Goal: Transaction & Acquisition: Obtain resource

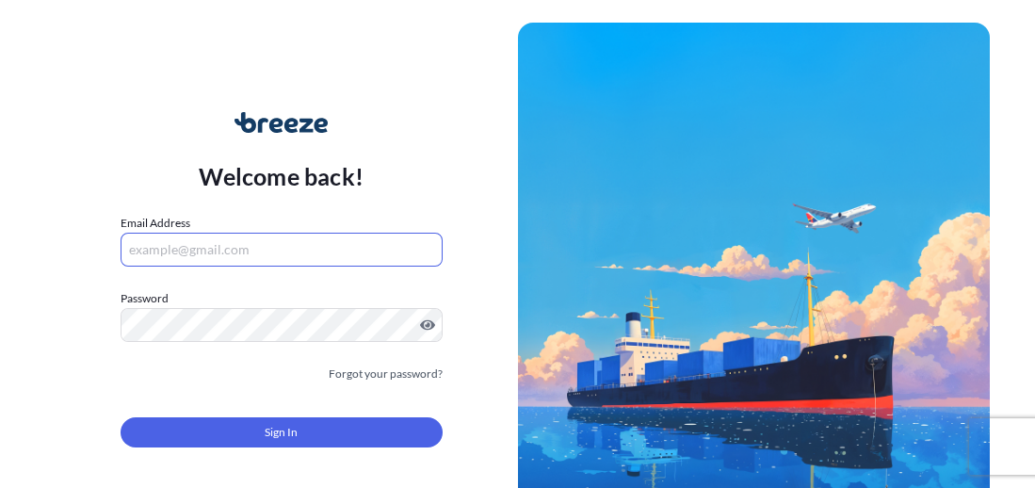
click at [247, 252] on input "Email Address" at bounding box center [282, 250] width 322 height 34
paste input "[PERSON_NAME][EMAIL_ADDRESS][PERSON_NAME][DOMAIN_NAME]"
type input "[PERSON_NAME][EMAIL_ADDRESS][PERSON_NAME][DOMAIN_NAME]"
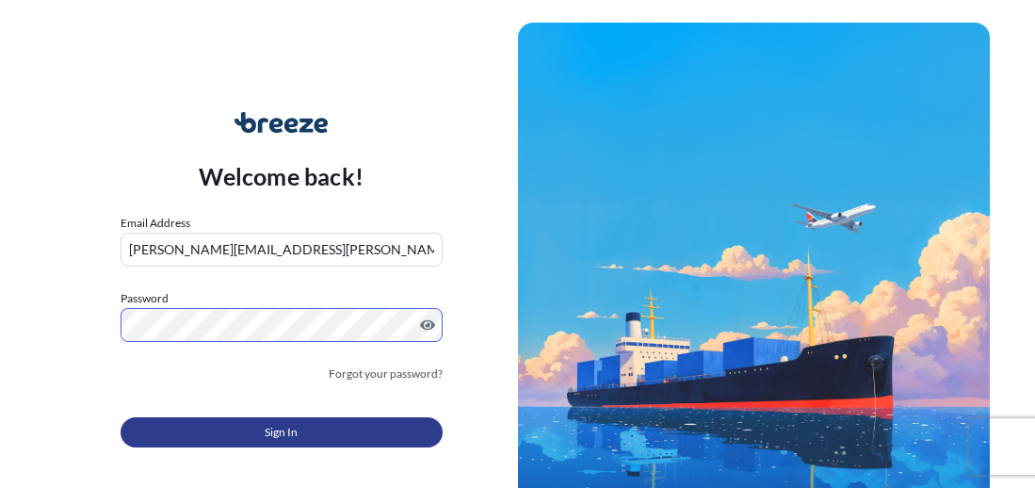
click at [252, 432] on button "Sign In" at bounding box center [282, 432] width 322 height 30
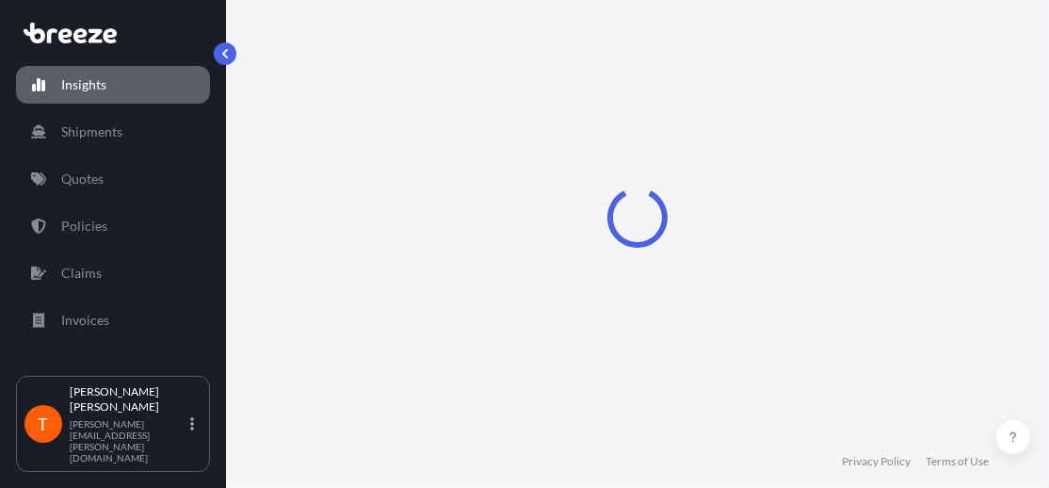
select select "2025"
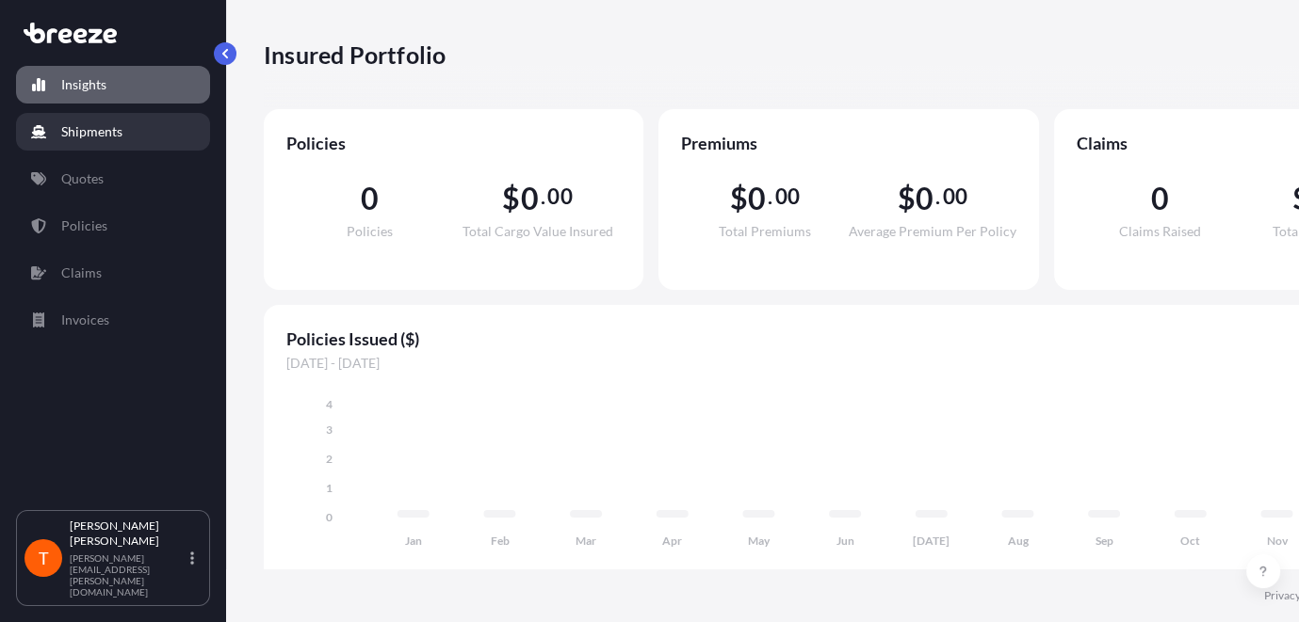
click at [105, 128] on p "Shipments" at bounding box center [91, 131] width 61 height 19
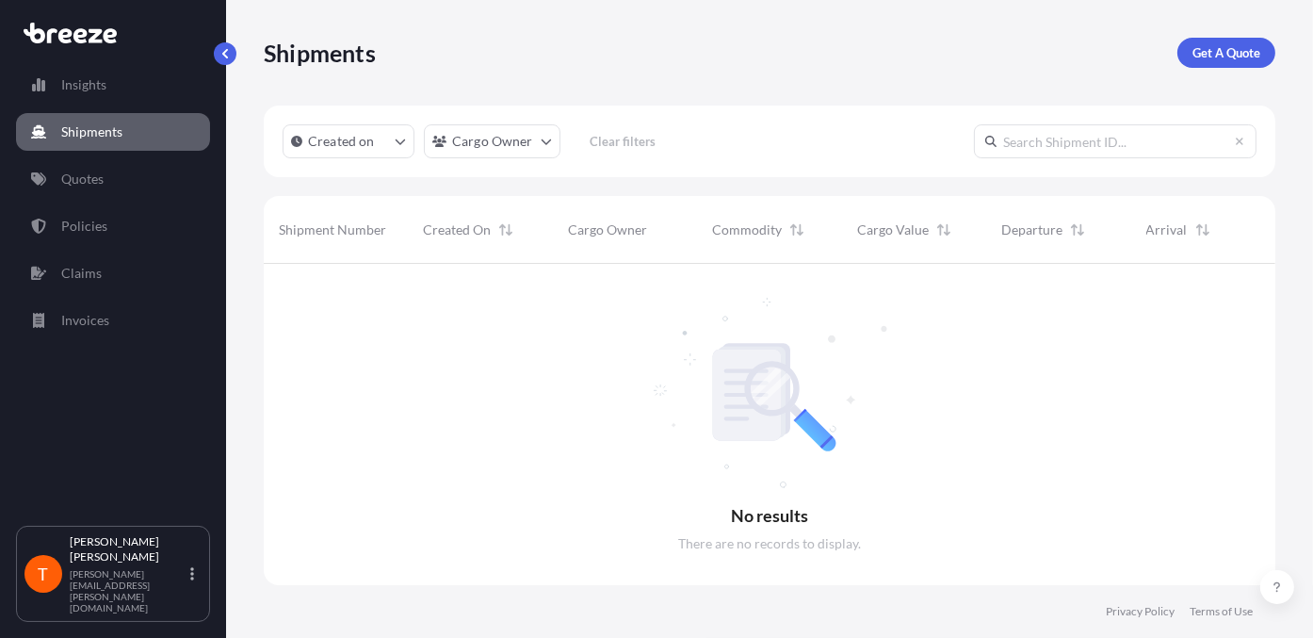
scroll to position [374, 996]
click at [116, 220] on link "Policies" at bounding box center [113, 226] width 194 height 38
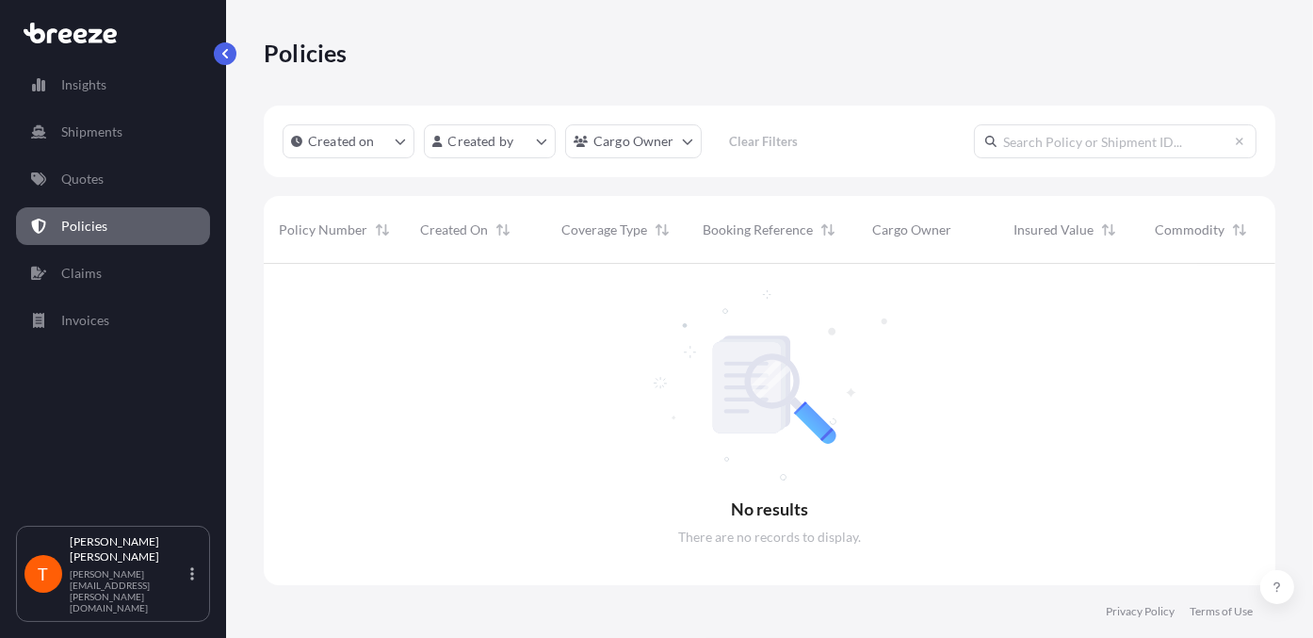
scroll to position [374, 996]
click at [121, 137] on p "Shipments" at bounding box center [91, 131] width 61 height 19
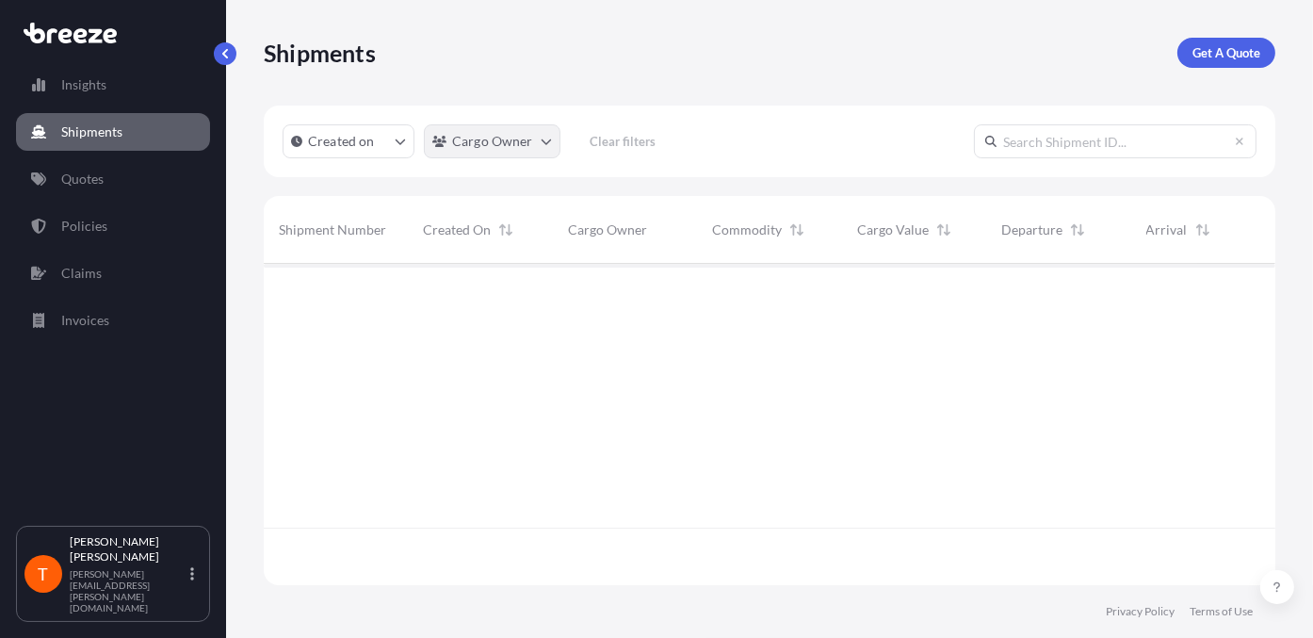
scroll to position [374, 996]
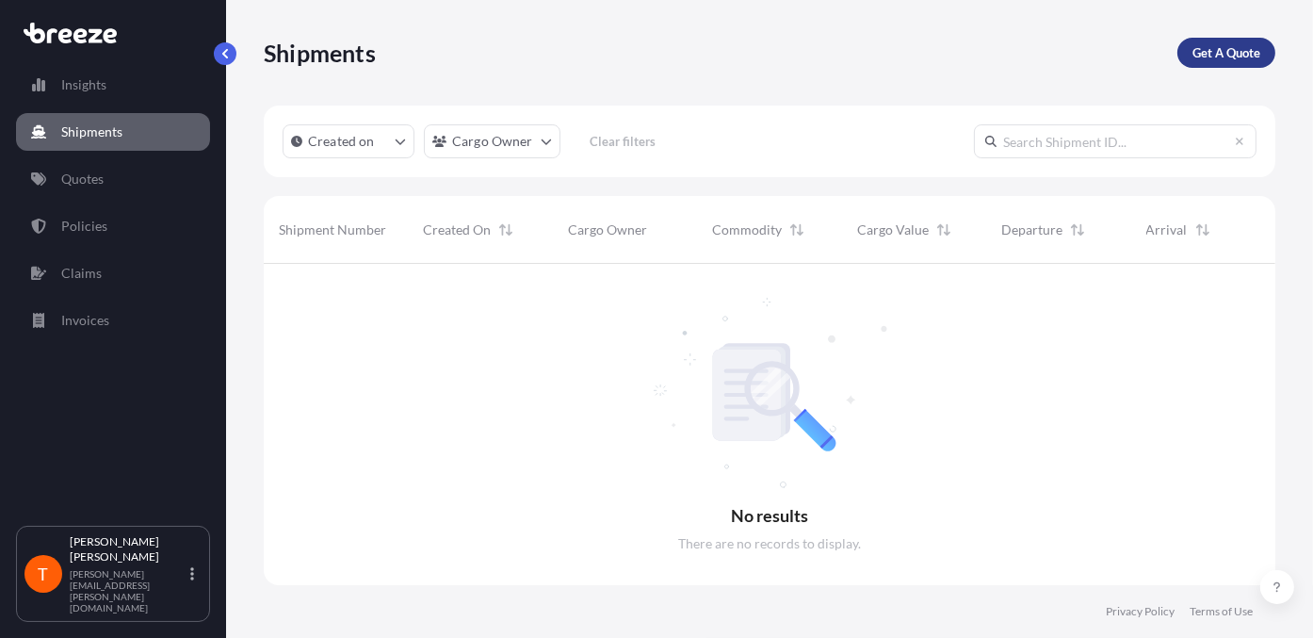
click at [1048, 56] on p "Get A Quote" at bounding box center [1226, 52] width 68 height 19
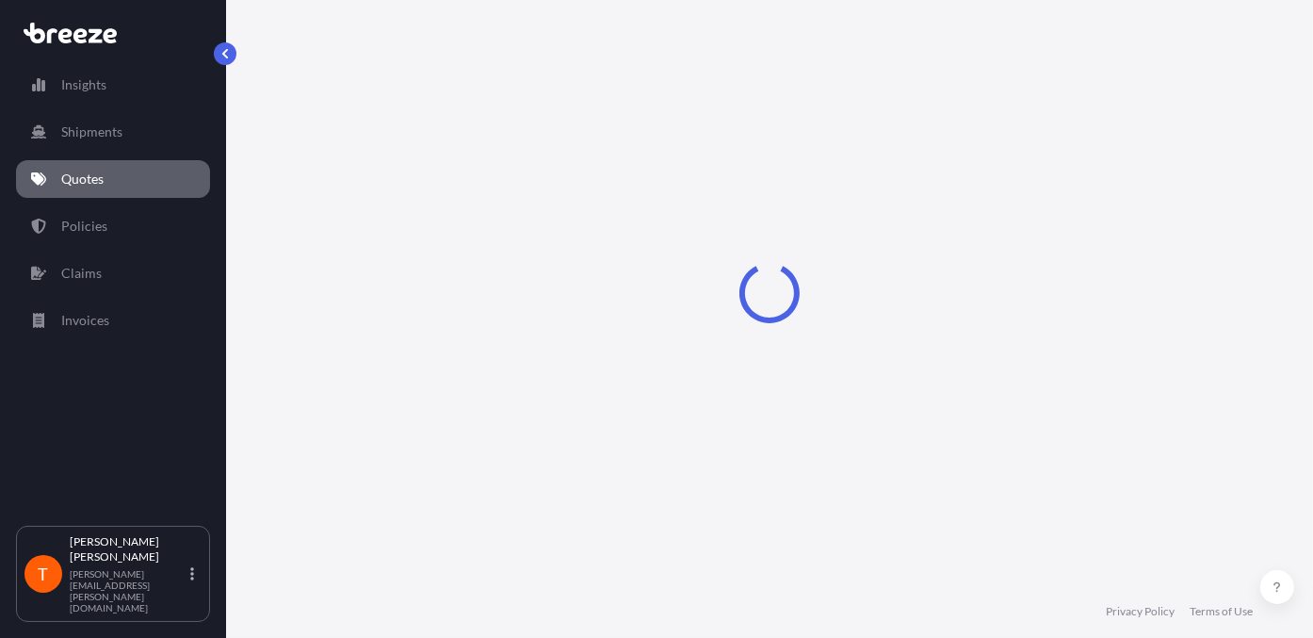
select select "Sea"
select select "1"
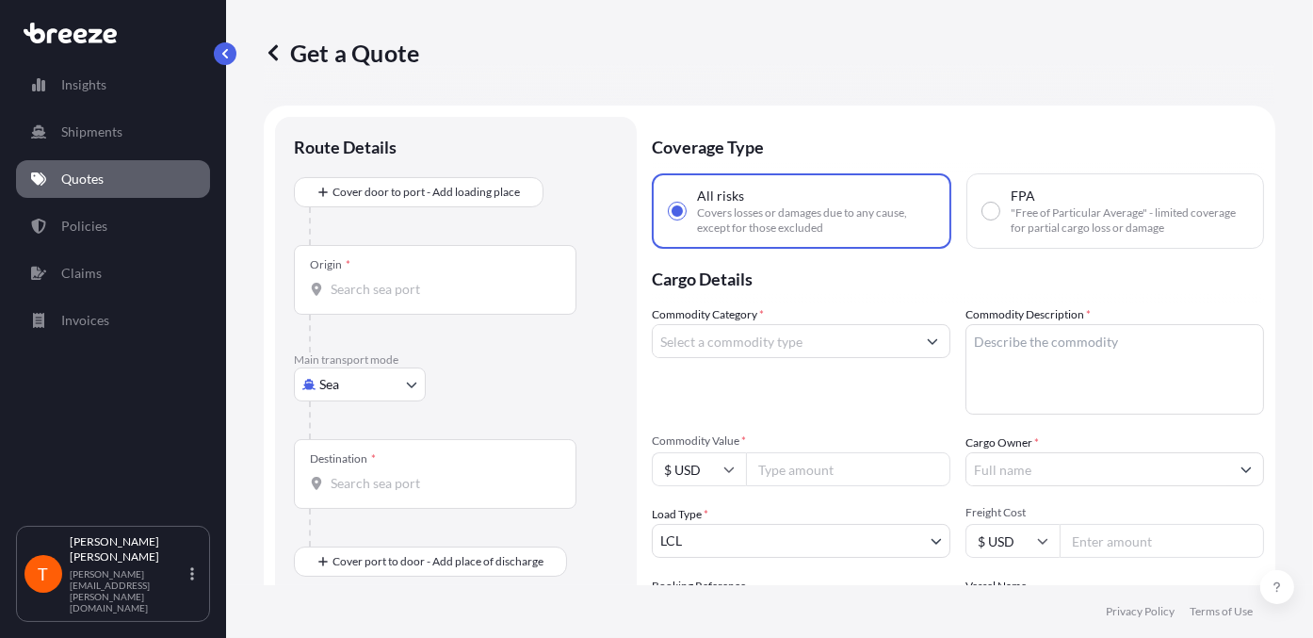
scroll to position [30, 0]
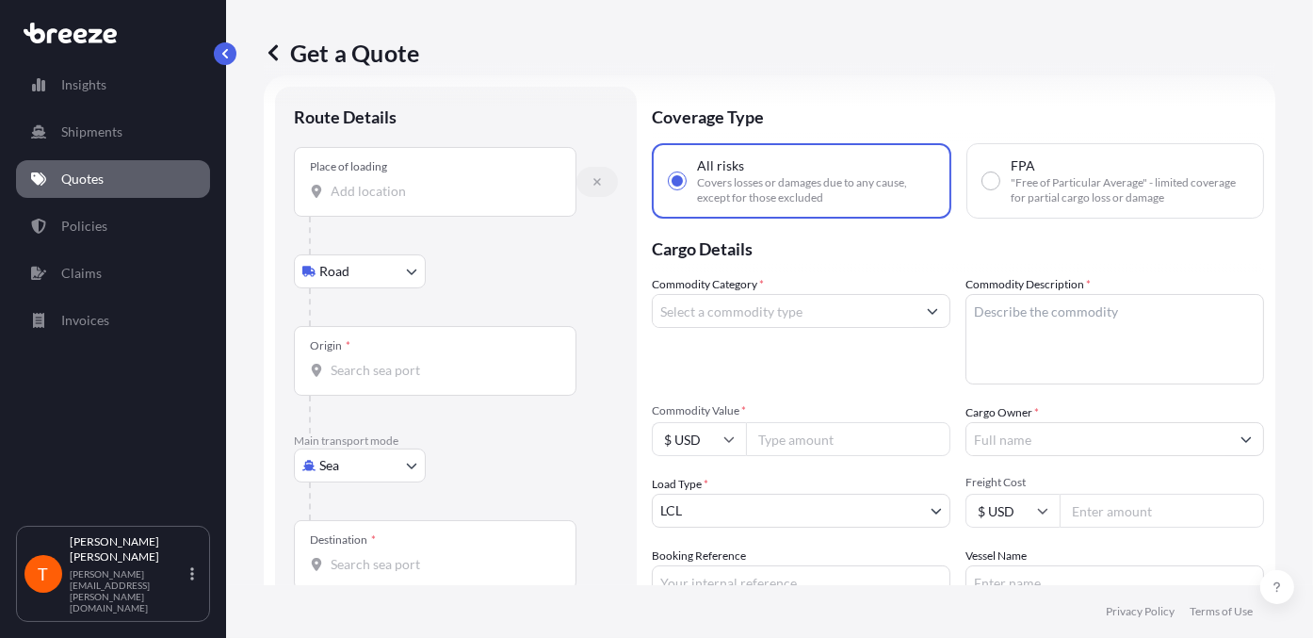
click at [597, 181] on icon "button" at bounding box center [597, 182] width 8 height 8
click at [335, 186] on input "Place of loading" at bounding box center [442, 191] width 222 height 19
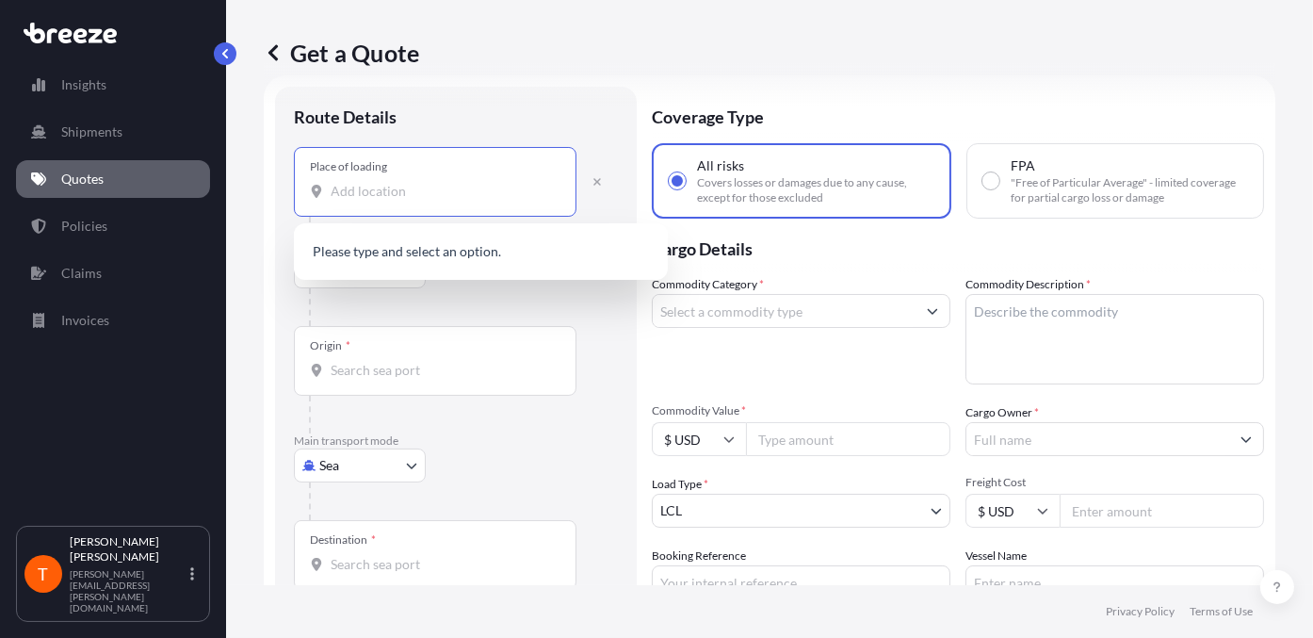
click at [509, 106] on div "Route Details" at bounding box center [456, 125] width 324 height 41
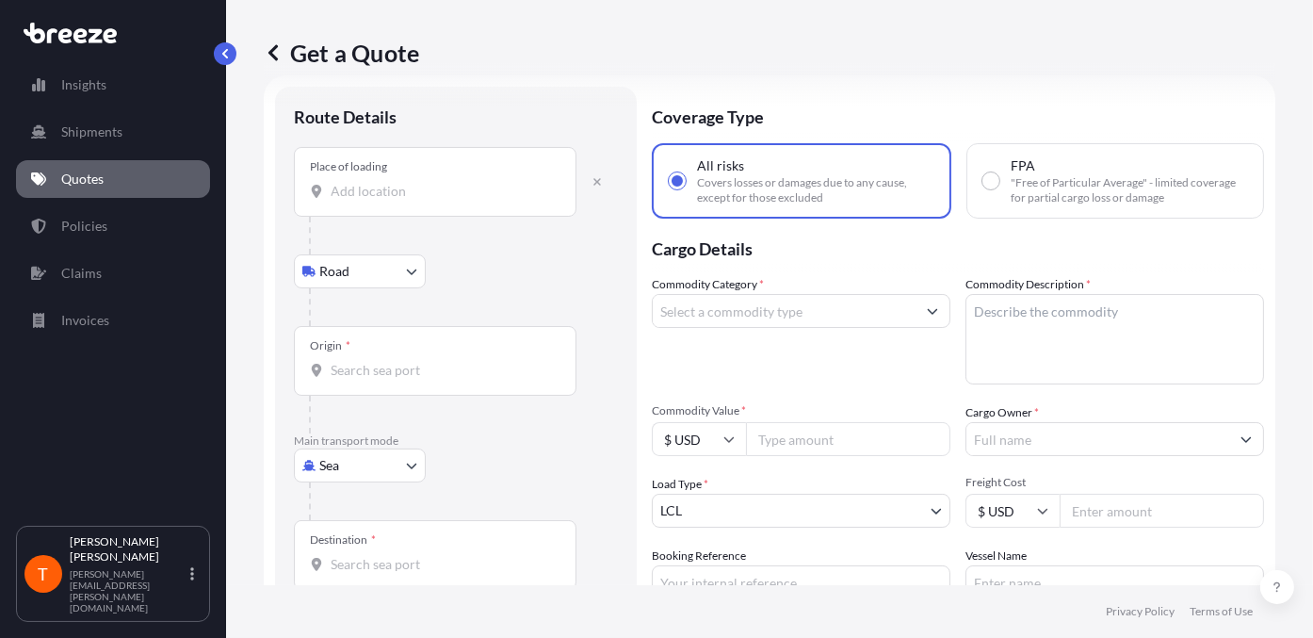
click at [395, 172] on div "Place of loading" at bounding box center [435, 182] width 283 height 70
click at [395, 182] on input "Place of loading" at bounding box center [442, 191] width 222 height 19
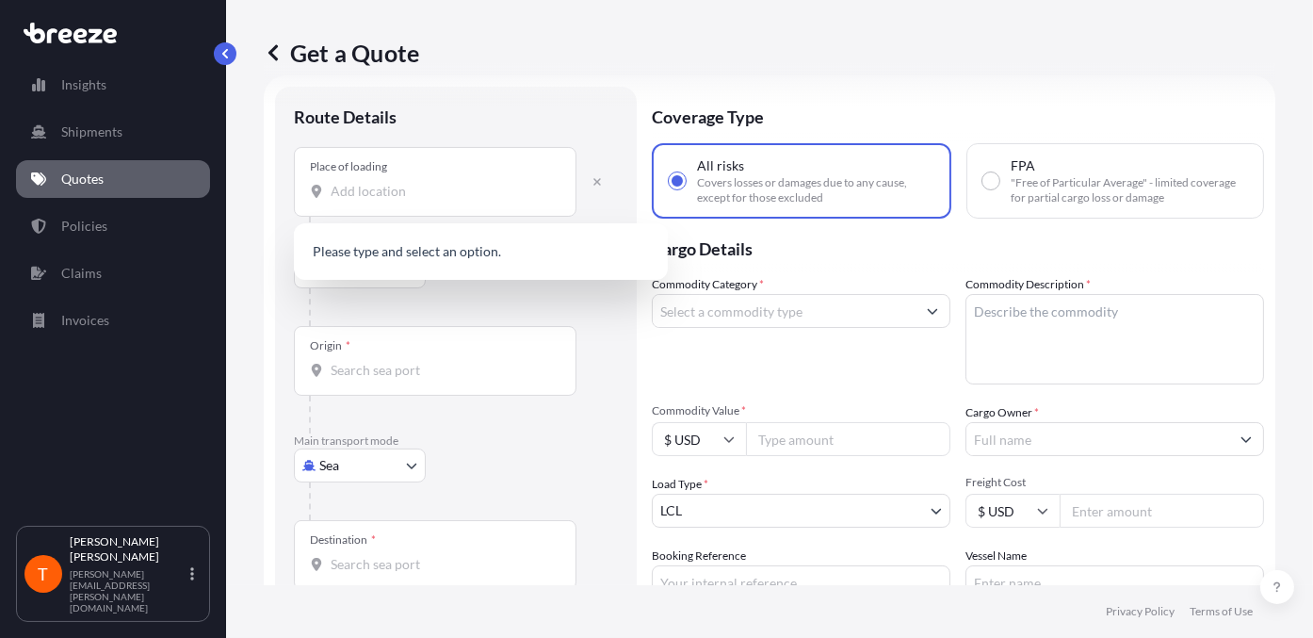
click at [398, 291] on div at bounding box center [463, 307] width 309 height 38
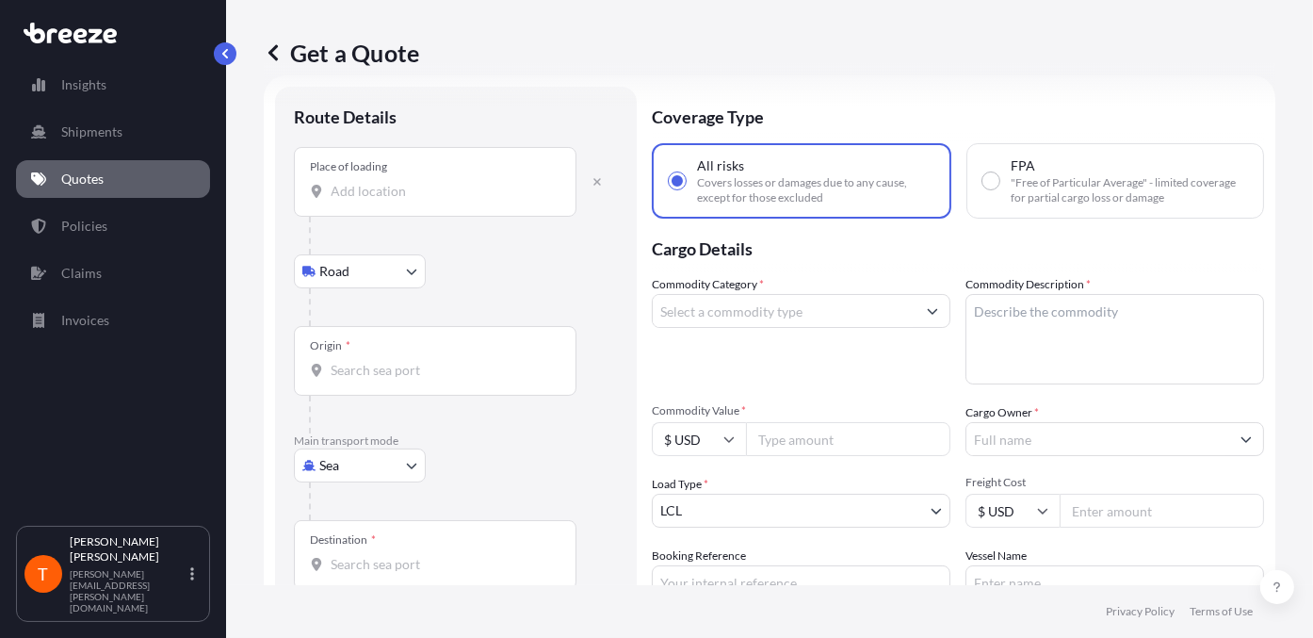
click at [396, 276] on body "0 options available. 0 options available. Insights Shipments Quotes Policies Cl…" at bounding box center [656, 319] width 1313 height 638
click at [424, 327] on div "Origin *" at bounding box center [435, 361] width 283 height 70
click at [424, 361] on input "Origin *" at bounding box center [442, 370] width 222 height 19
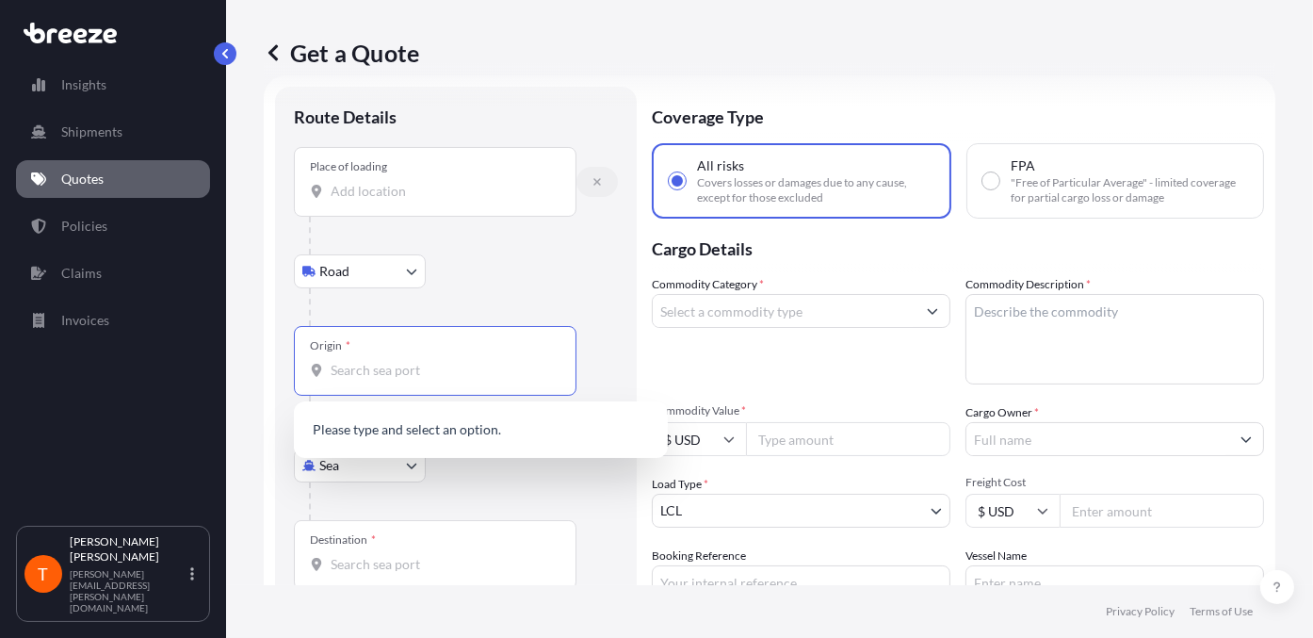
click at [602, 182] on icon "button" at bounding box center [596, 181] width 11 height 11
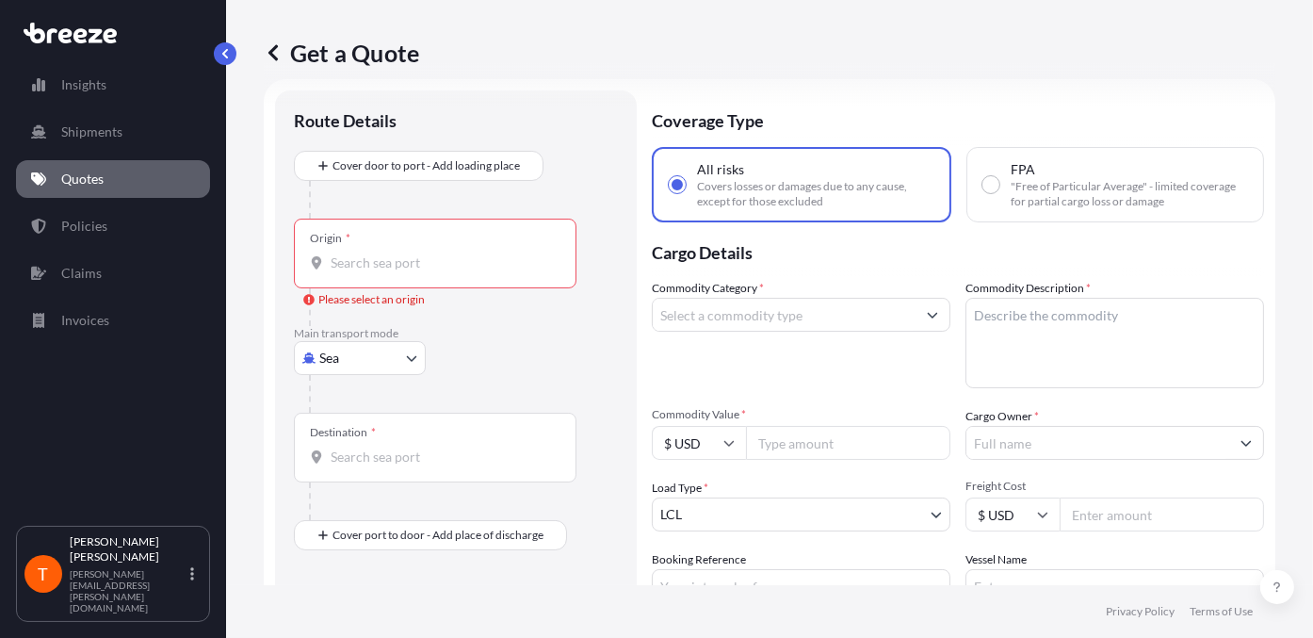
scroll to position [0, 0]
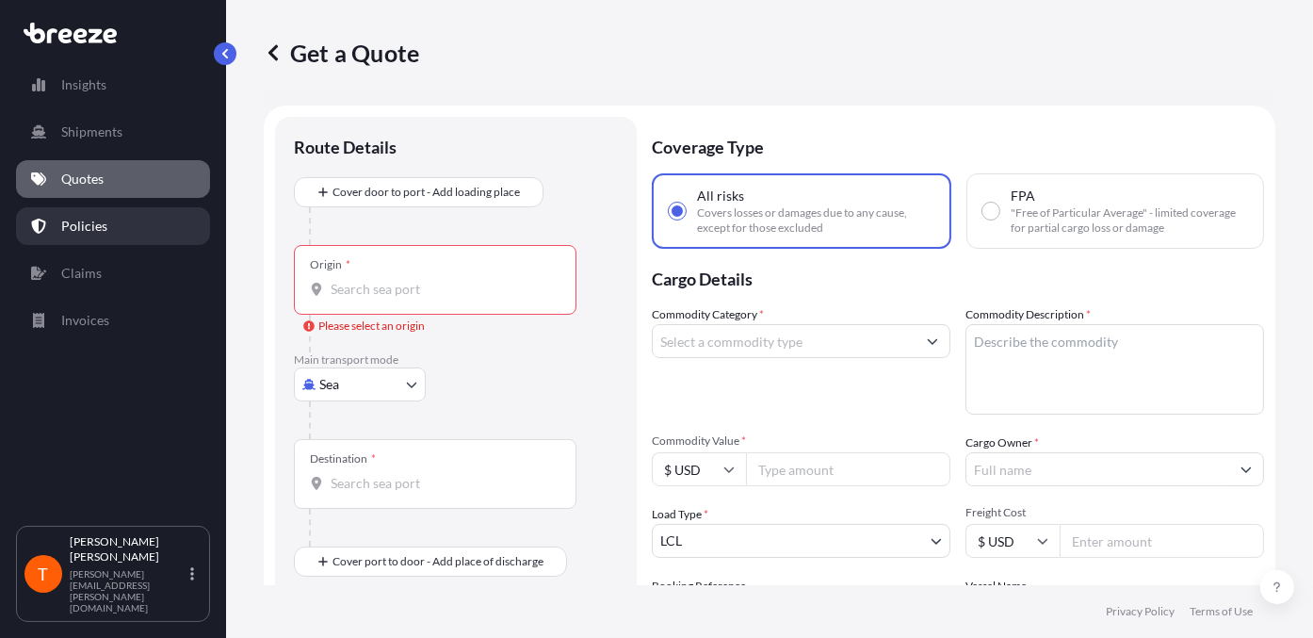
click at [111, 225] on link "Policies" at bounding box center [113, 226] width 194 height 38
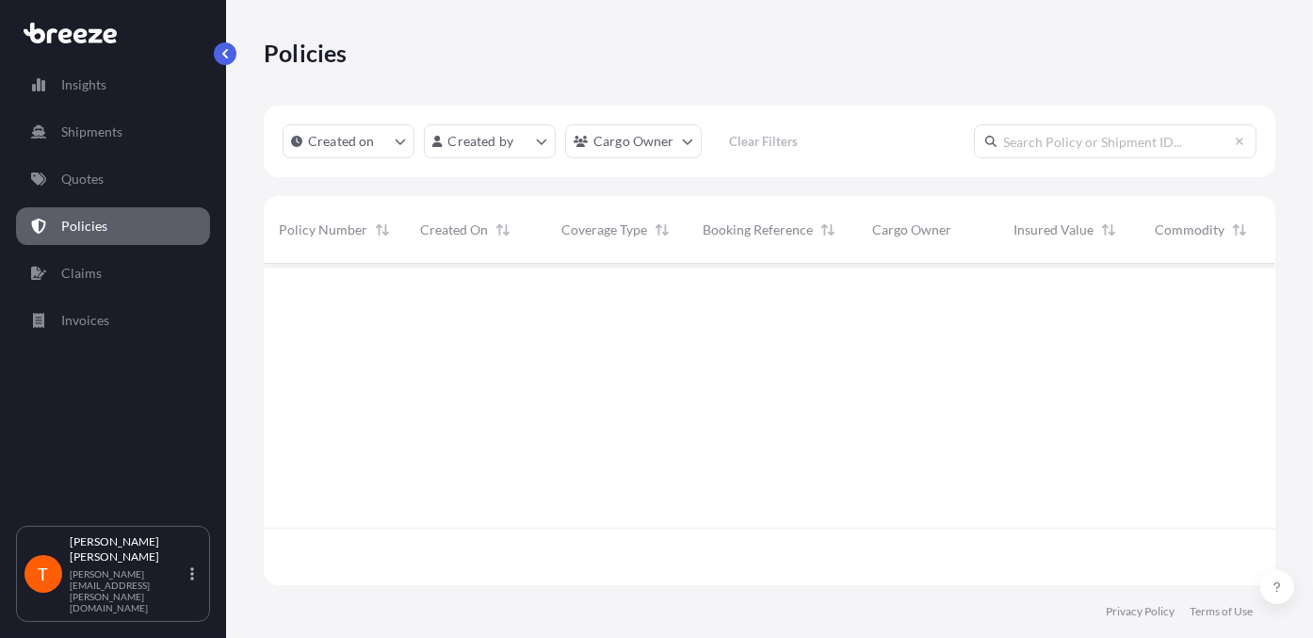
scroll to position [374, 996]
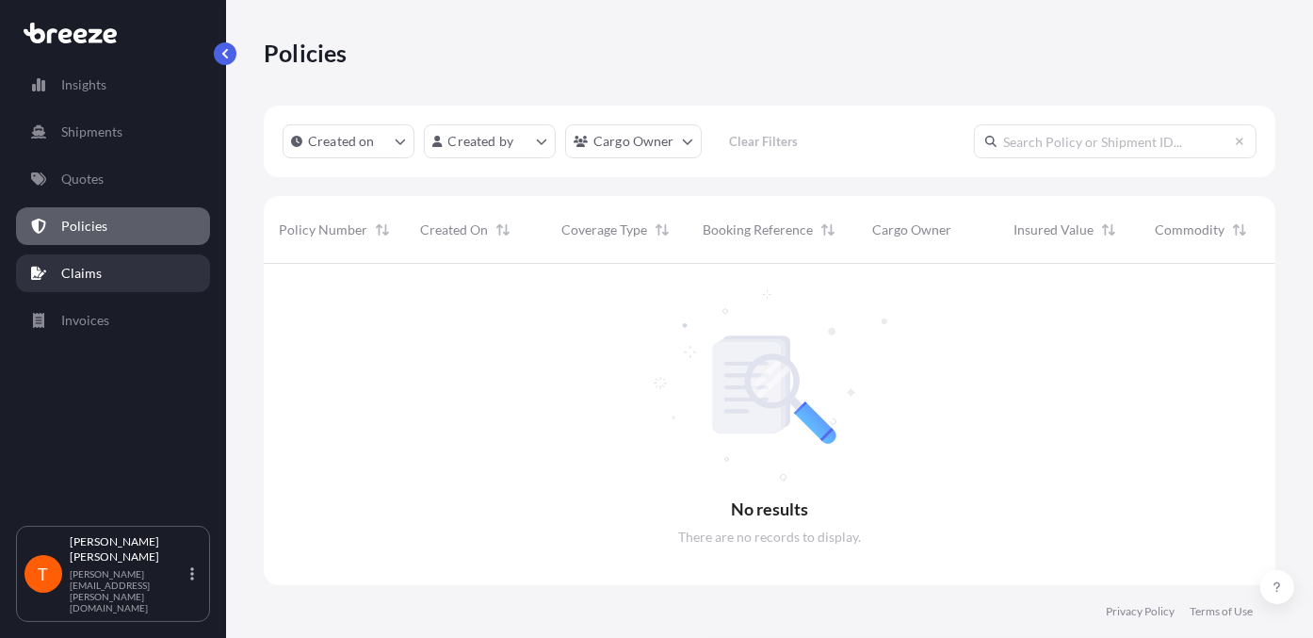
click at [95, 269] on p "Claims" at bounding box center [81, 273] width 40 height 19
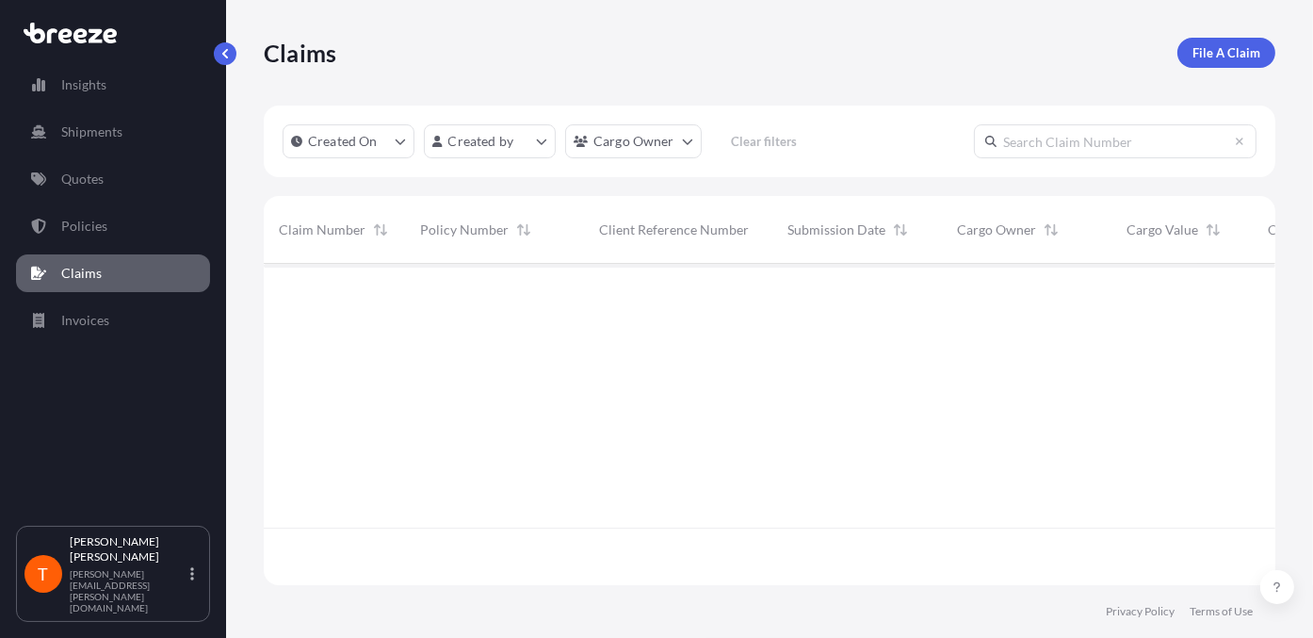
scroll to position [374, 996]
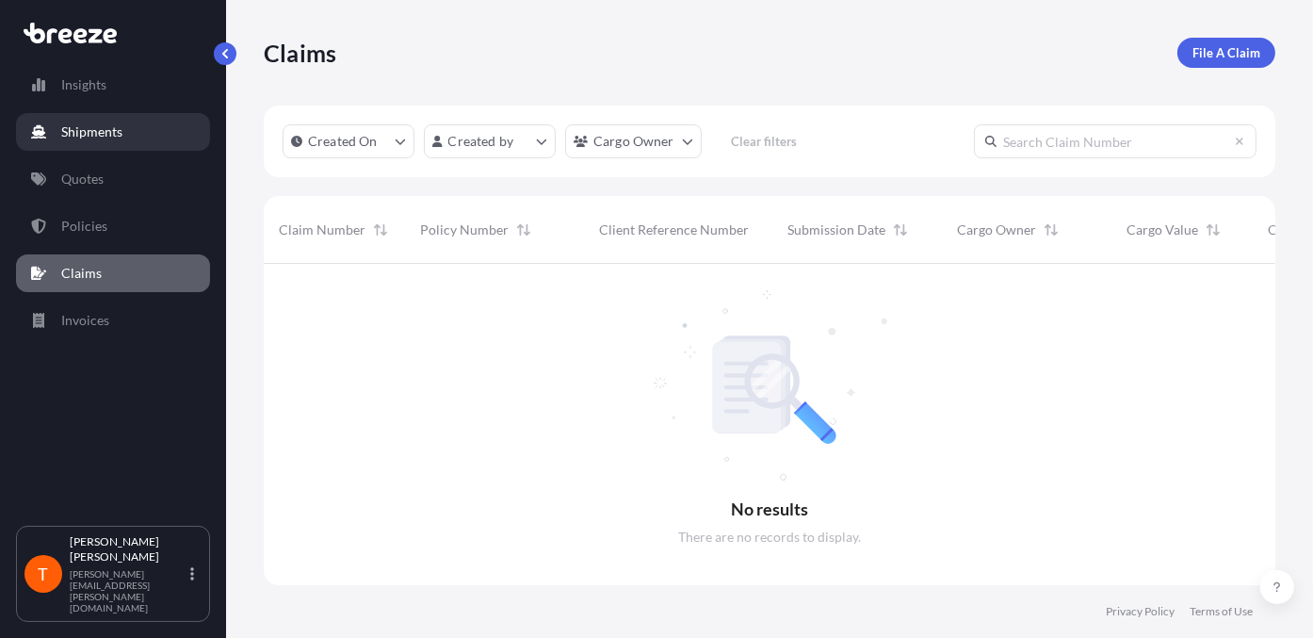
click at [111, 136] on p "Shipments" at bounding box center [91, 131] width 61 height 19
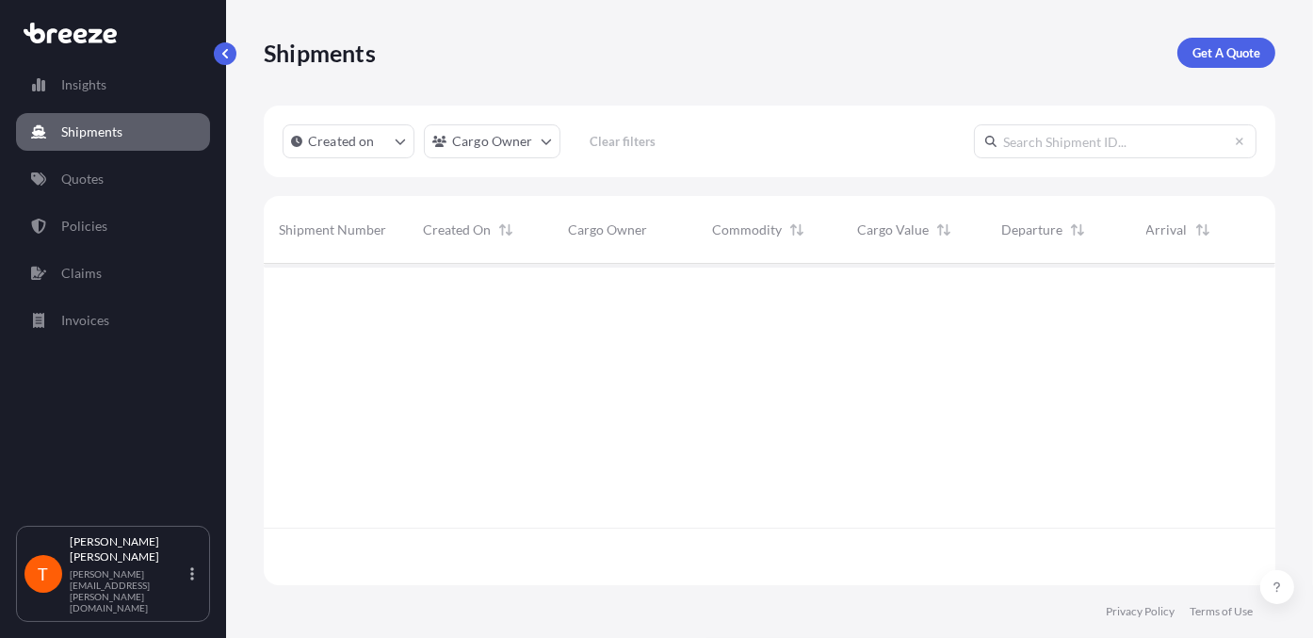
scroll to position [374, 996]
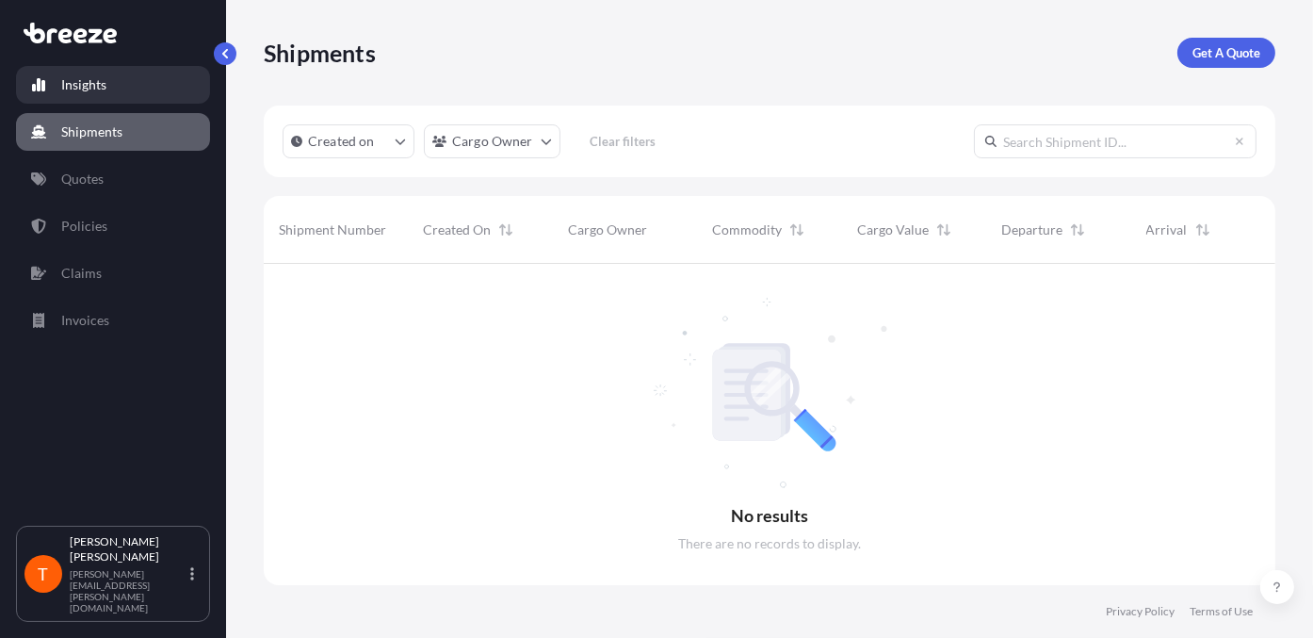
click at [100, 89] on p "Insights" at bounding box center [83, 84] width 45 height 19
select select "2025"
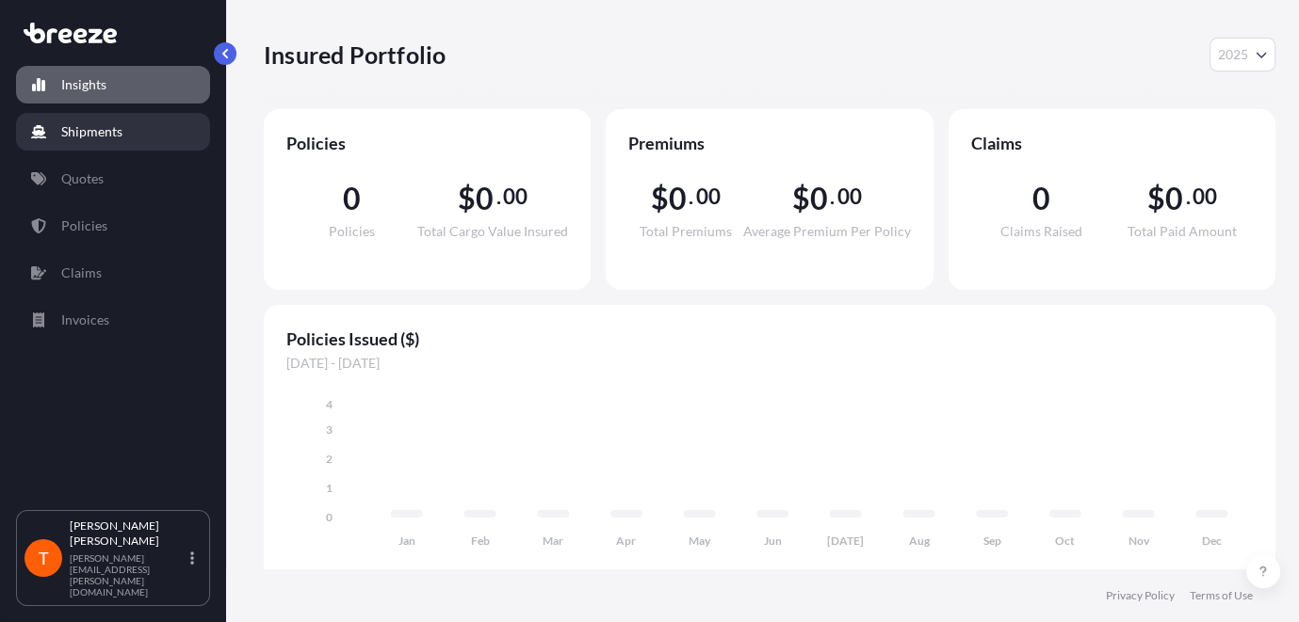
click at [97, 114] on link "Shipments" at bounding box center [113, 132] width 194 height 38
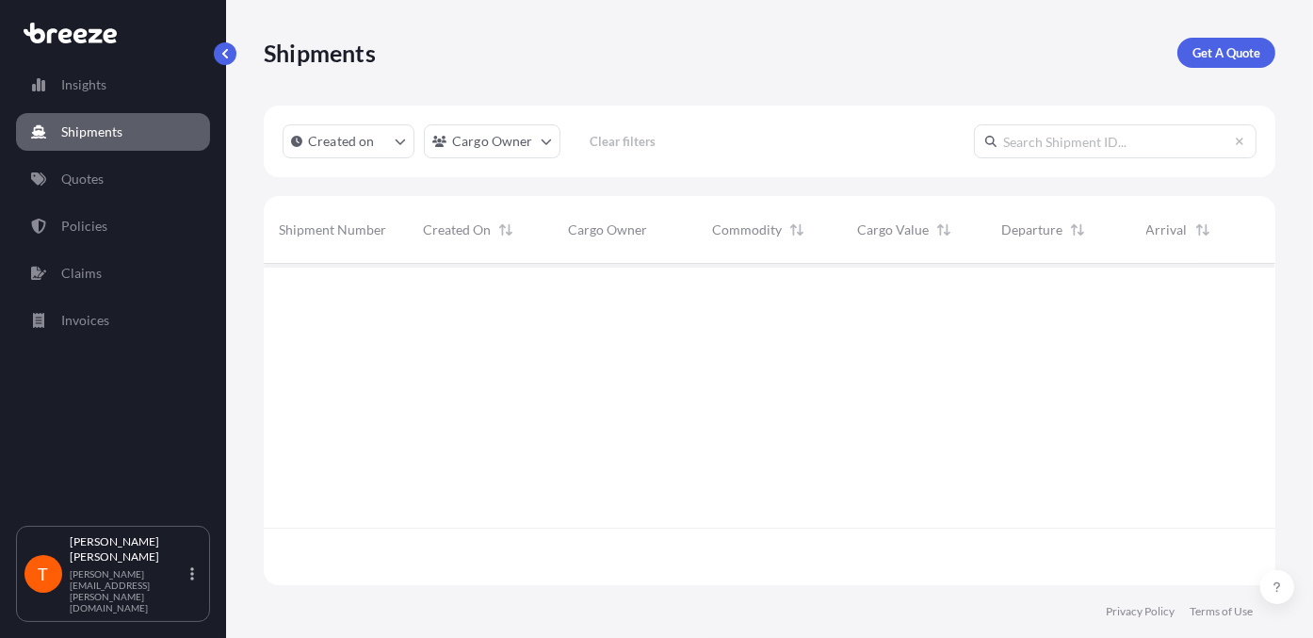
scroll to position [374, 996]
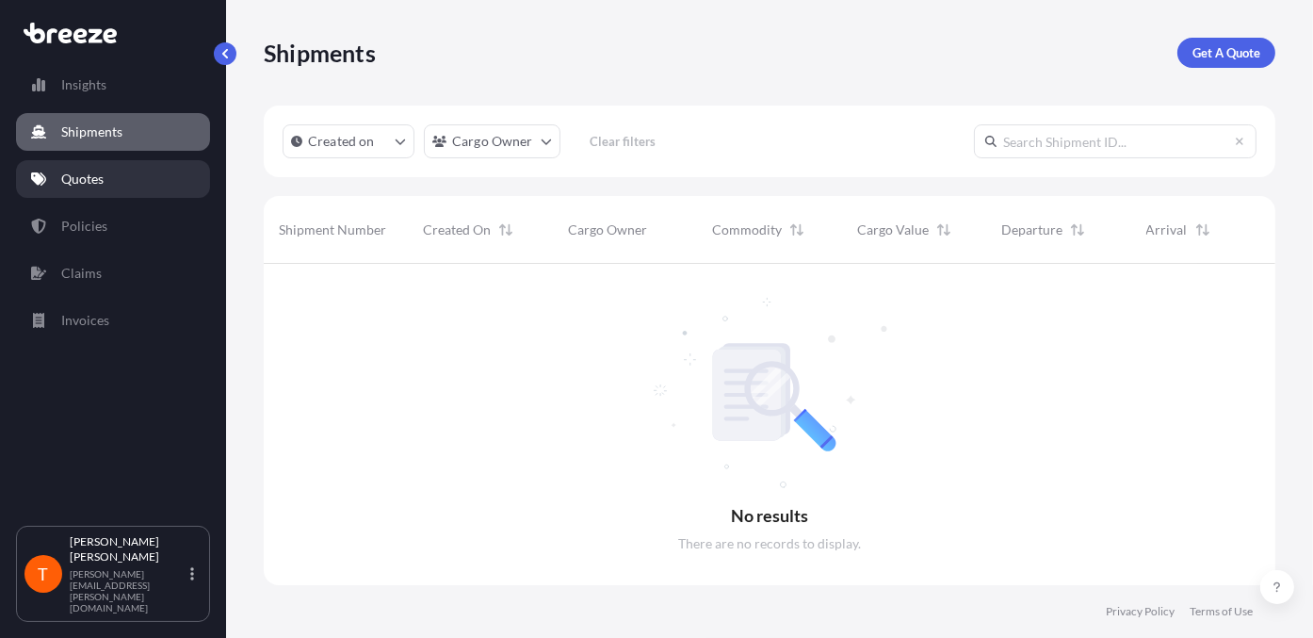
click at [121, 171] on link "Quotes" at bounding box center [113, 179] width 194 height 38
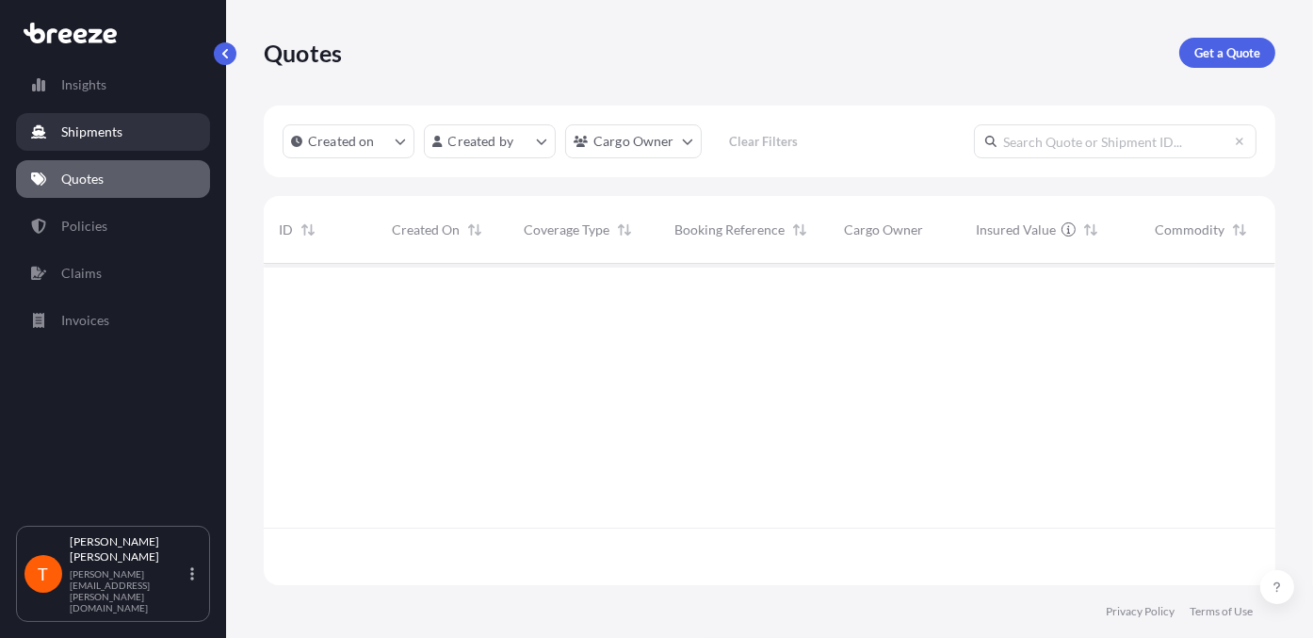
click at [149, 133] on link "Shipments" at bounding box center [113, 132] width 194 height 38
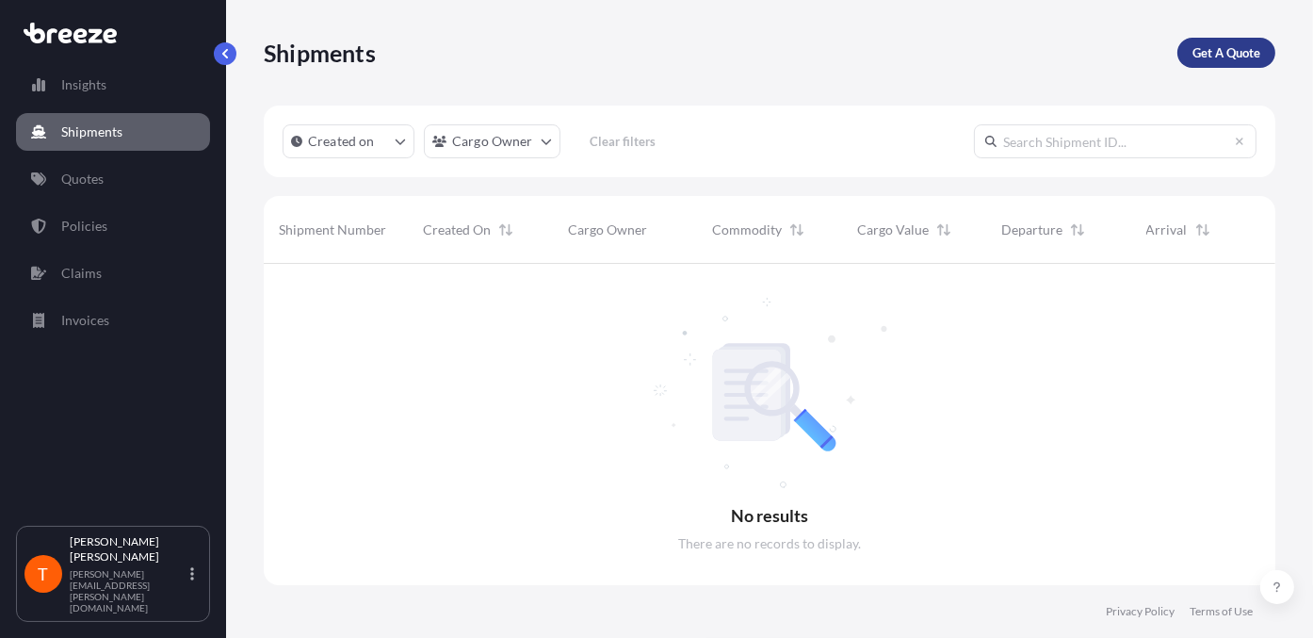
click at [1048, 52] on p "Get A Quote" at bounding box center [1226, 52] width 68 height 19
select select "Sea"
select select "1"
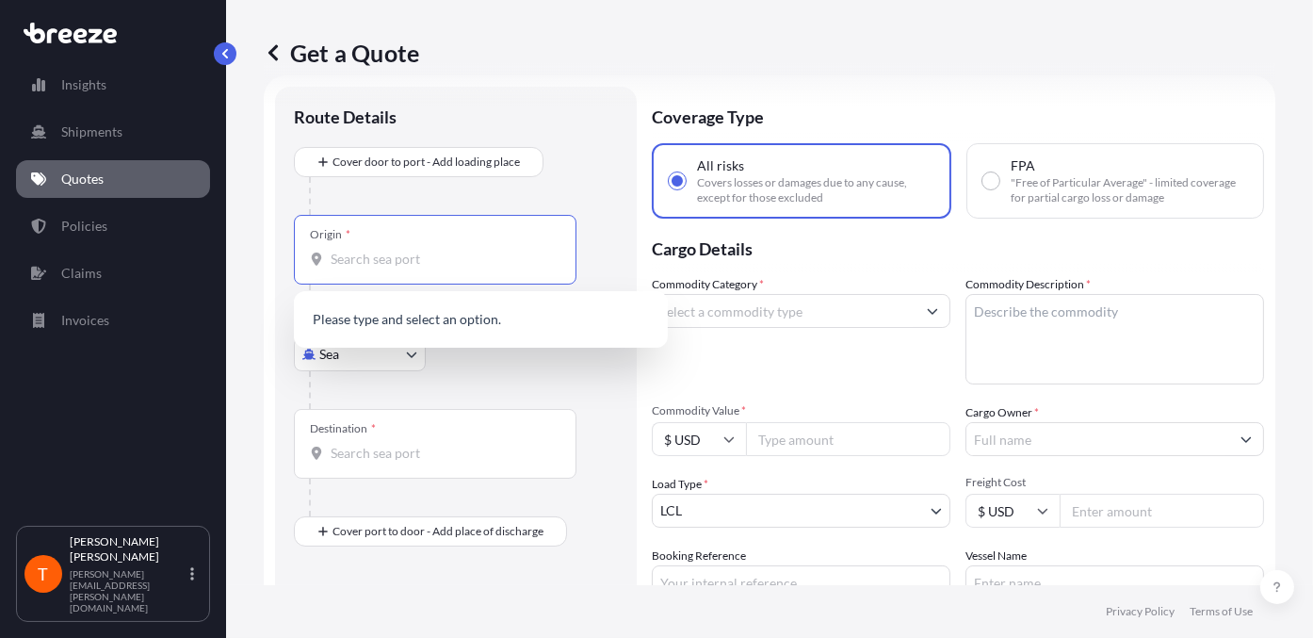
click at [353, 254] on input "Origin *" at bounding box center [442, 259] width 222 height 19
type input "a"
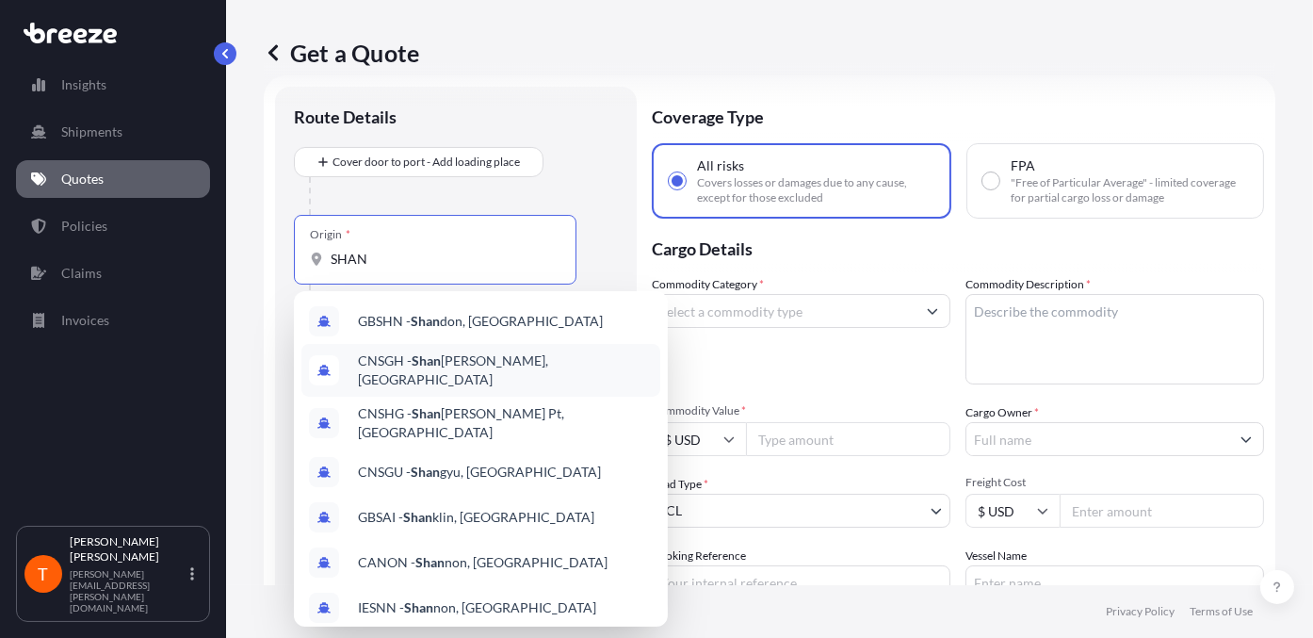
click at [470, 357] on span "CNSGH - [PERSON_NAME], [GEOGRAPHIC_DATA]" at bounding box center [505, 370] width 295 height 38
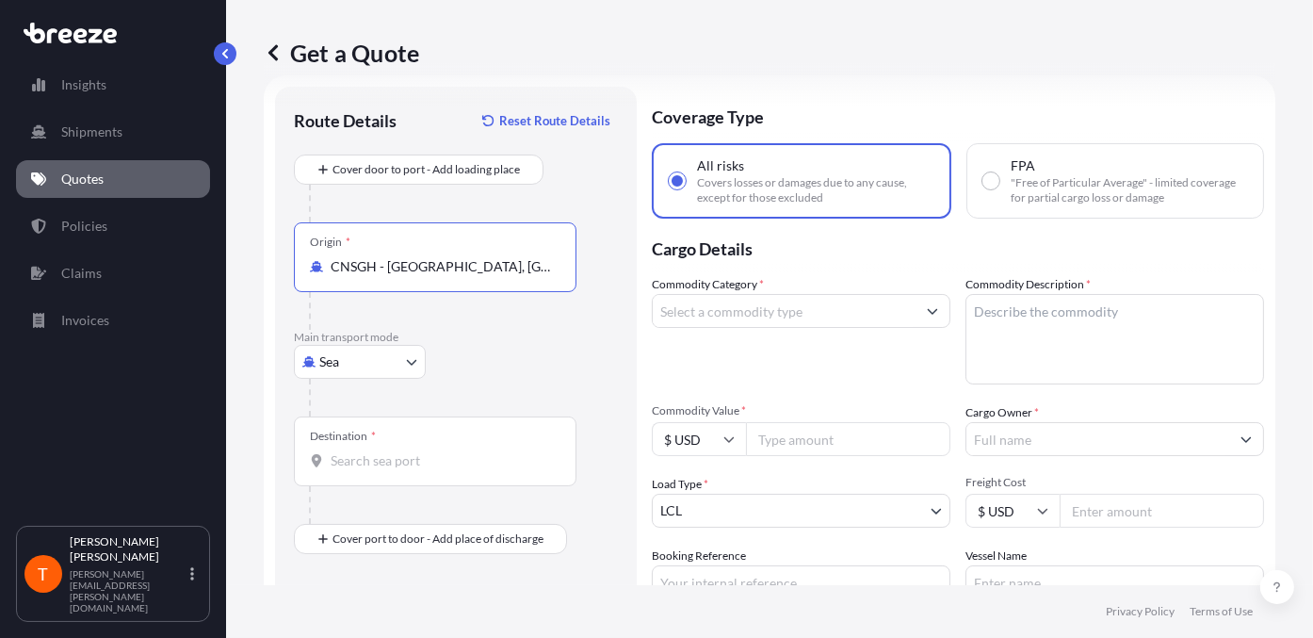
type input "CNSGH - [GEOGRAPHIC_DATA], [GEOGRAPHIC_DATA]"
click at [383, 445] on div "Destination *" at bounding box center [435, 451] width 283 height 70
click at [383, 451] on input "Destination *" at bounding box center [442, 460] width 222 height 19
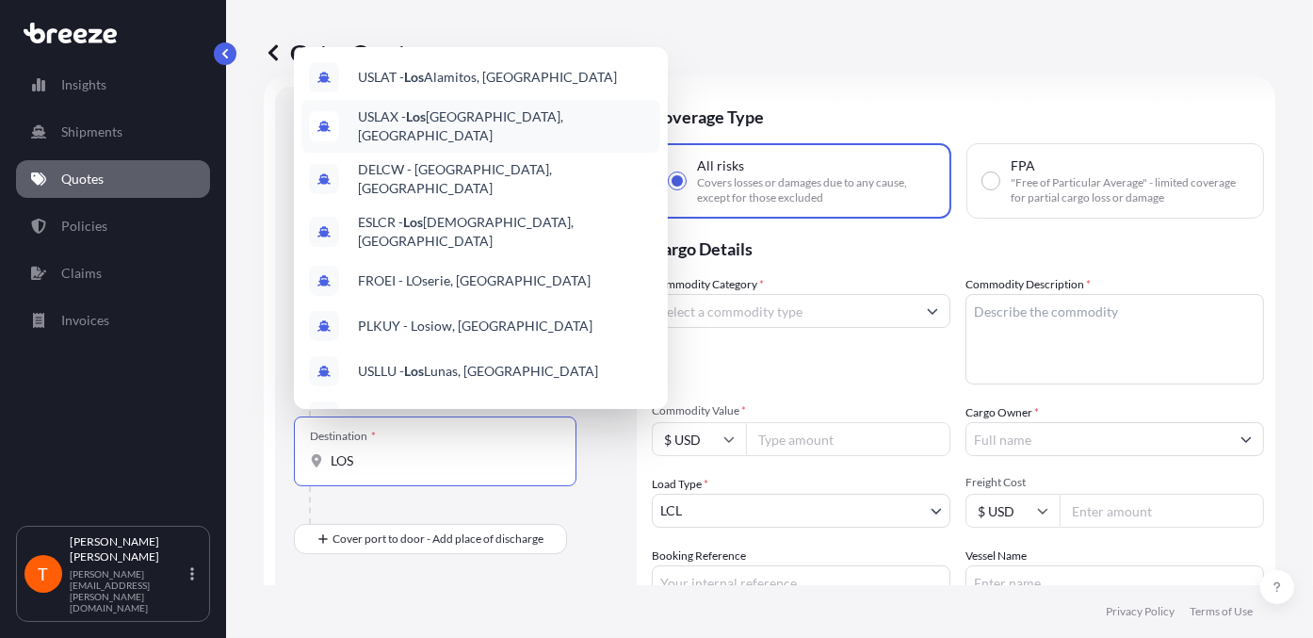
click at [490, 113] on span "USLAX - [GEOGRAPHIC_DATA], [GEOGRAPHIC_DATA]" at bounding box center [505, 126] width 295 height 38
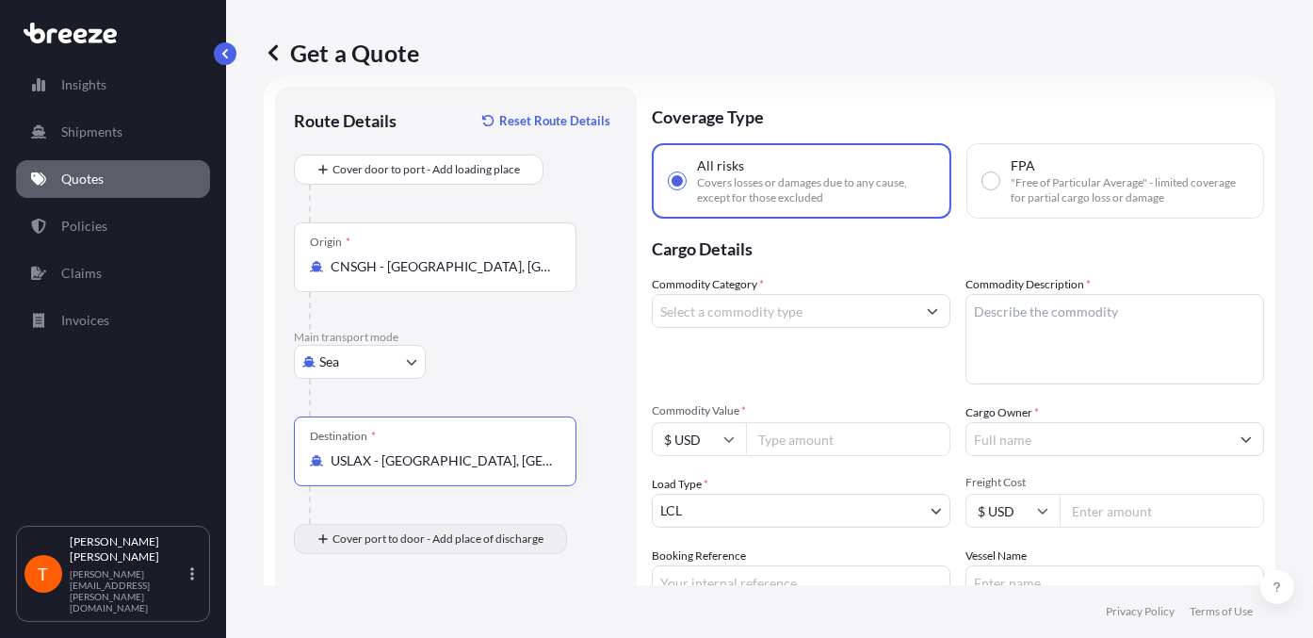
type input "USLAX - [GEOGRAPHIC_DATA], [GEOGRAPHIC_DATA]"
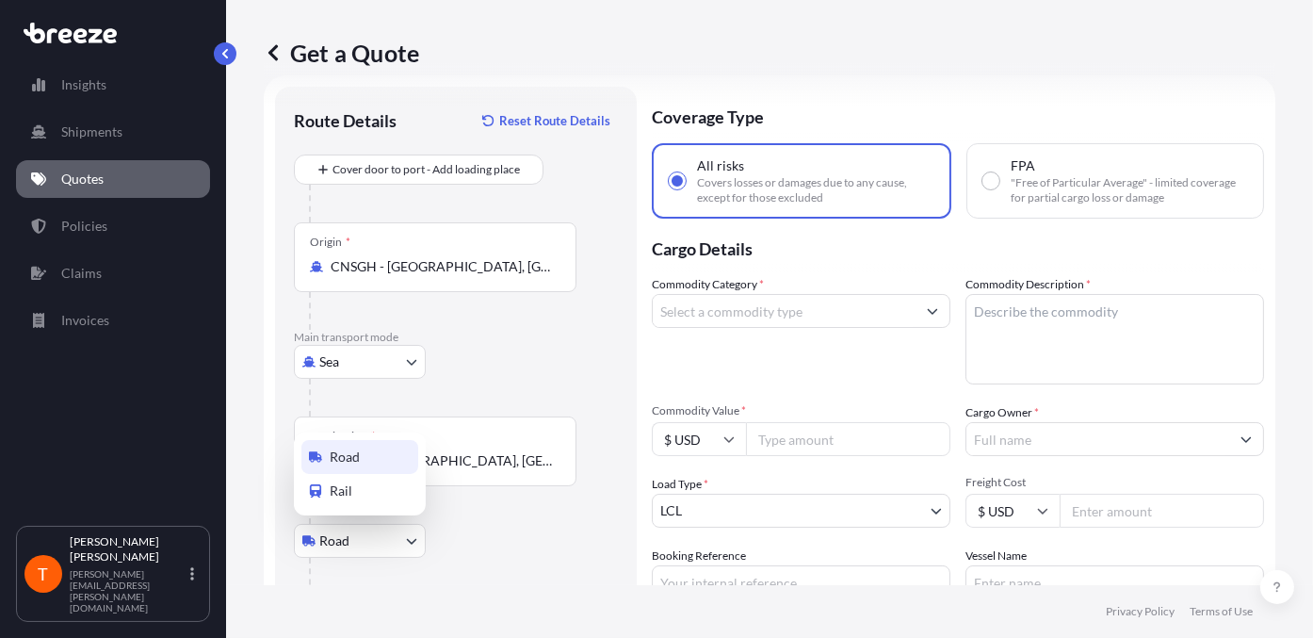
click at [359, 487] on body "10 options available. 6 options available. 0 options available. 10 options avai…" at bounding box center [656, 319] width 1313 height 638
click at [409, 487] on body "6 options available. 0 options available. 10 options available. Insights Shipme…" at bounding box center [656, 319] width 1313 height 638
click at [368, 459] on div "Road" at bounding box center [359, 457] width 117 height 34
click at [459, 487] on div at bounding box center [442, 505] width 267 height 38
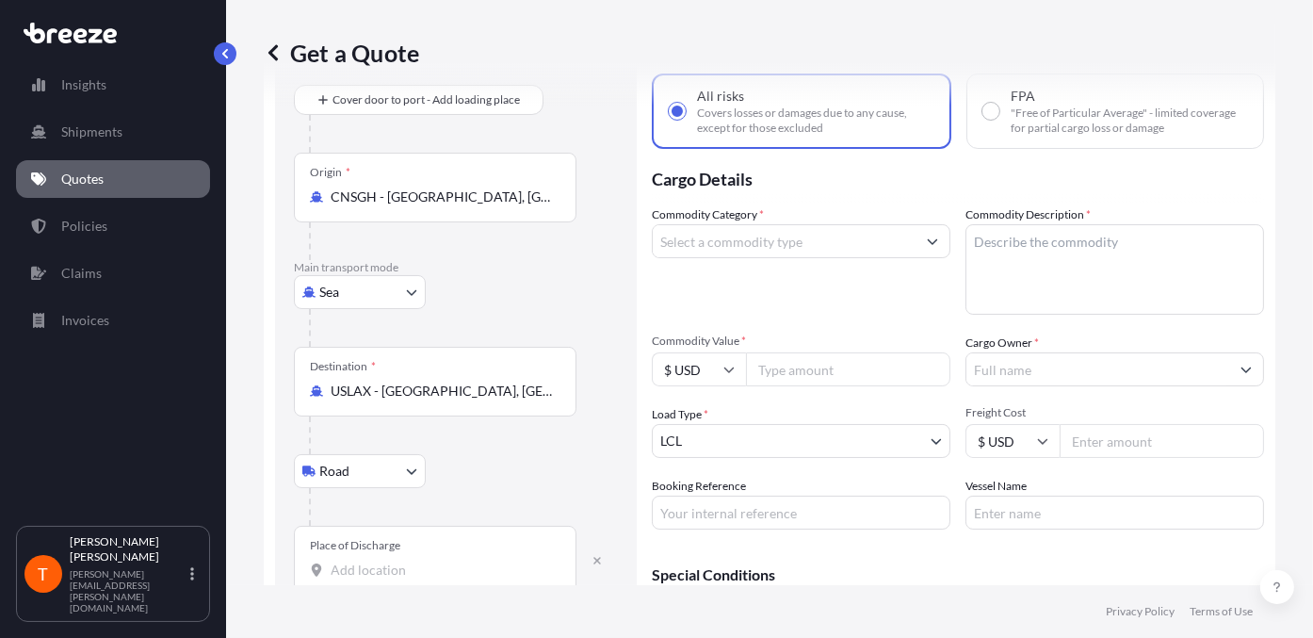
scroll to position [217, 0]
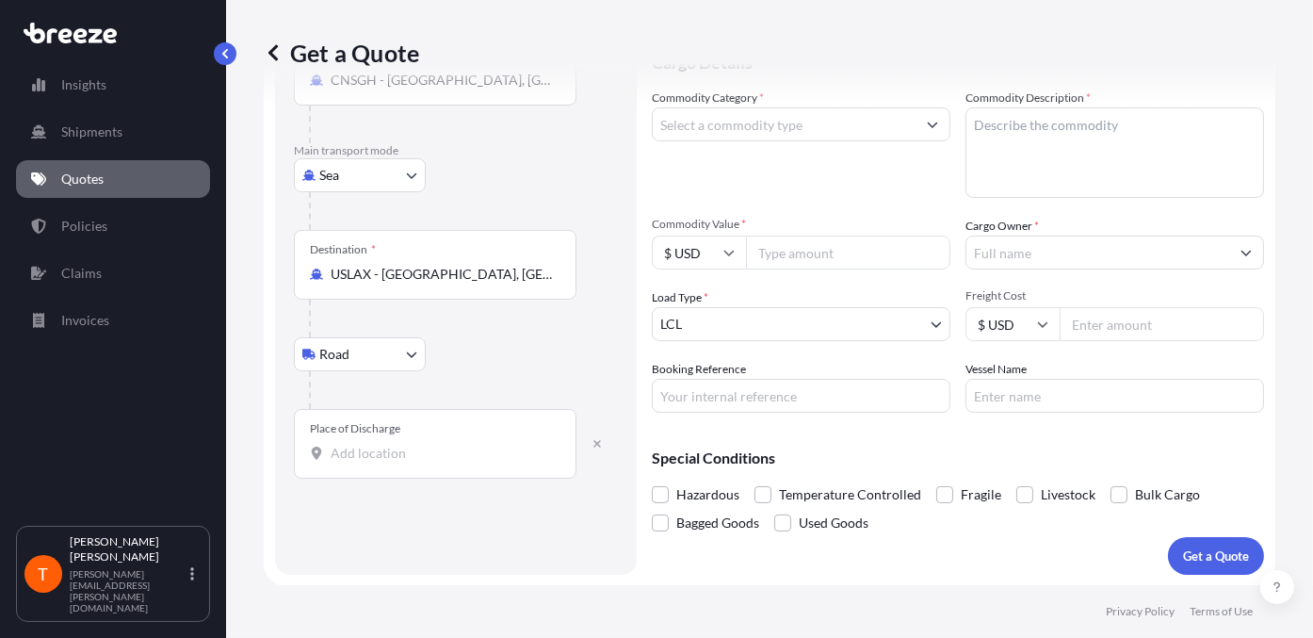
click at [411, 455] on input "Place of Discharge" at bounding box center [442, 453] width 222 height 19
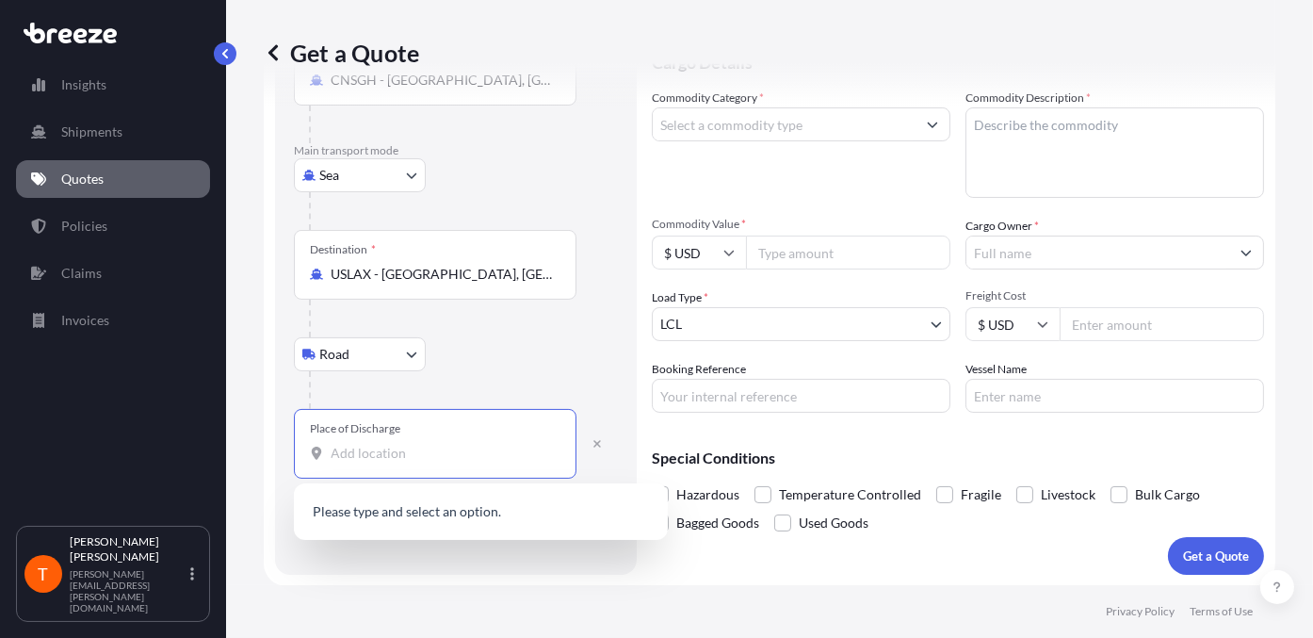
click at [411, 349] on body "0 options available. Insights Shipments Quotes Policies Claims Invoices T [PERS…" at bounding box center [656, 319] width 1313 height 638
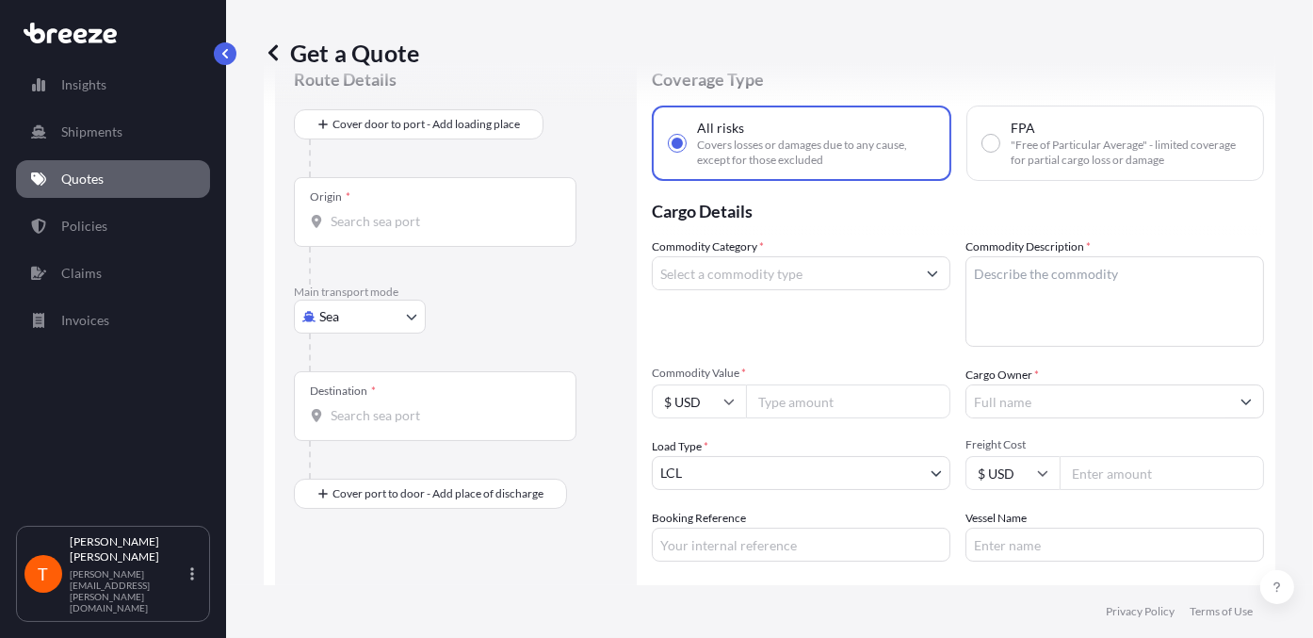
scroll to position [28, 0]
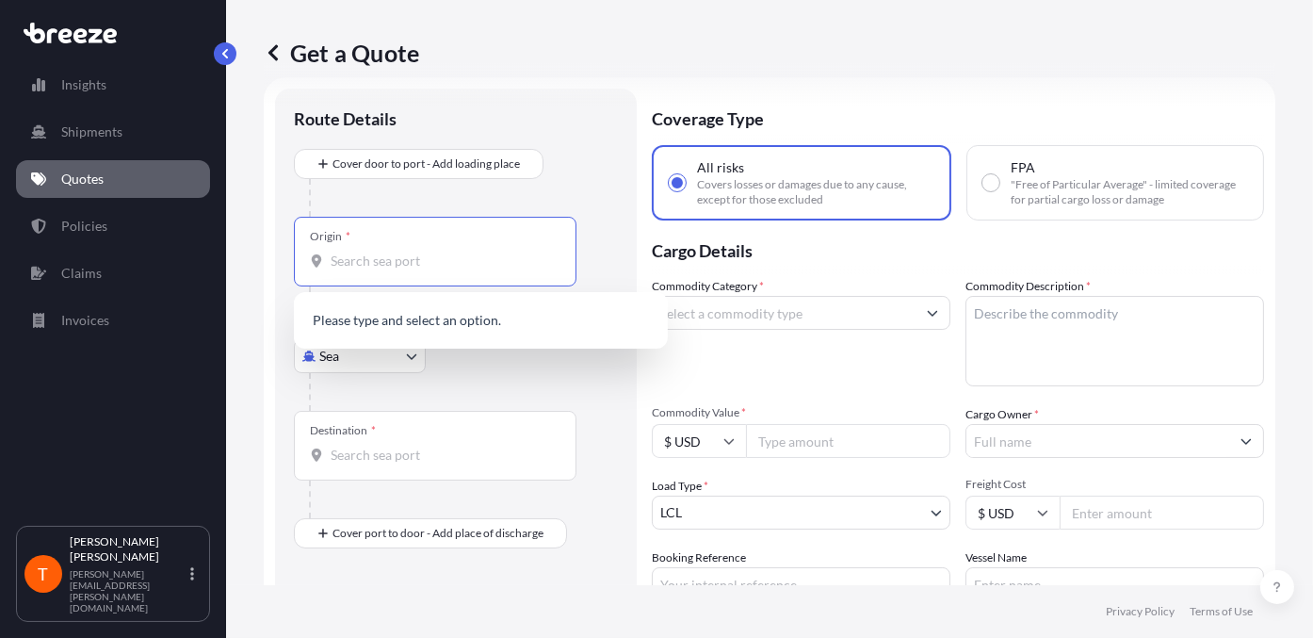
click at [410, 253] on input "Origin *" at bounding box center [442, 260] width 222 height 19
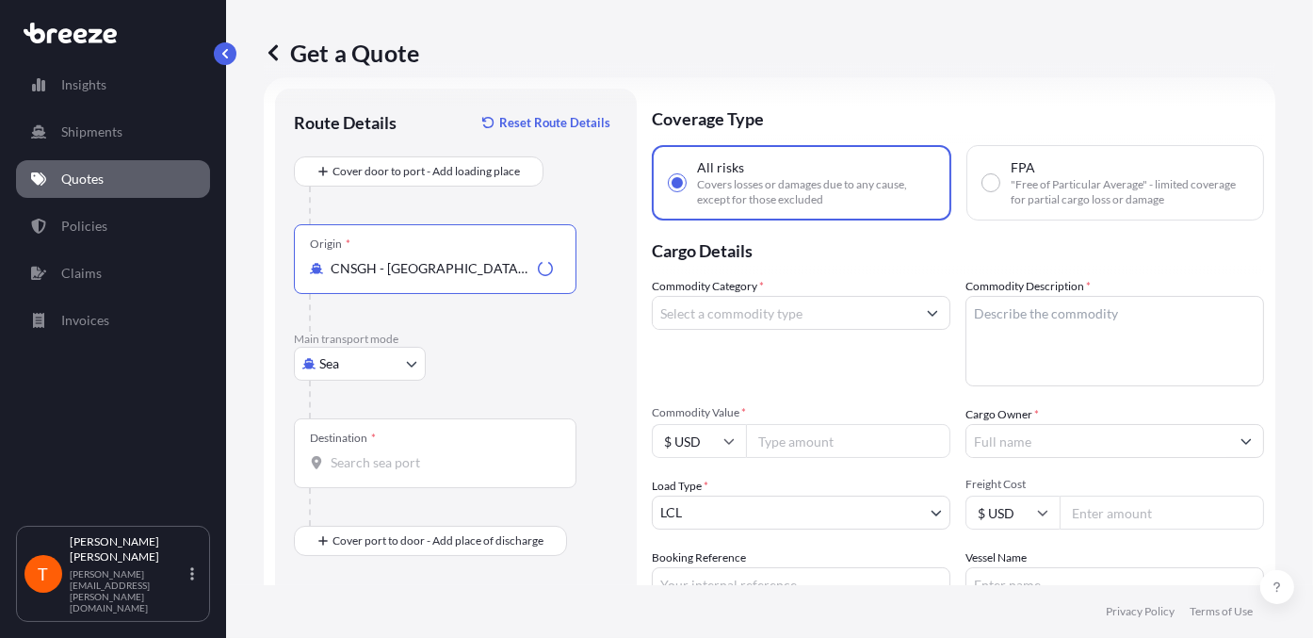
type input "CNSGH - [GEOGRAPHIC_DATA], [GEOGRAPHIC_DATA]"
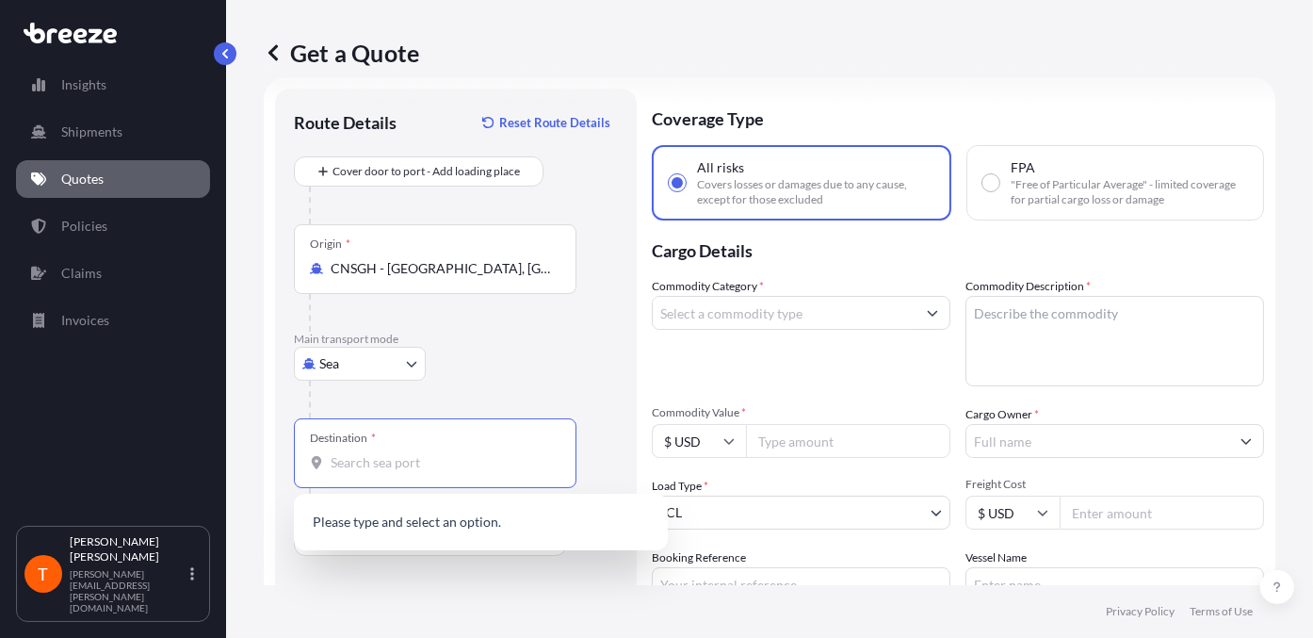
click at [373, 461] on input "Destination *" at bounding box center [442, 462] width 222 height 19
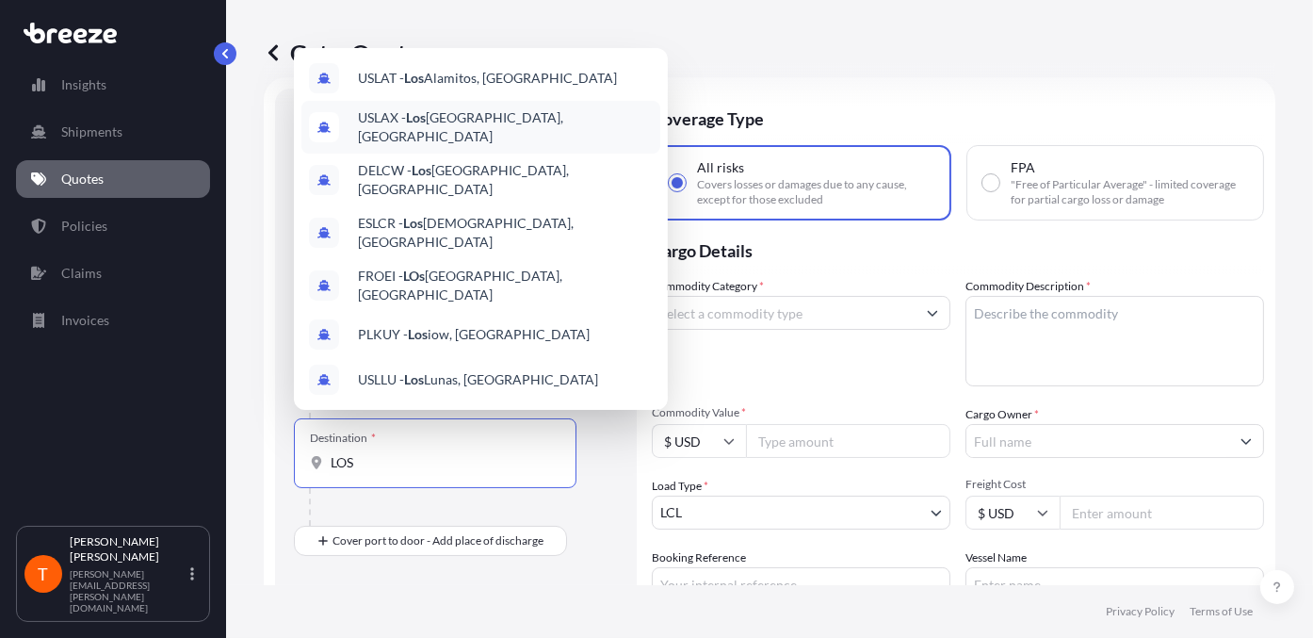
click at [471, 116] on span "USLAX - [GEOGRAPHIC_DATA], [GEOGRAPHIC_DATA]" at bounding box center [505, 127] width 295 height 38
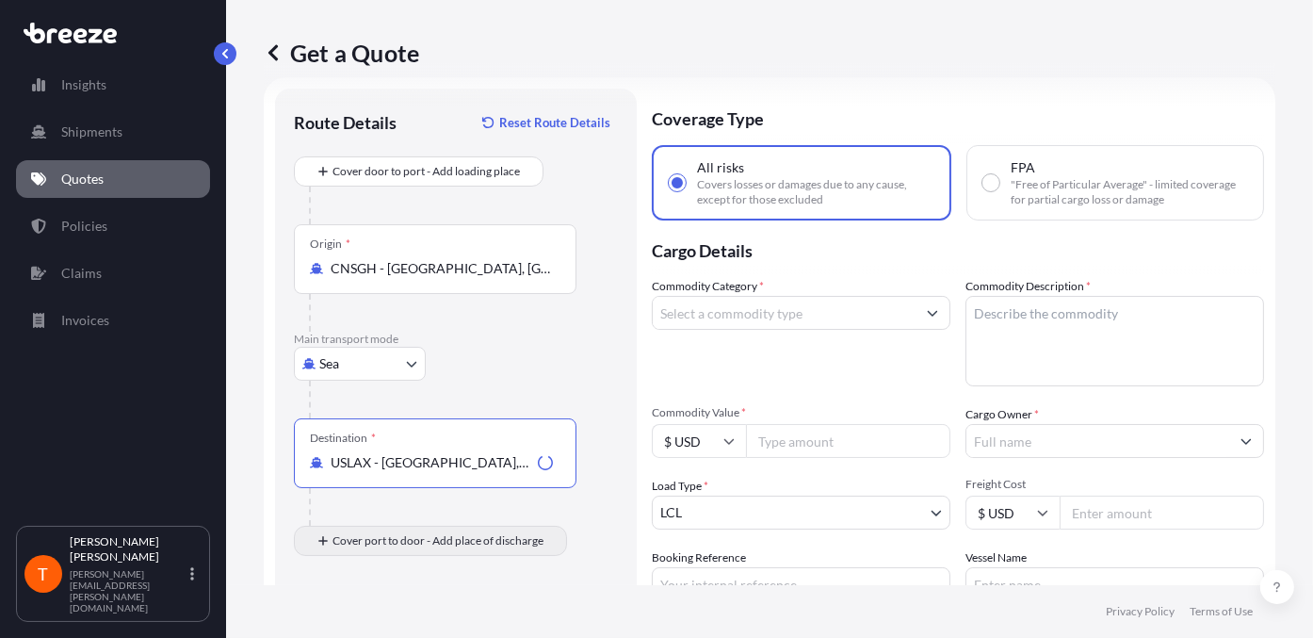
type input "USLAX - [GEOGRAPHIC_DATA], [GEOGRAPHIC_DATA]"
click at [334, 487] on body "0 options available. 10 options available. Insights Shipments Quotes Policies C…" at bounding box center [656, 319] width 1313 height 638
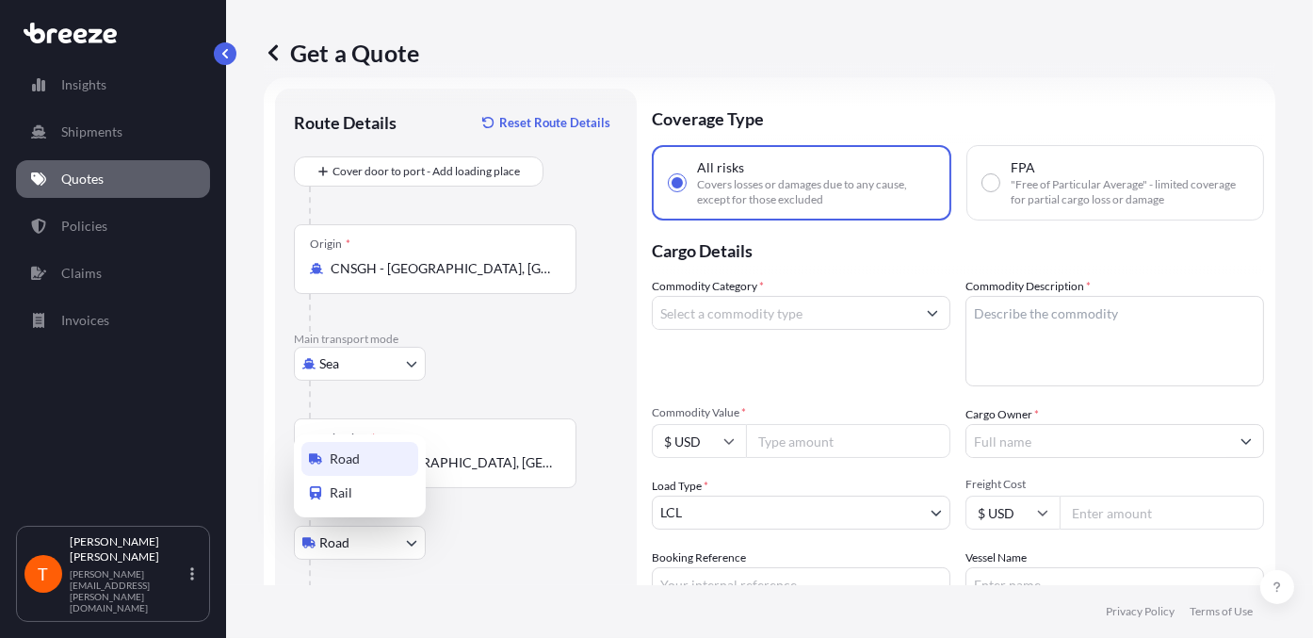
click at [367, 463] on div "Road" at bounding box center [359, 459] width 117 height 34
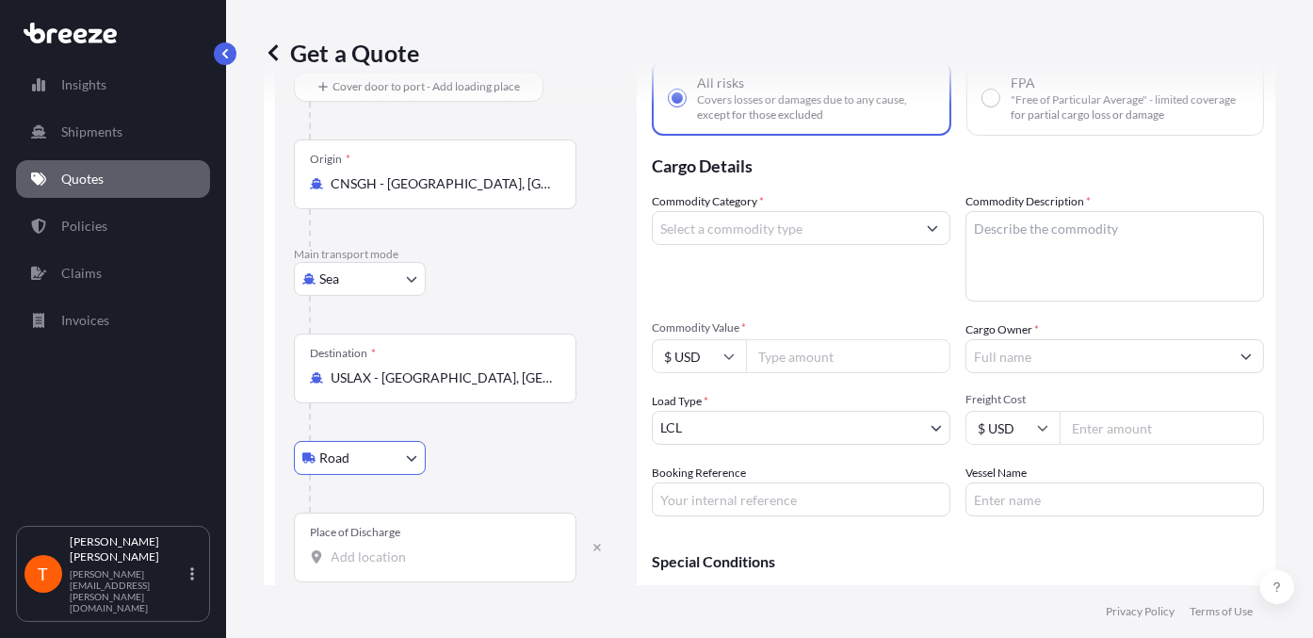
scroll to position [217, 0]
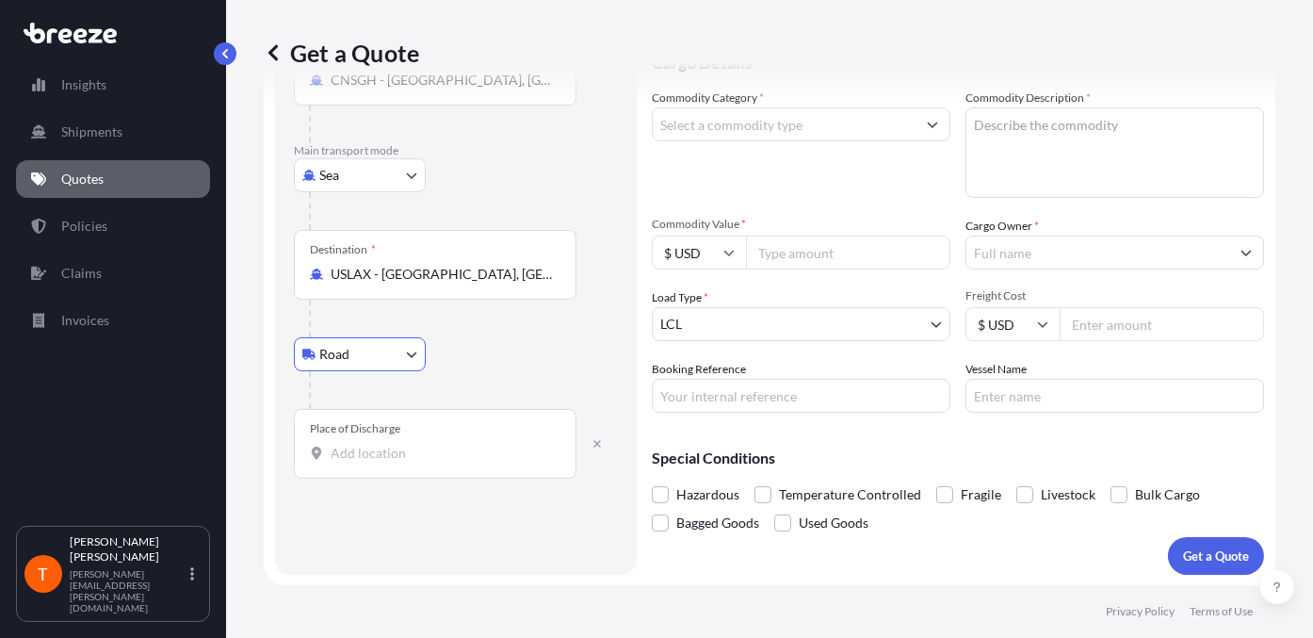
click at [388, 450] on input "Place of Discharge" at bounding box center [442, 453] width 222 height 19
click at [375, 449] on input "Place of Discharge" at bounding box center [442, 453] width 222 height 19
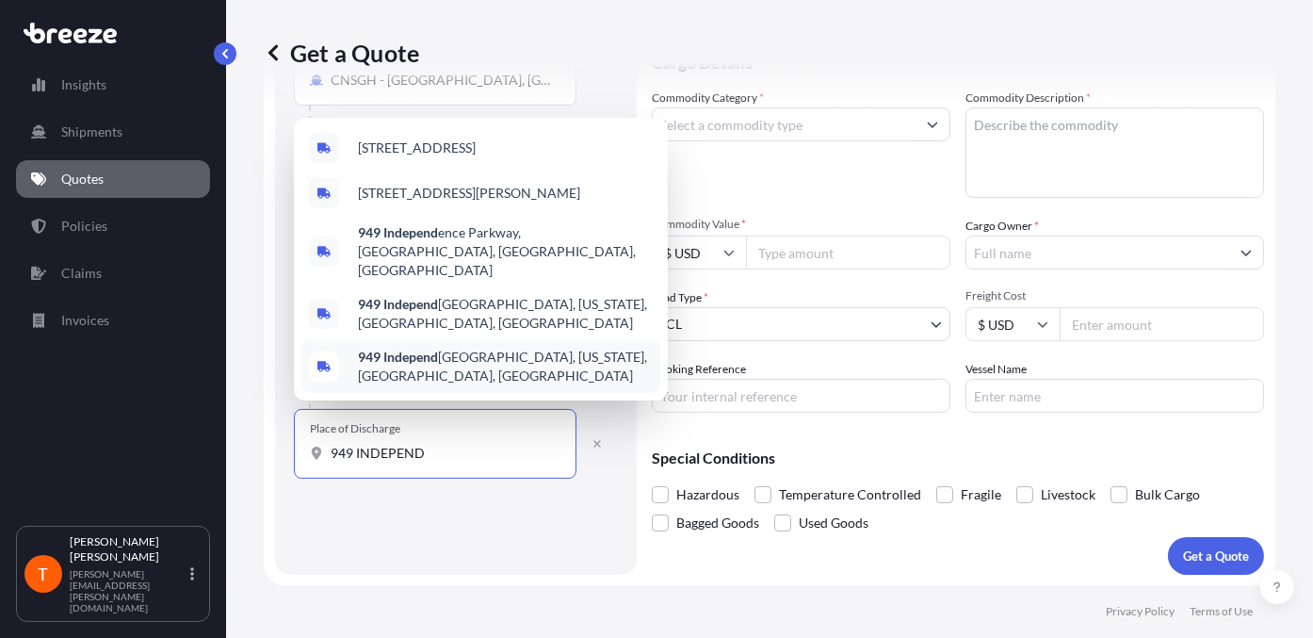
click at [432, 452] on input "949 INDEPEND" at bounding box center [442, 453] width 222 height 19
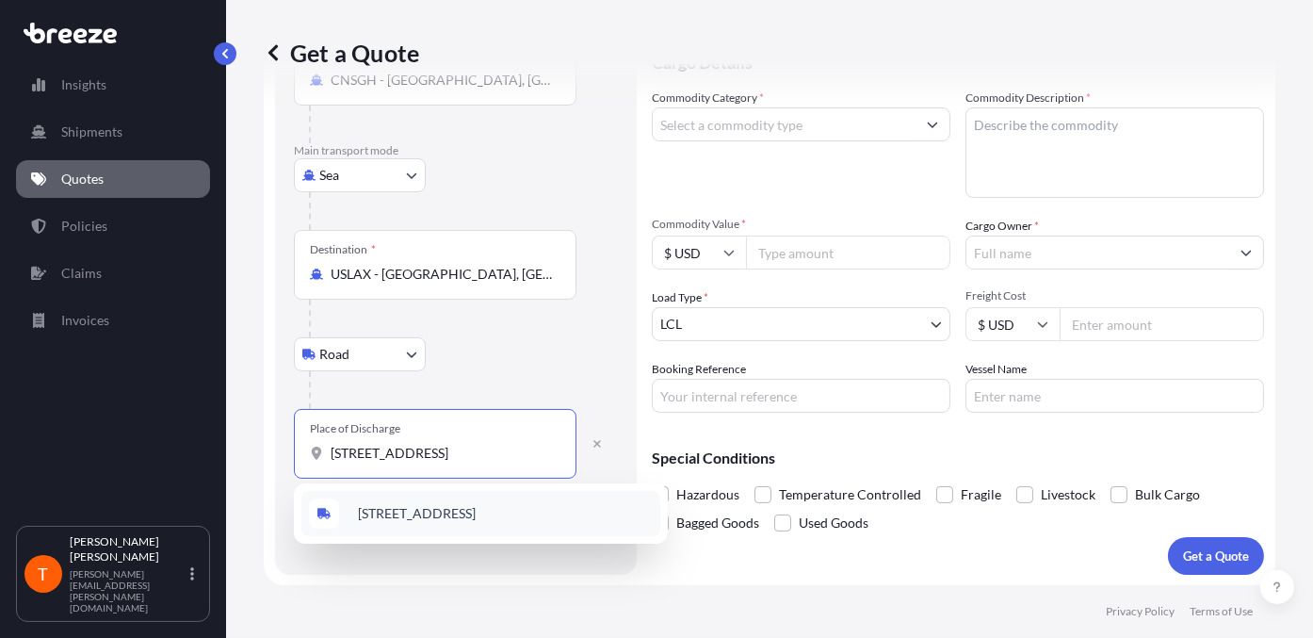
click at [439, 487] on span "[STREET_ADDRESS]" at bounding box center [417, 513] width 118 height 19
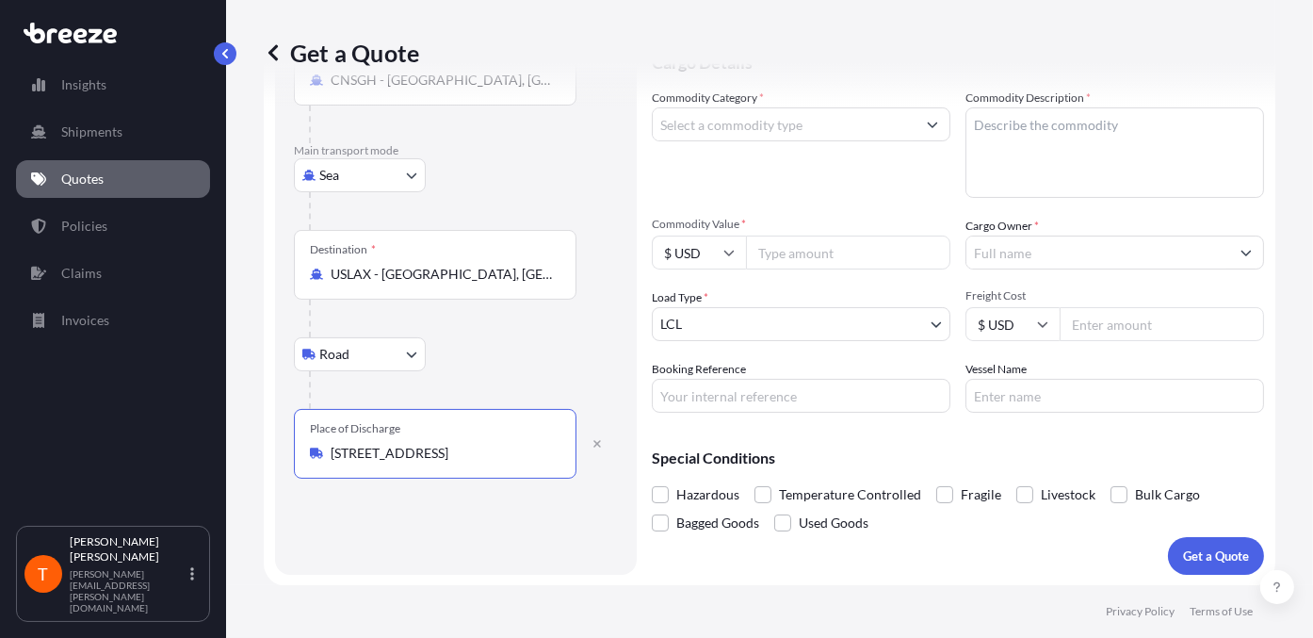
type input "[STREET_ADDRESS]"
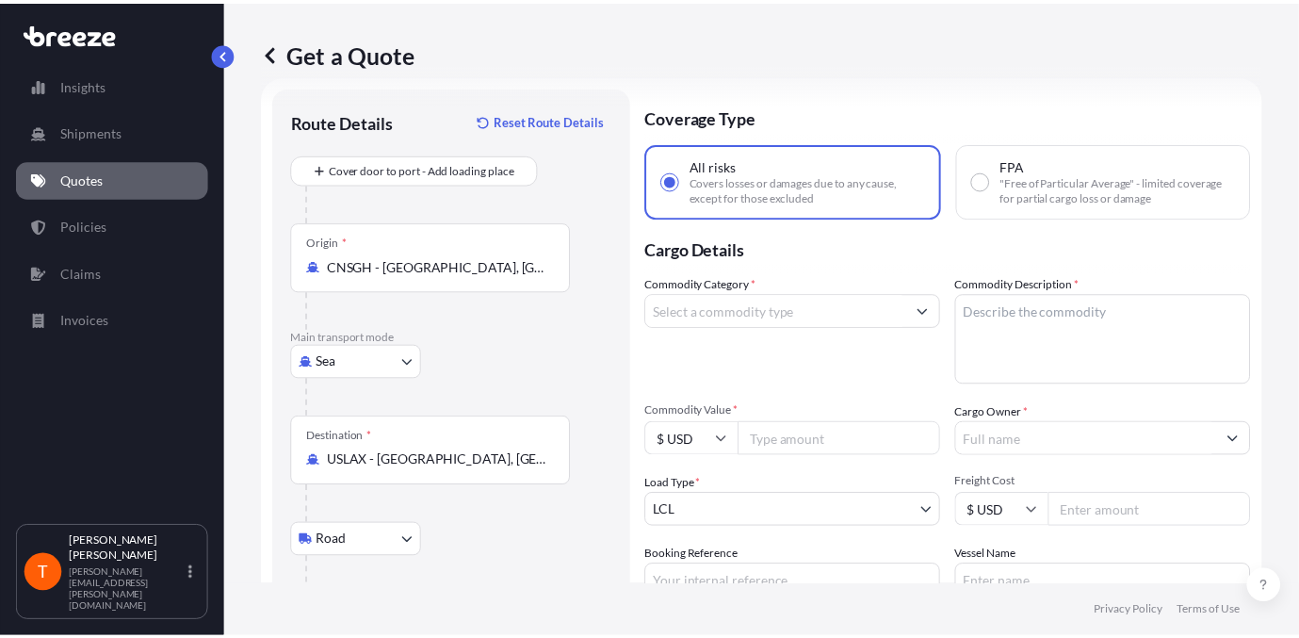
scroll to position [28, 0]
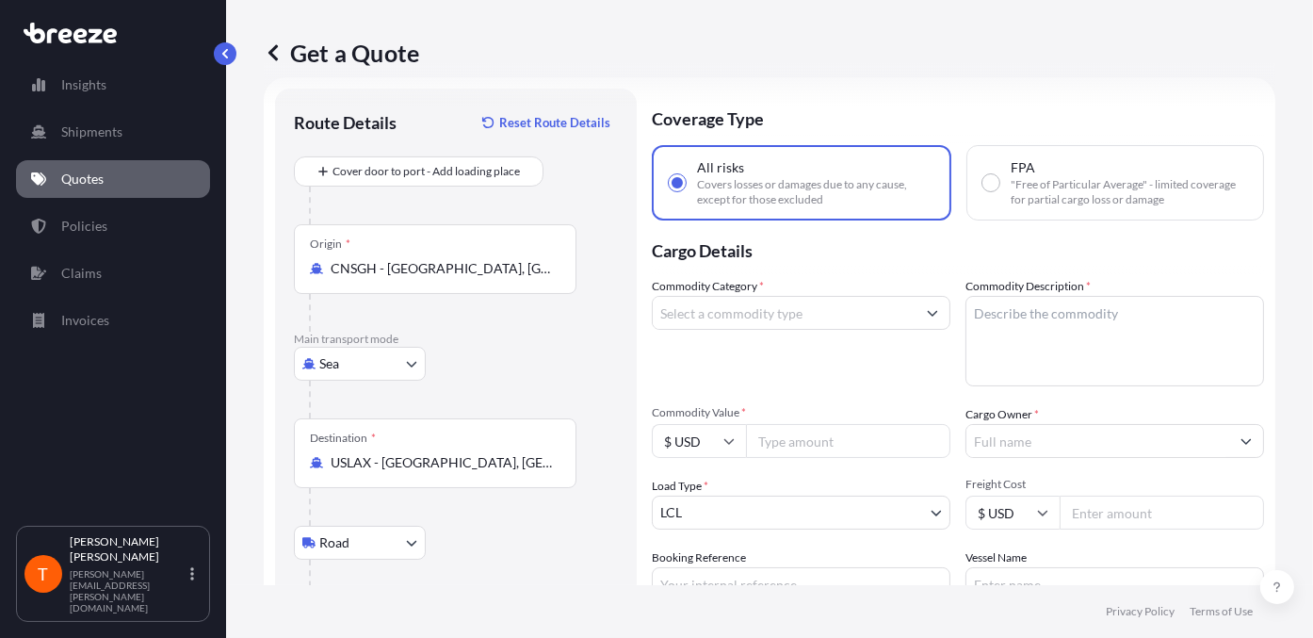
click at [843, 189] on span "Covers losses or damages due to any cause, except for those excluded" at bounding box center [815, 192] width 237 height 30
click at [686, 189] on input "All risks Covers losses or damages due to any cause, except for those excluded" at bounding box center [677, 182] width 17 height 17
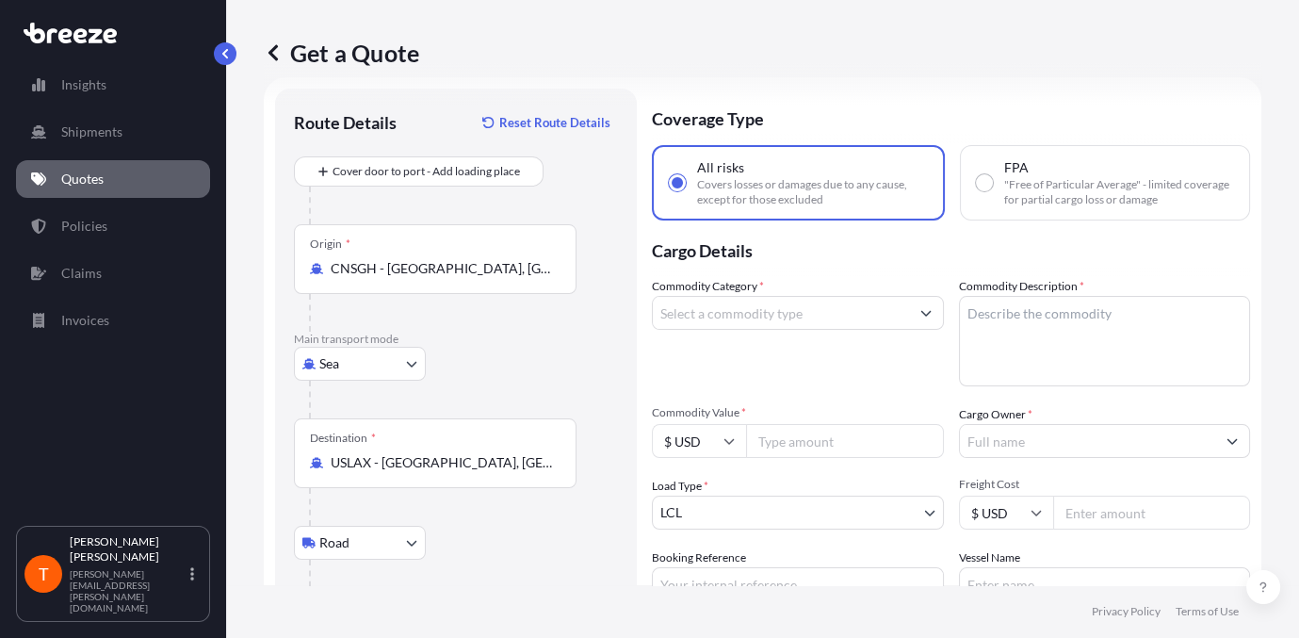
click at [805, 307] on input "Commodity Category *" at bounding box center [781, 313] width 256 height 34
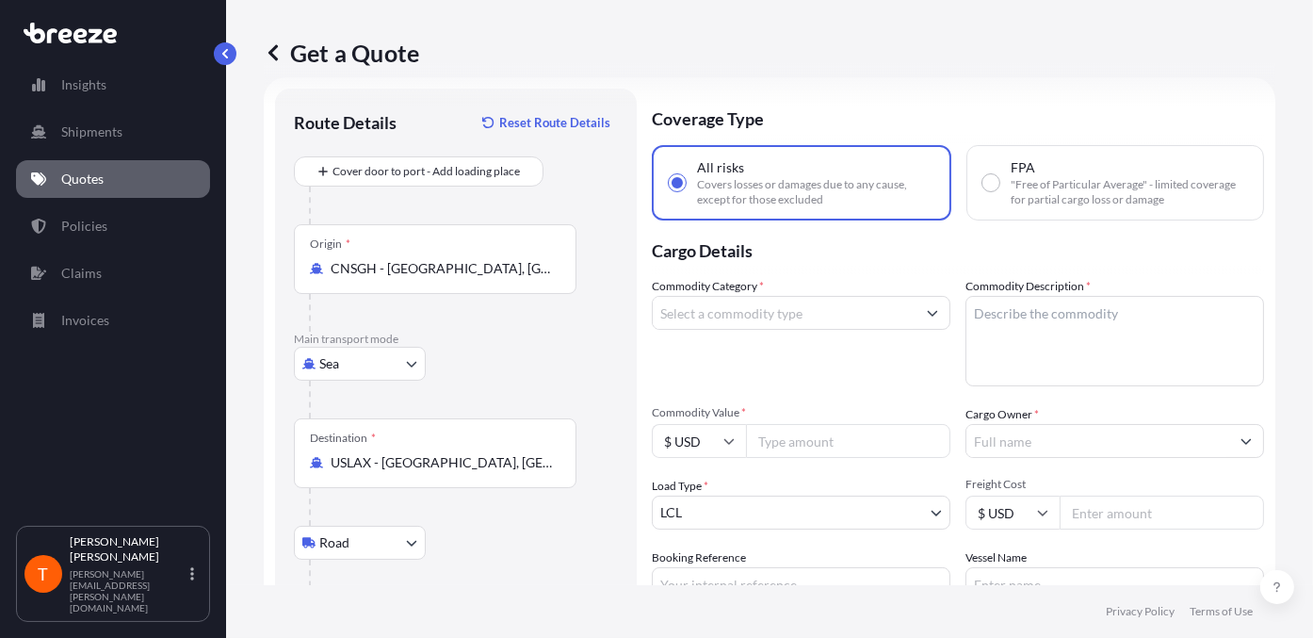
click at [1009, 323] on textarea "Commodity Description *" at bounding box center [1114, 341] width 299 height 90
click at [715, 315] on input "Commodity Category *" at bounding box center [784, 313] width 263 height 34
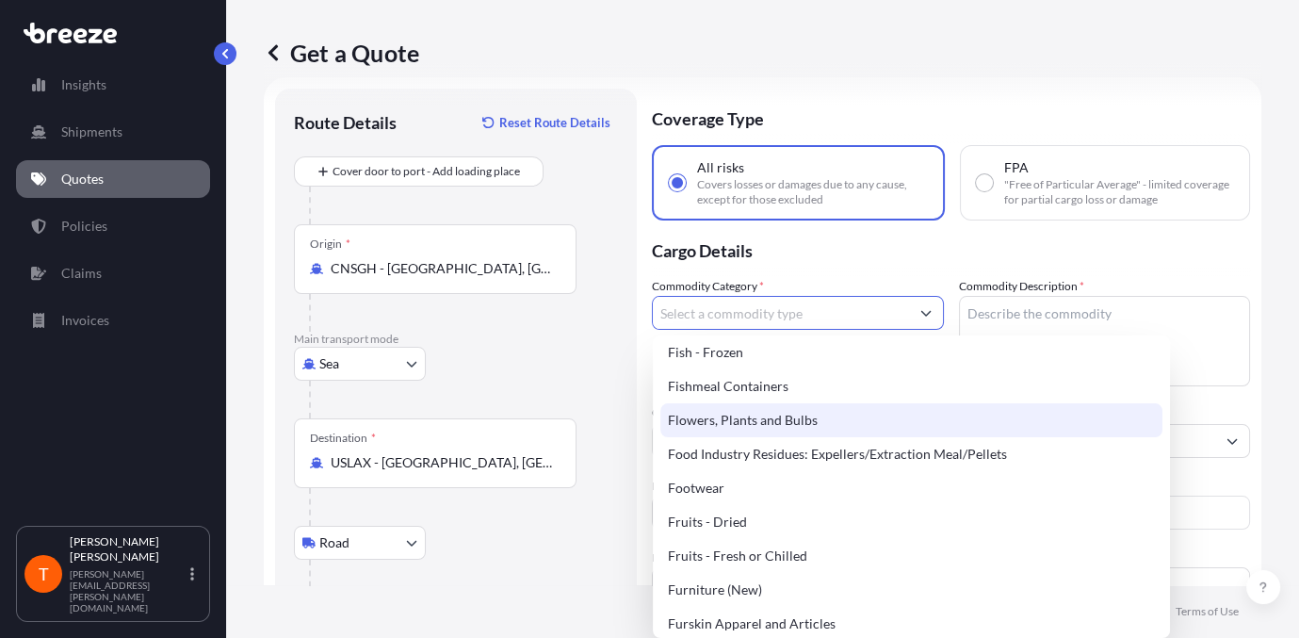
scroll to position [1507, 0]
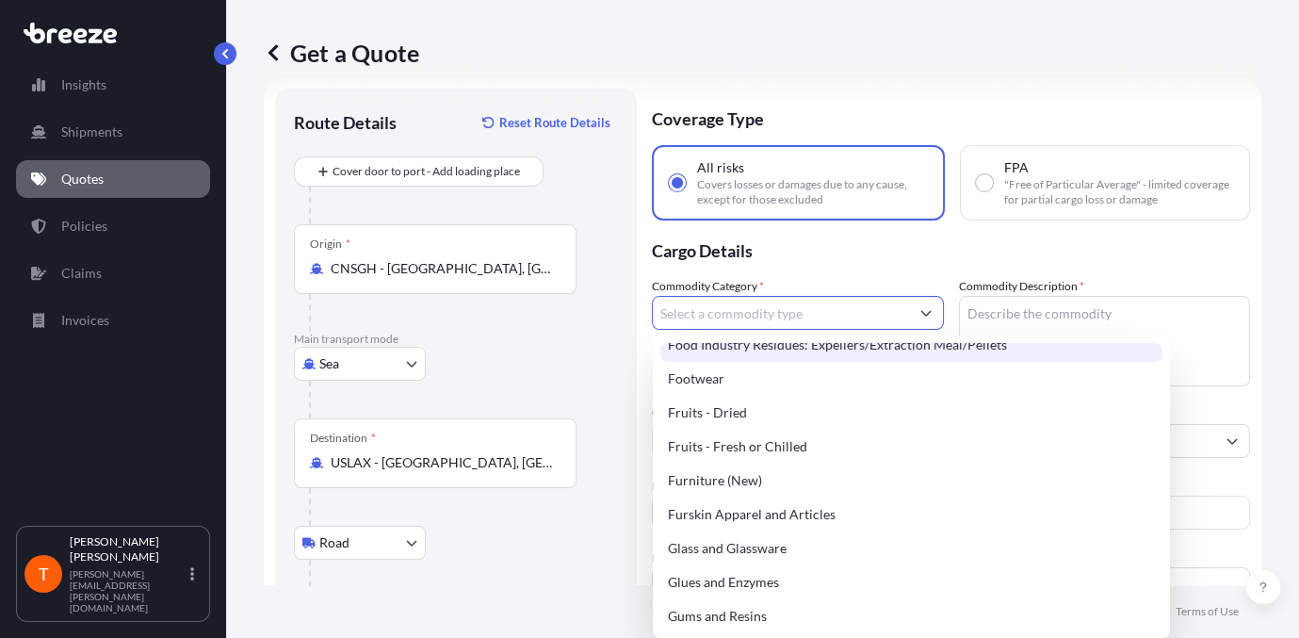
click at [744, 304] on input "Commodity Category *" at bounding box center [781, 313] width 256 height 34
type input "f"
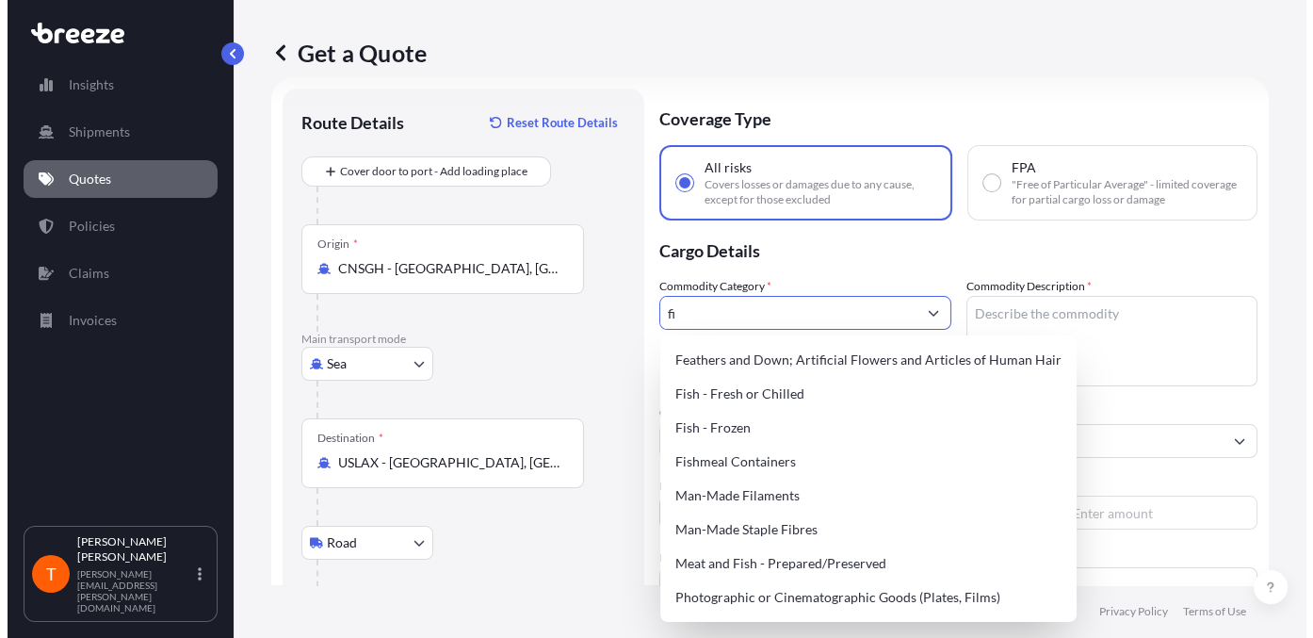
scroll to position [0, 0]
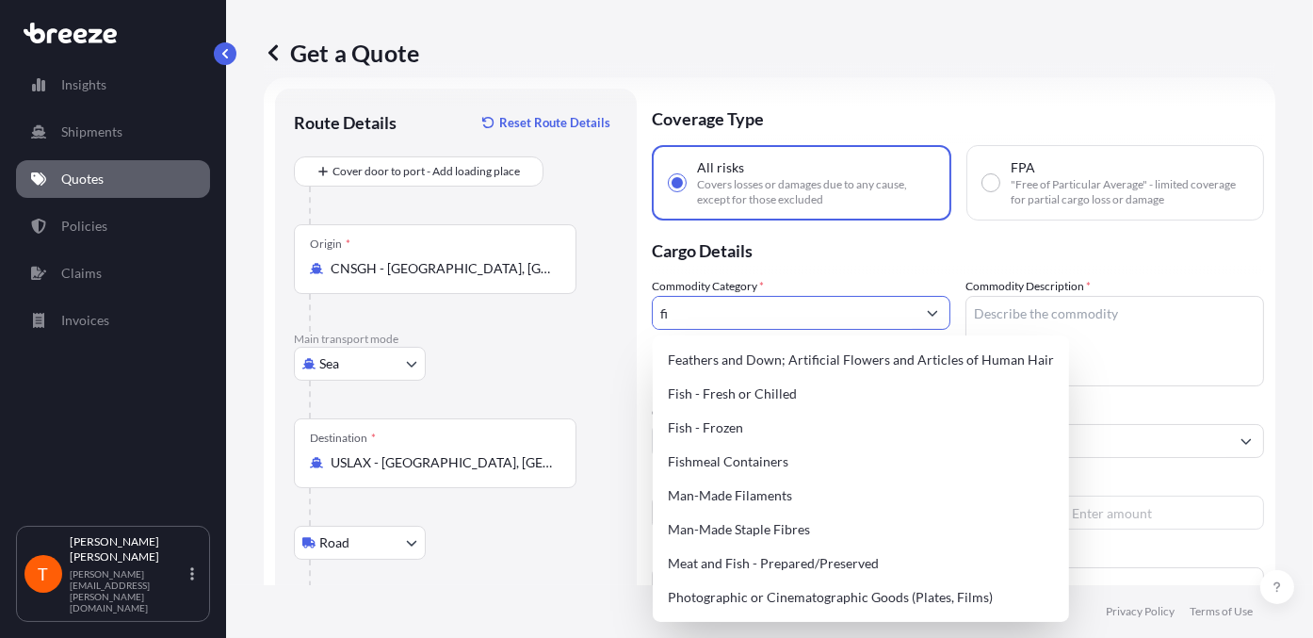
type input "f"
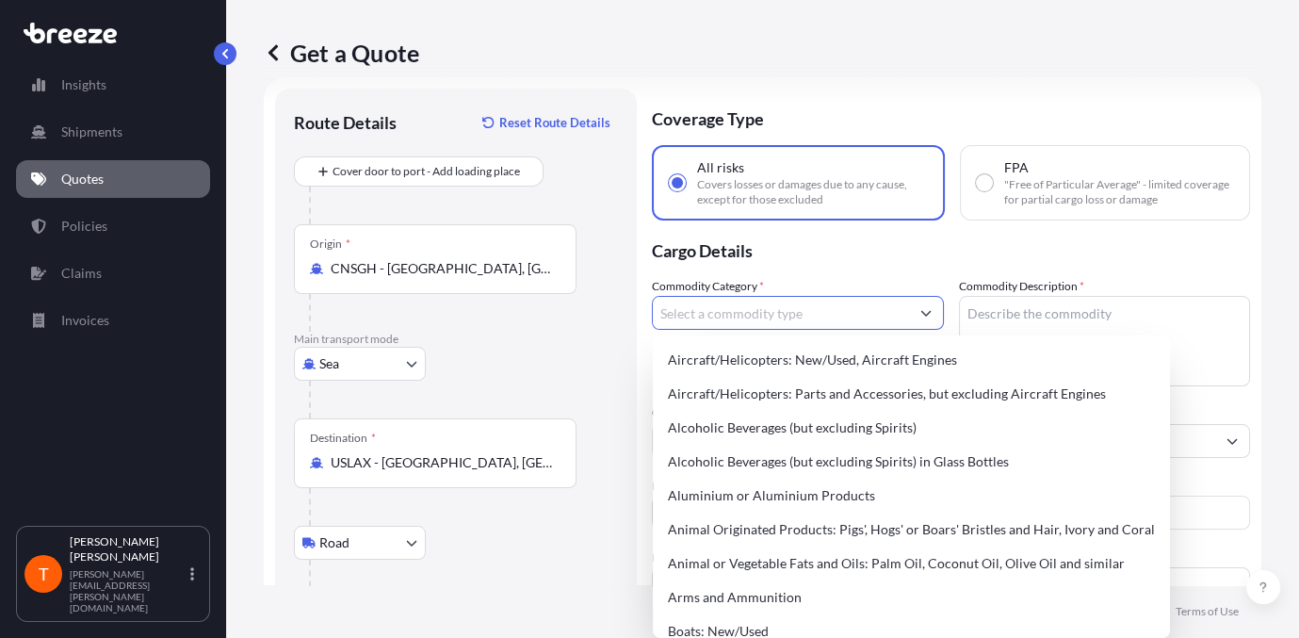
type input "g"
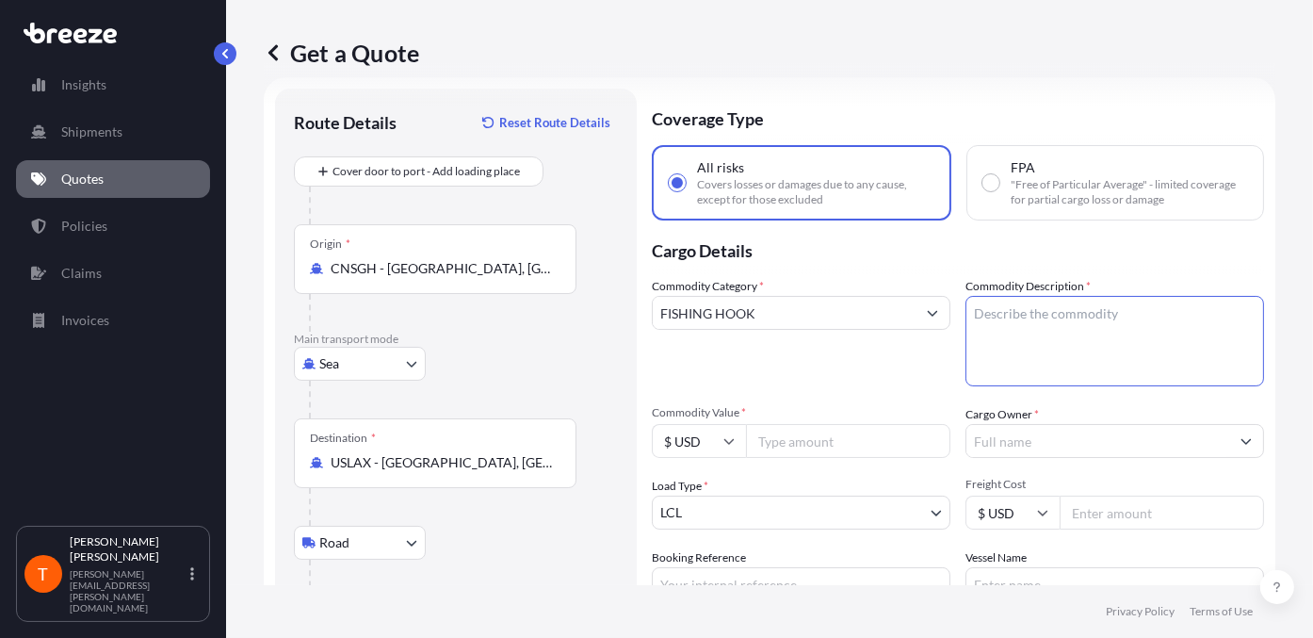
click at [1048, 333] on textarea "Commodity Description *" at bounding box center [1114, 341] width 299 height 90
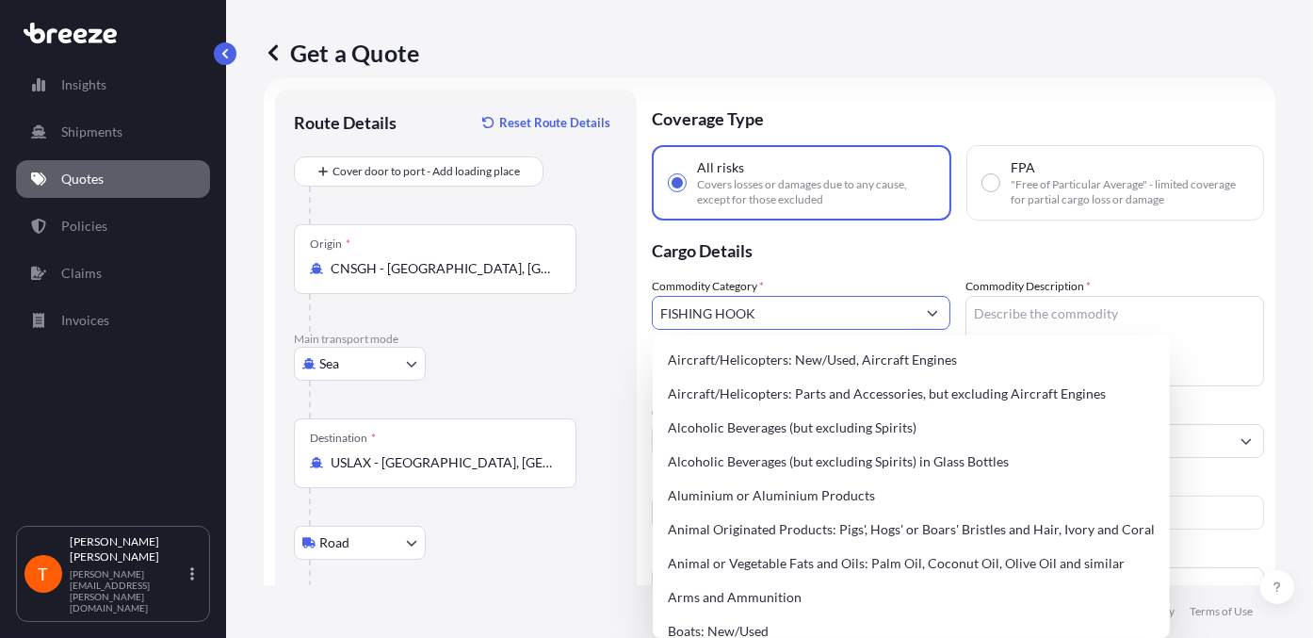
click at [846, 319] on input "FISHING HOOK" at bounding box center [784, 313] width 263 height 34
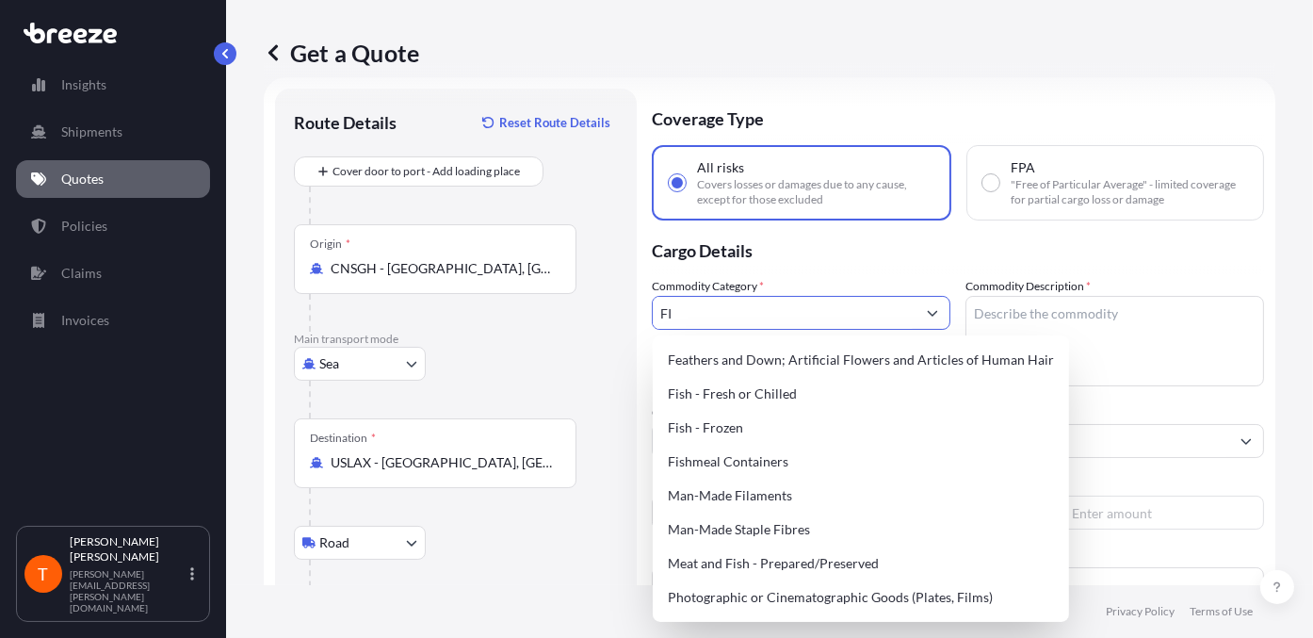
type input "F"
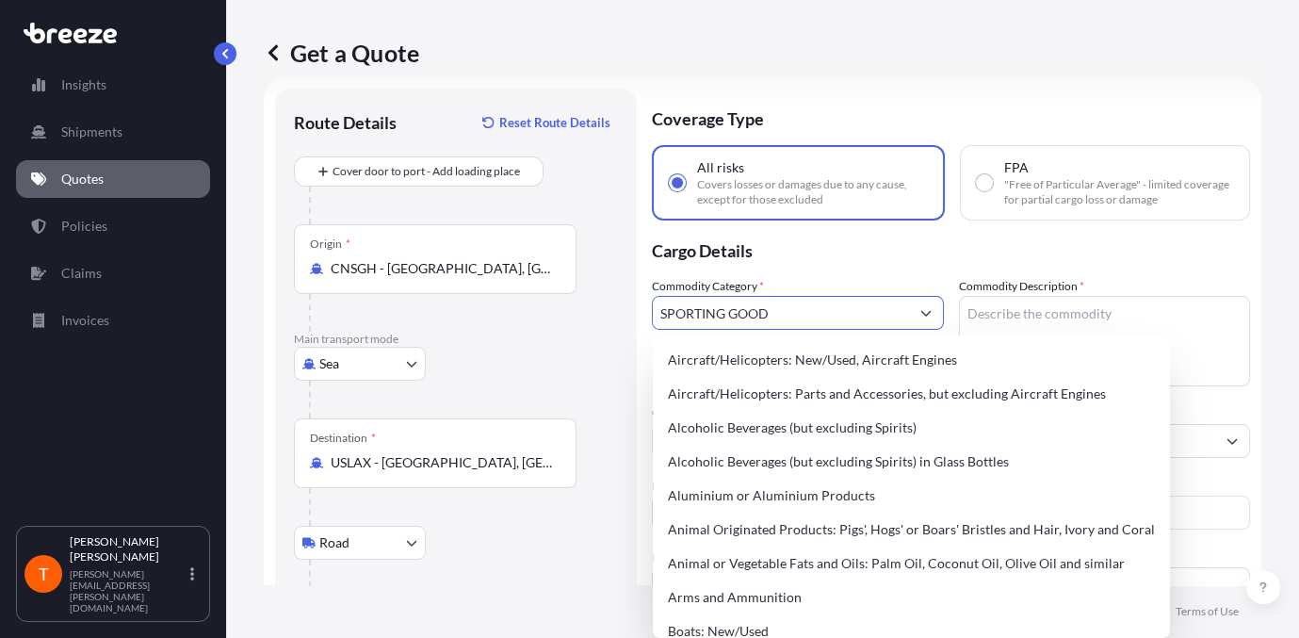
drag, startPoint x: 787, startPoint y: 310, endPoint x: 654, endPoint y: 324, distance: 133.5
click at [657, 325] on input "SPORTING GOOD" at bounding box center [781, 313] width 256 height 34
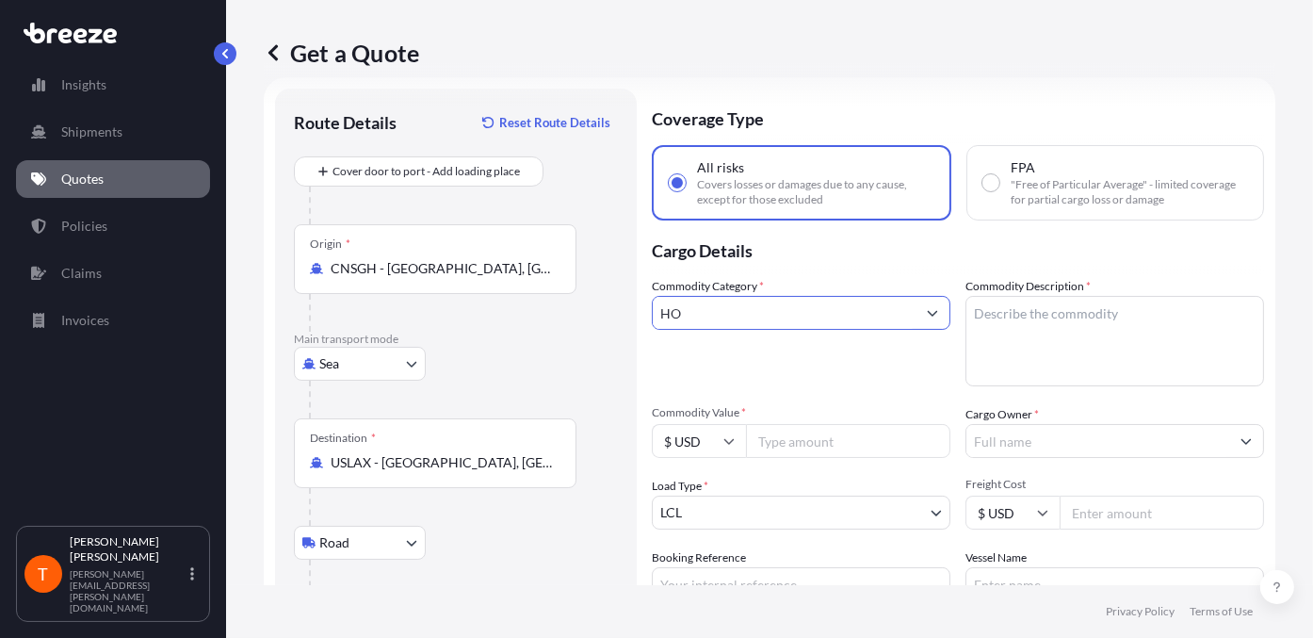
type input "H"
type input "O"
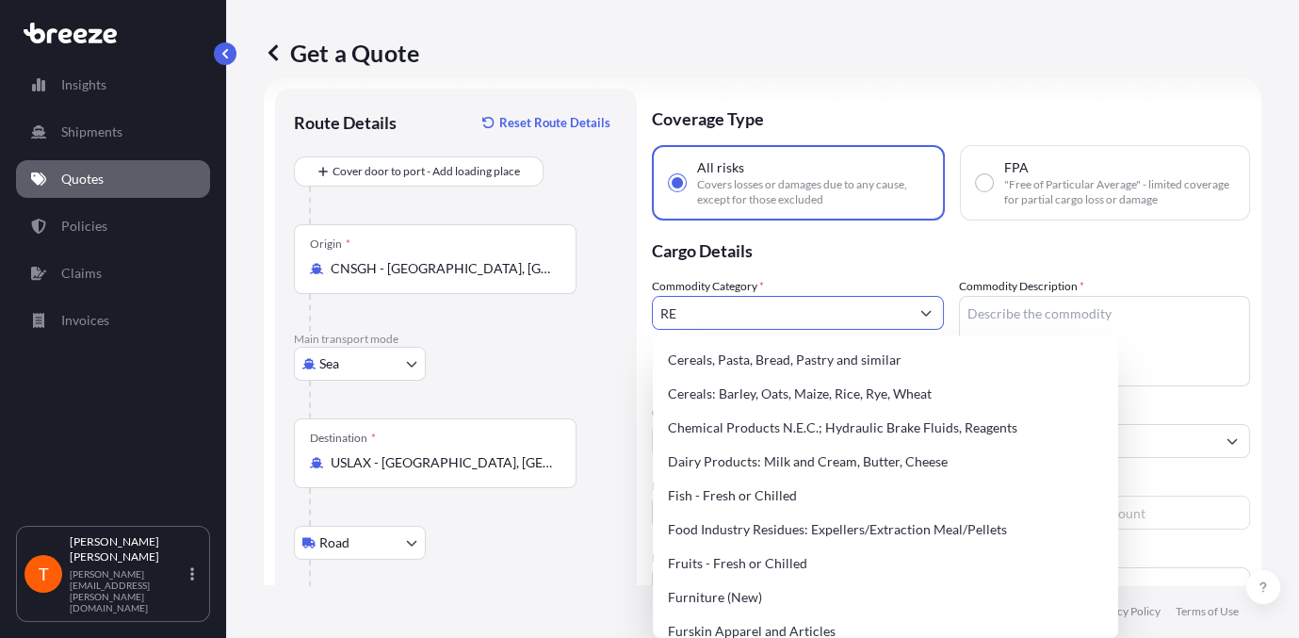
type input "R"
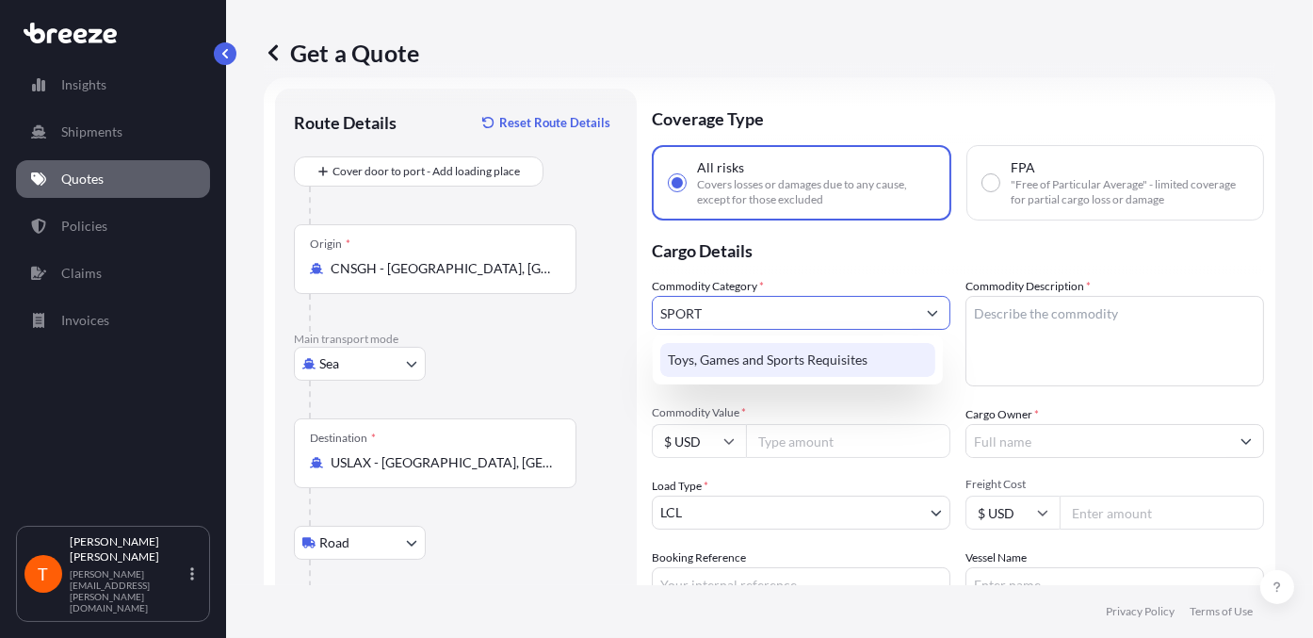
click at [776, 360] on div "Toys, Games and Sports Requisites" at bounding box center [797, 360] width 275 height 34
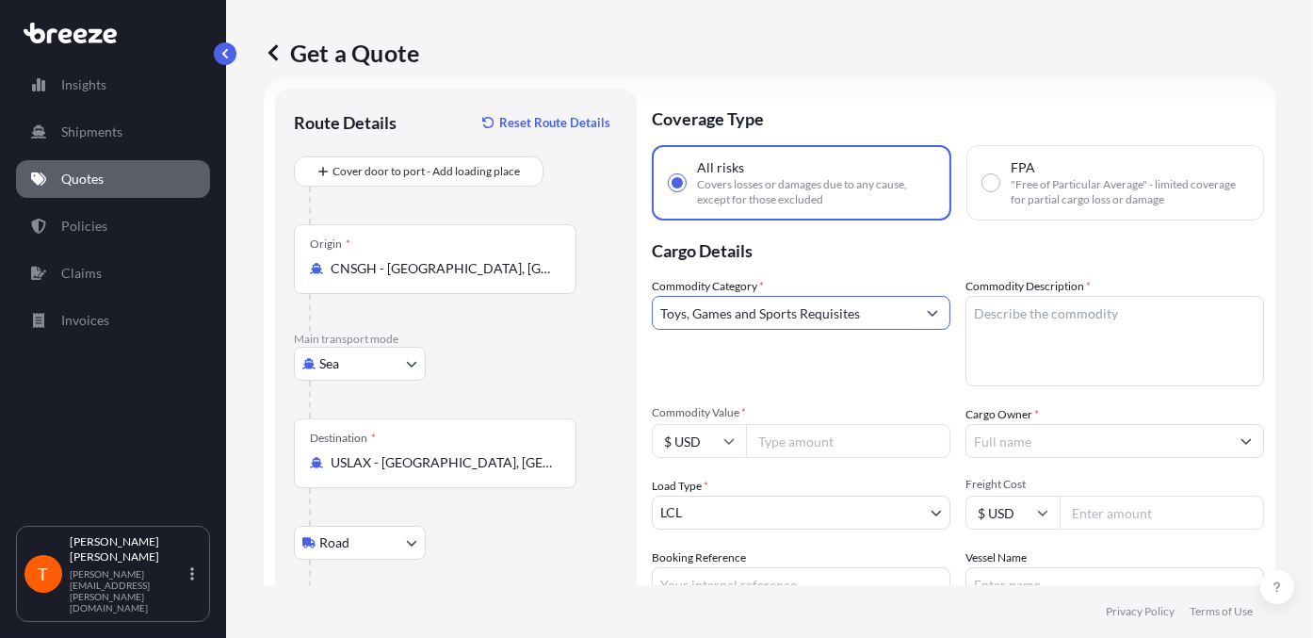
type input "Toys, Games and Sports Requisites"
click at [1048, 323] on textarea "Commodity Description *" at bounding box center [1114, 341] width 299 height 90
click at [1048, 330] on textarea "Commodity Description *" at bounding box center [1114, 341] width 299 height 90
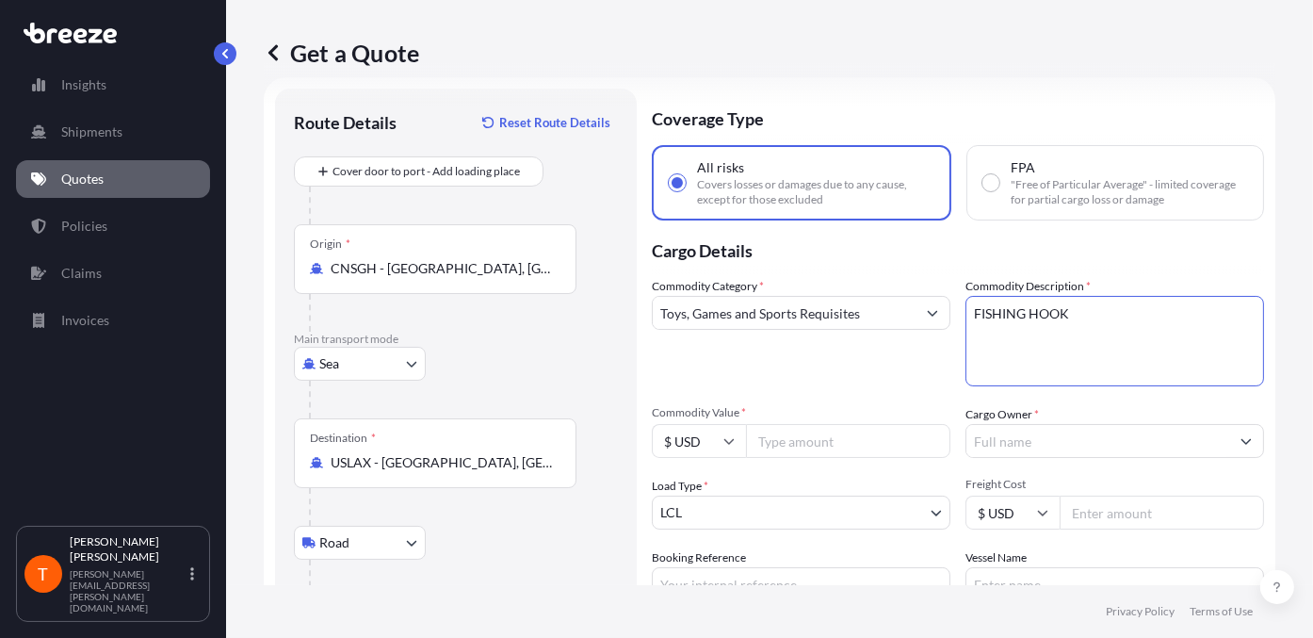
type textarea "FISHING HOOK"
click at [861, 444] on input "Commodity Value *" at bounding box center [848, 441] width 204 height 34
type input "11355.84"
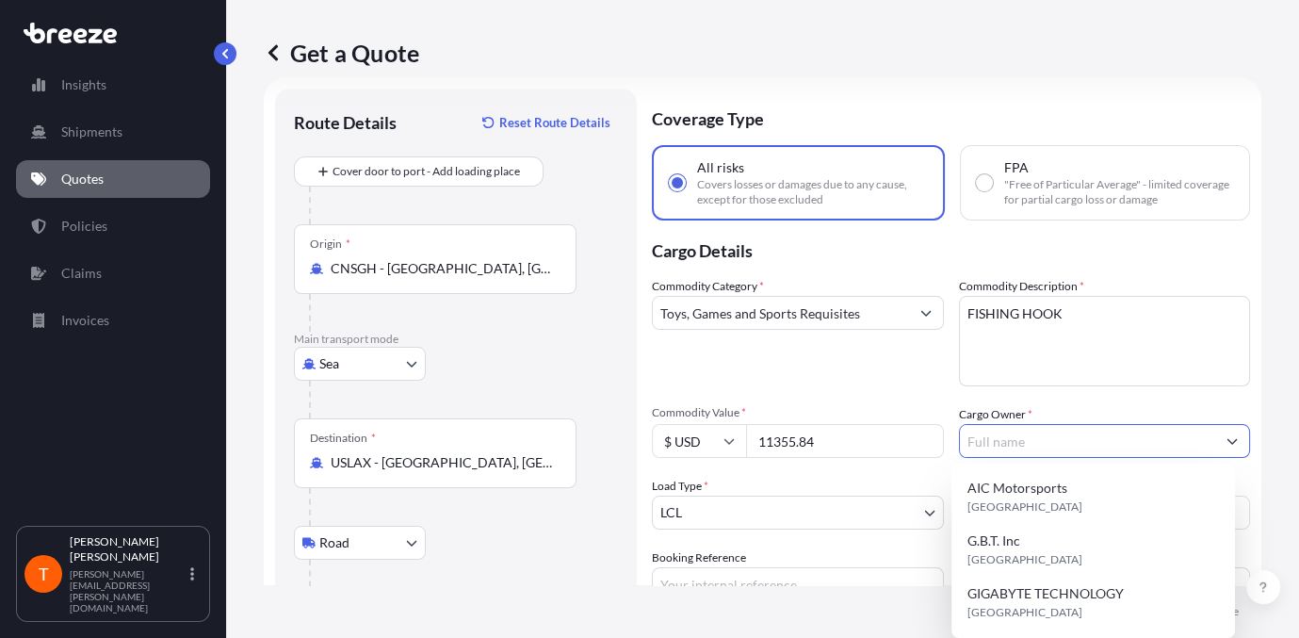
click at [1048, 434] on input "Cargo Owner *" at bounding box center [1088, 441] width 256 height 34
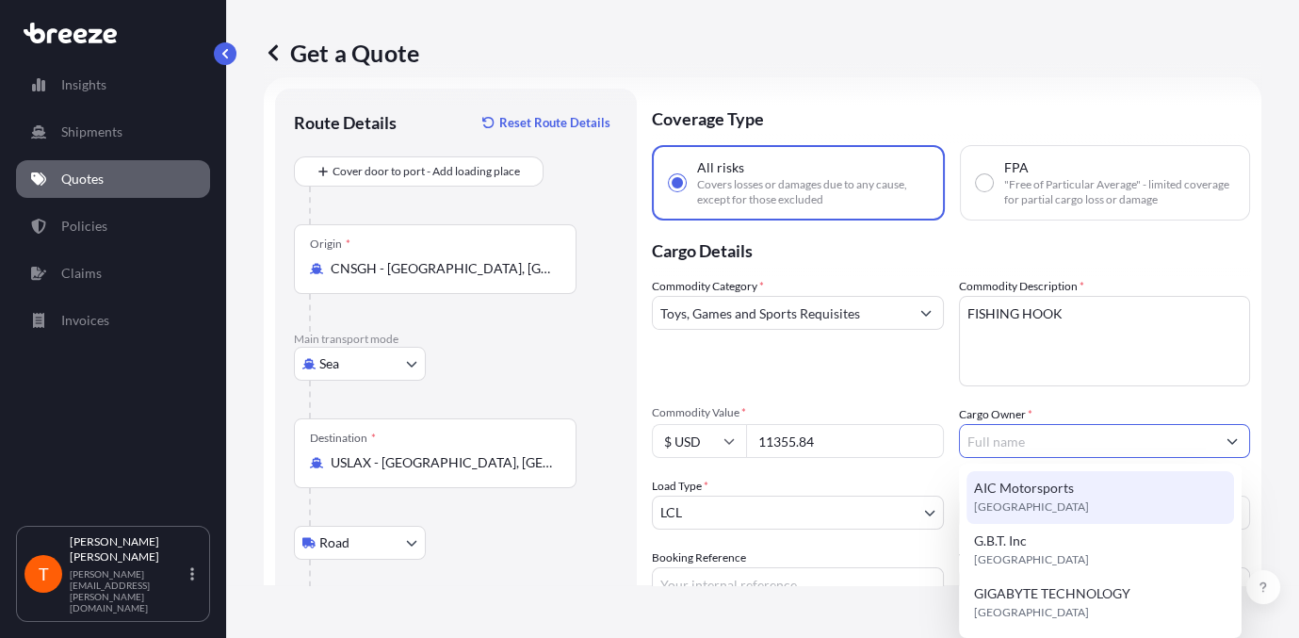
click at [1048, 389] on div "Commodity Category * Toys, Games and Sports Requisites Commodity Description * …" at bounding box center [951, 439] width 598 height 324
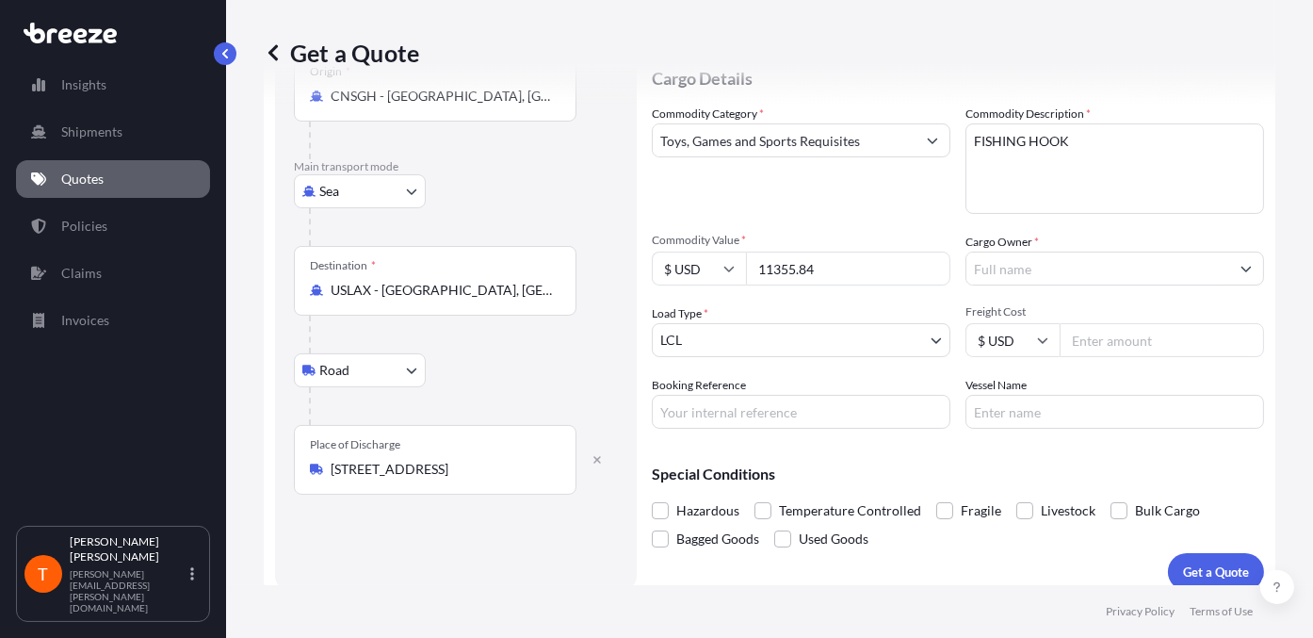
scroll to position [198, 0]
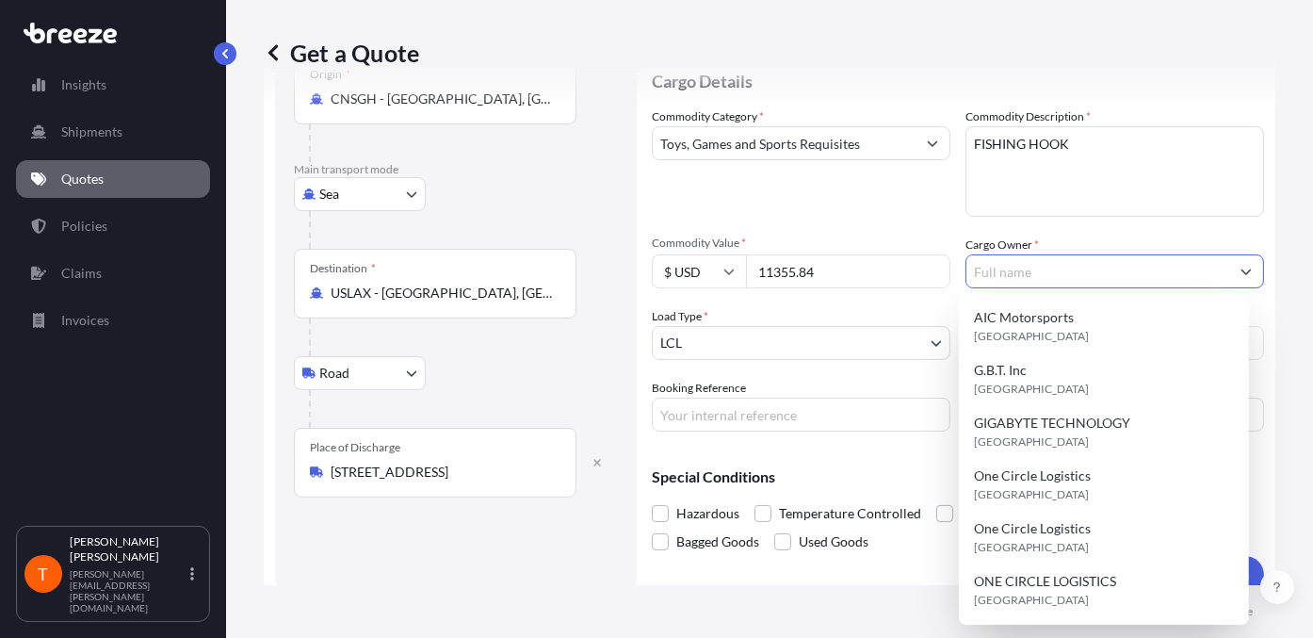
click at [1048, 271] on button "Show suggestions" at bounding box center [1246, 271] width 34 height 34
click at [1048, 399] on div "Get a Quote Route Details Reset Route Details Cover door to port - Add loading …" at bounding box center [769, 292] width 1087 height 585
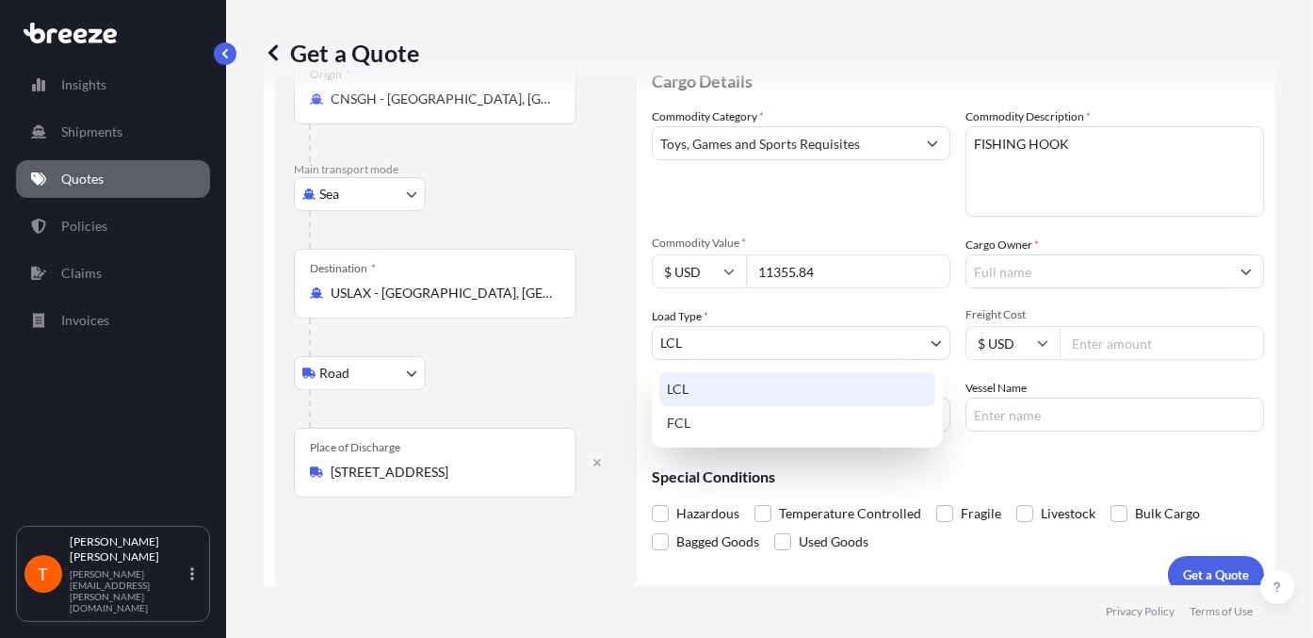
click at [746, 347] on body "6 options available. Insights Shipments Quotes Policies Claims Invoices T [PERS…" at bounding box center [656, 319] width 1313 height 638
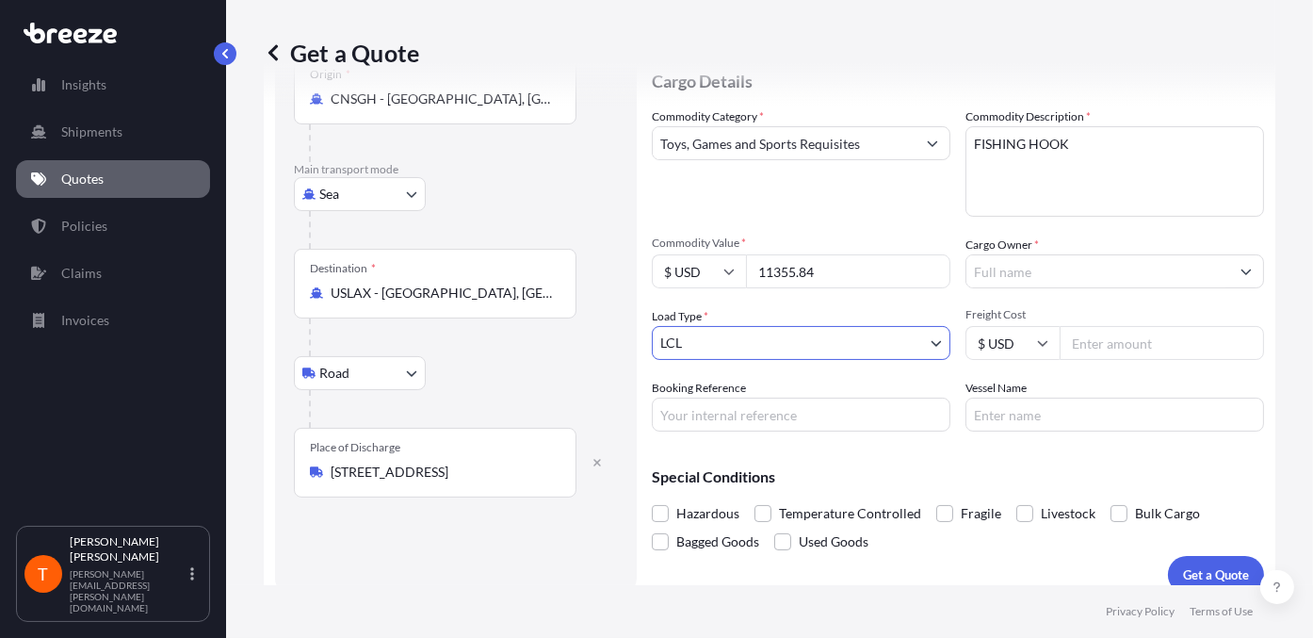
click at [727, 418] on input "Booking Reference" at bounding box center [801, 414] width 299 height 34
type input "SHA-LAX EL250906"
click at [1048, 406] on input "Vessel Name" at bounding box center [1114, 414] width 299 height 34
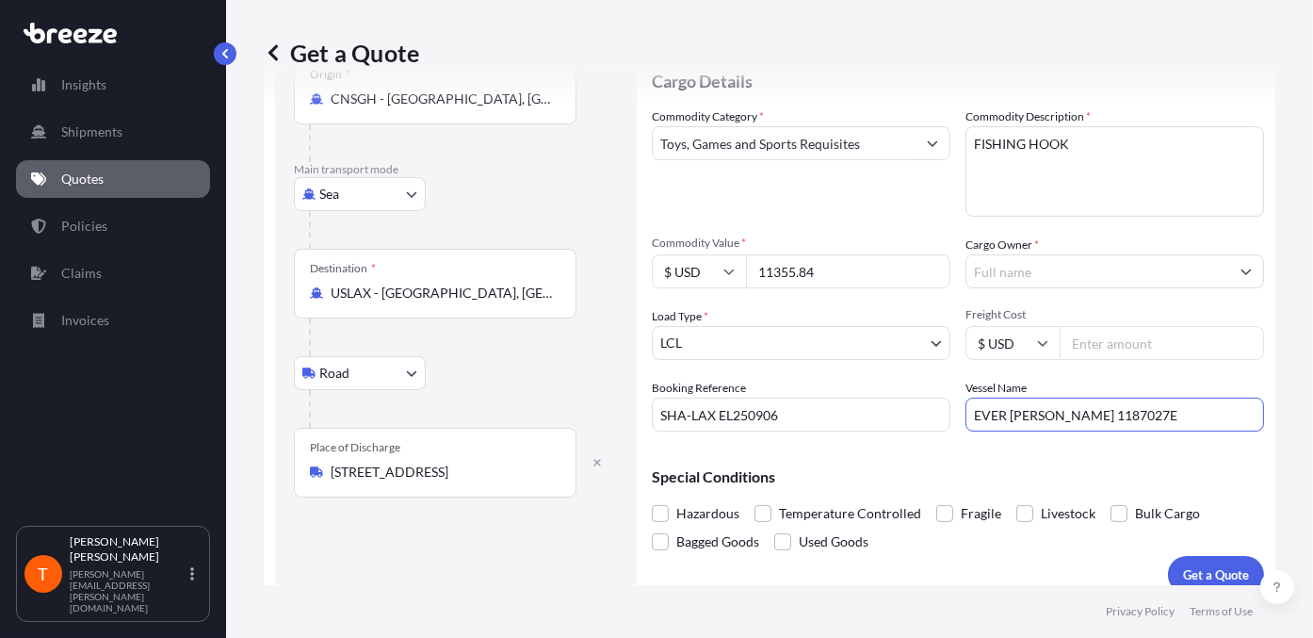
scroll to position [217, 0]
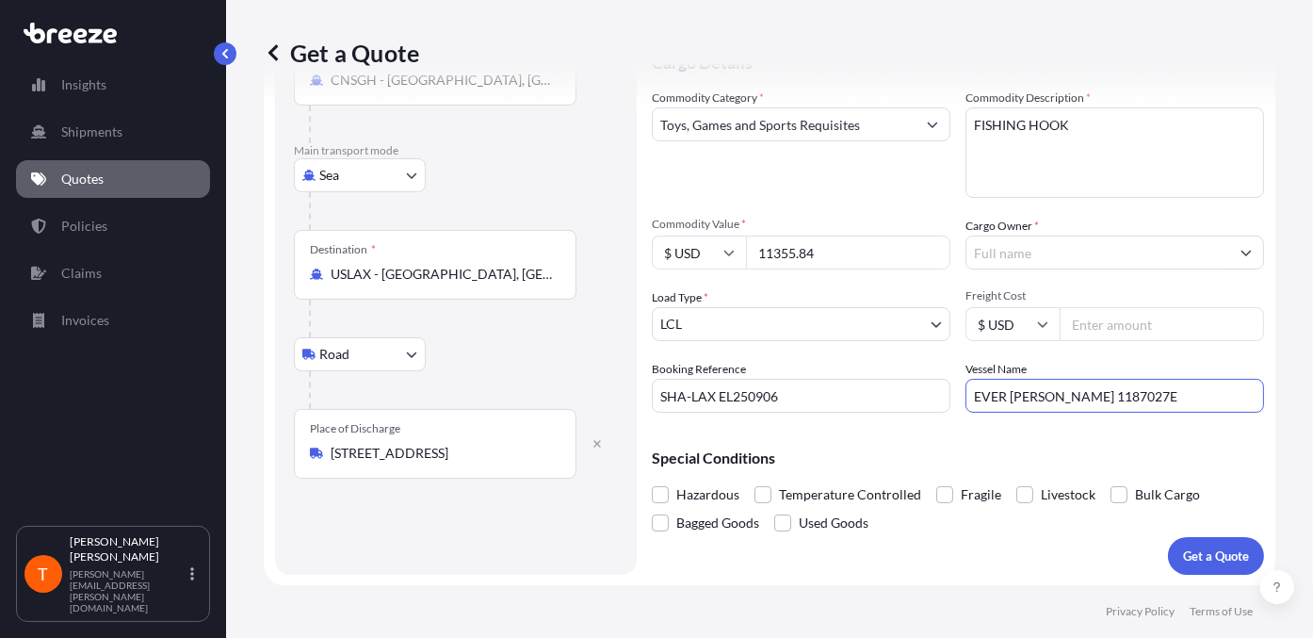
type input "EVER [PERSON_NAME] 1187027E"
click at [1048, 459] on p "Special Conditions" at bounding box center [958, 457] width 612 height 15
click at [1048, 487] on p "Get a Quote" at bounding box center [1216, 555] width 66 height 19
click at [1042, 286] on span "Please select or type cargo owner" at bounding box center [1053, 280] width 177 height 19
click at [993, 289] on span "Freight Cost" at bounding box center [1114, 295] width 299 height 15
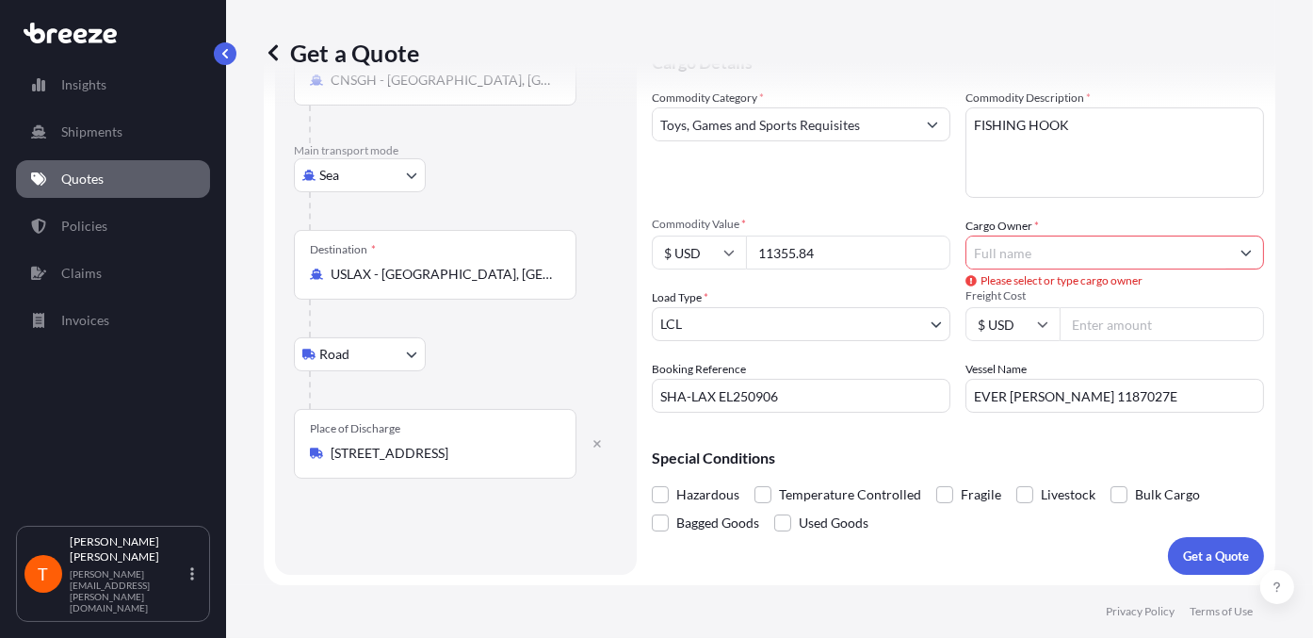
click at [1048, 307] on input "Freight Cost" at bounding box center [1161, 324] width 204 height 34
click at [989, 281] on span "Please select or type cargo owner" at bounding box center [1053, 280] width 177 height 19
click at [965, 280] on icon at bounding box center [970, 280] width 11 height 11
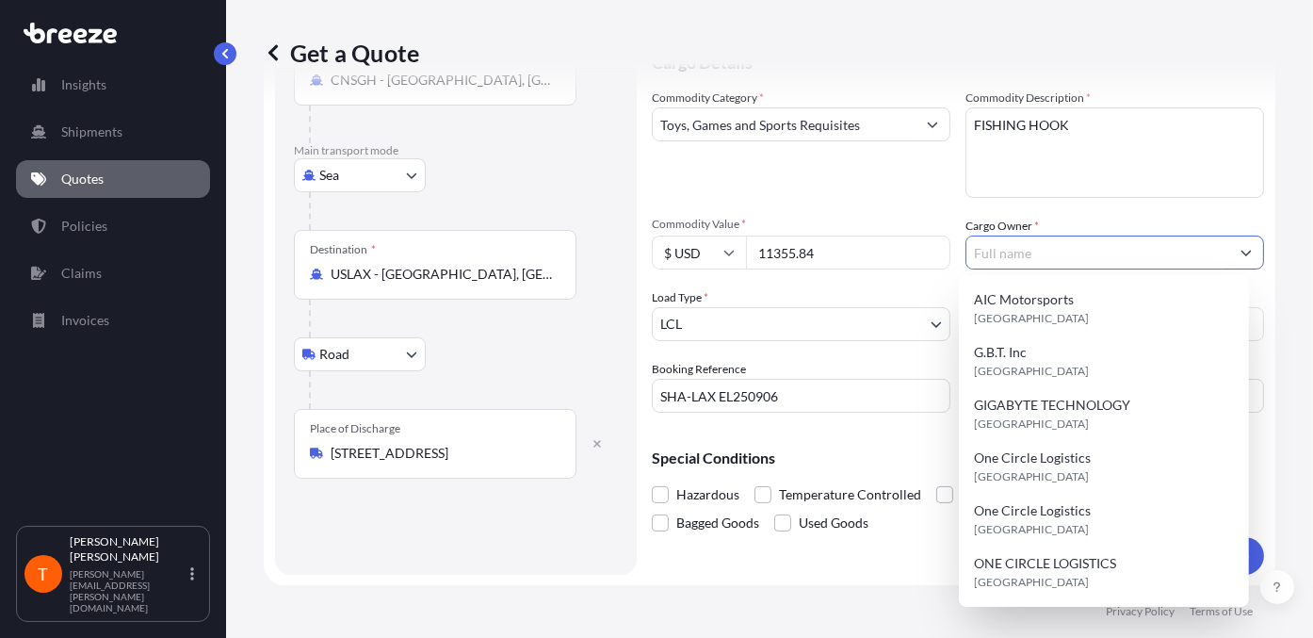
click at [1048, 252] on button "Show suggestions" at bounding box center [1246, 252] width 34 height 34
click at [1048, 198] on div "Get a Quote Route Details Reset Route Details Cover door to port - Add loading …" at bounding box center [769, 292] width 1087 height 585
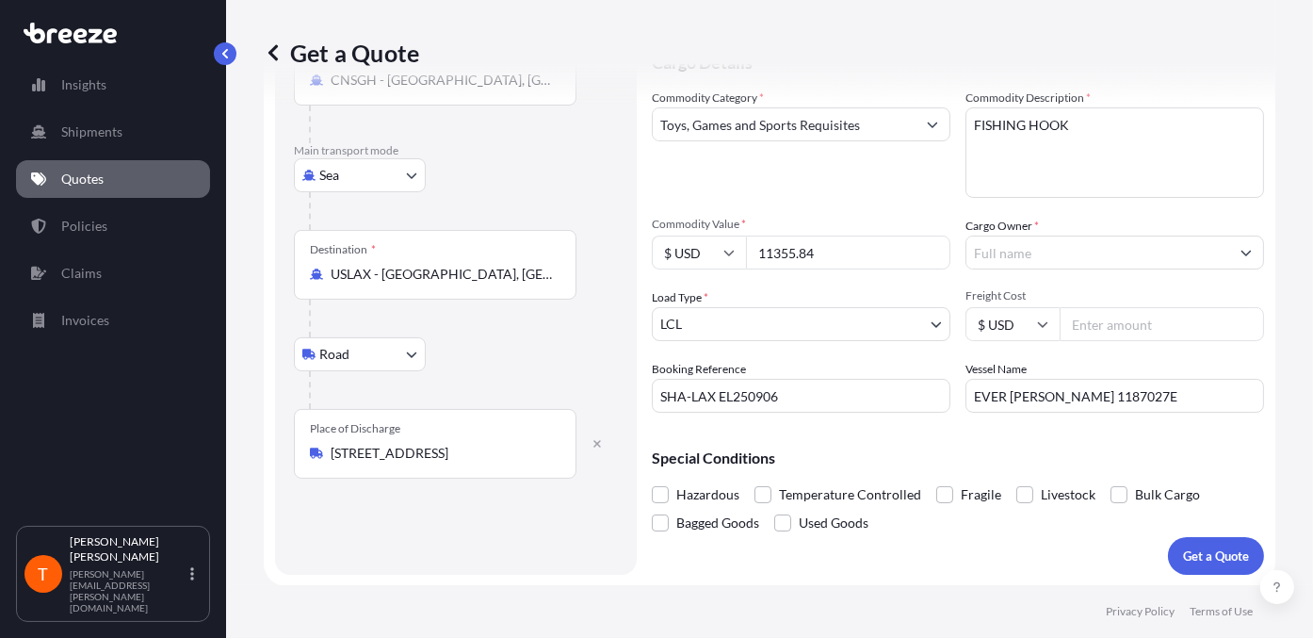
click at [1047, 47] on div "Get a Quote" at bounding box center [769, 53] width 1011 height 30
click at [1048, 258] on button "Show suggestions" at bounding box center [1246, 252] width 34 height 34
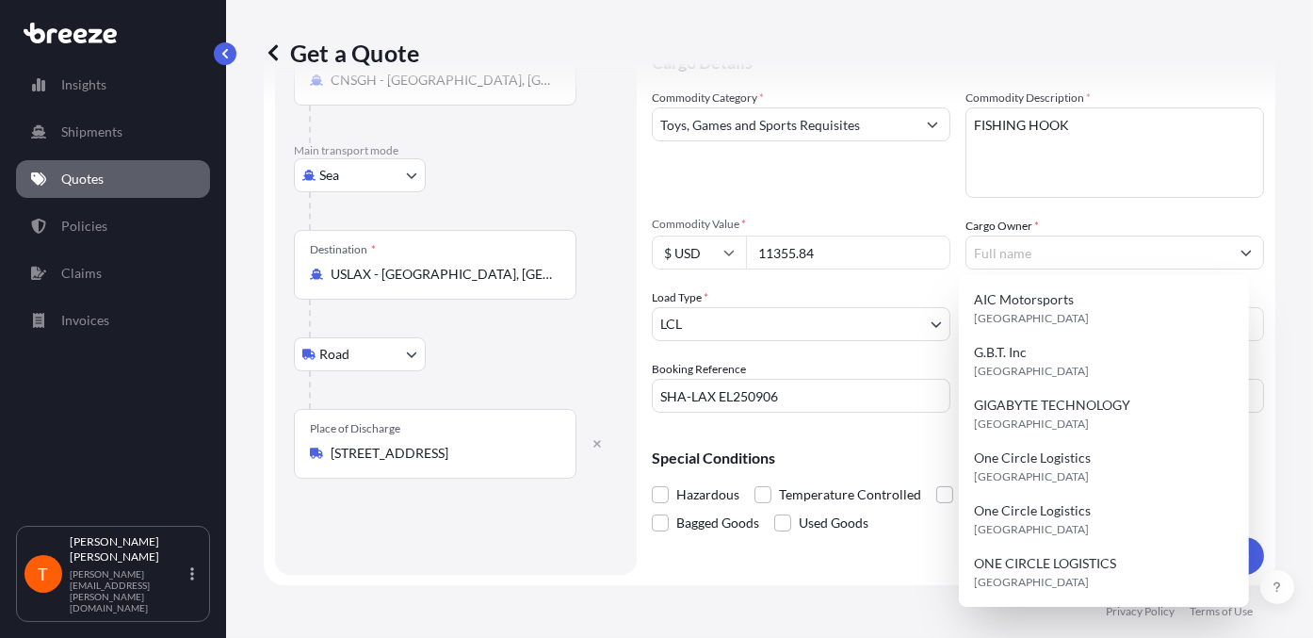
click at [1048, 186] on div "Get a Quote Route Details Reset Route Details Cover door to port - Add loading …" at bounding box center [769, 292] width 1087 height 585
click at [1022, 255] on input "Cargo Owner *" at bounding box center [1097, 252] width 263 height 34
type input "i"
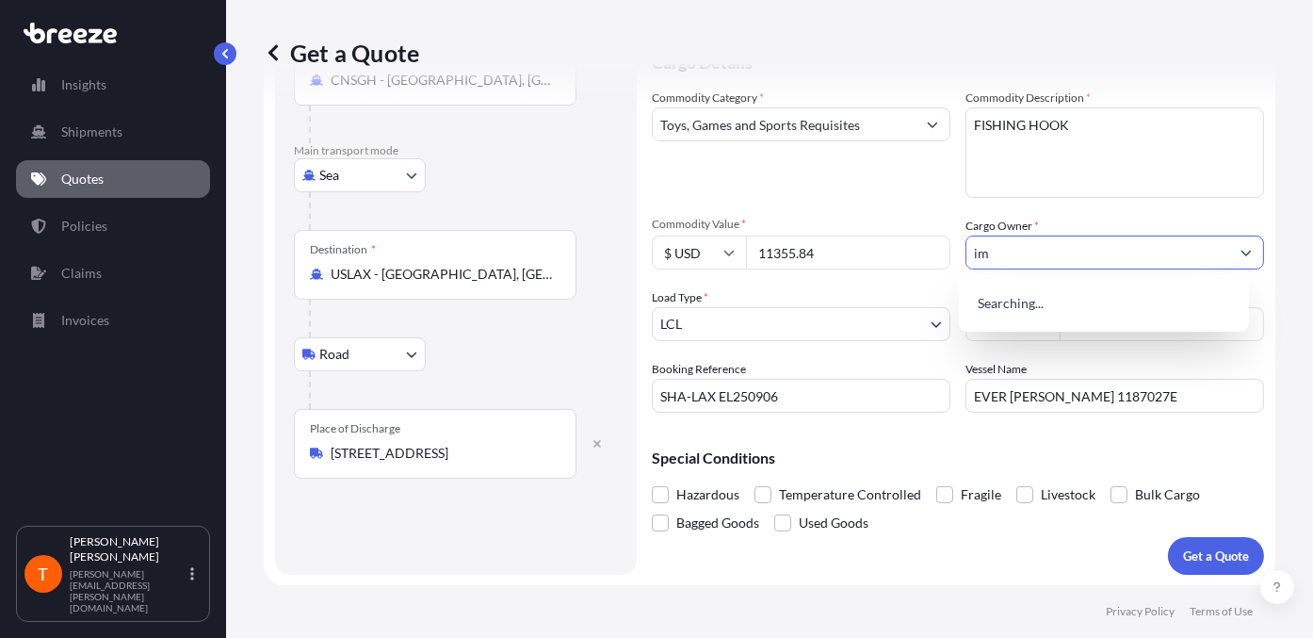
type input "i"
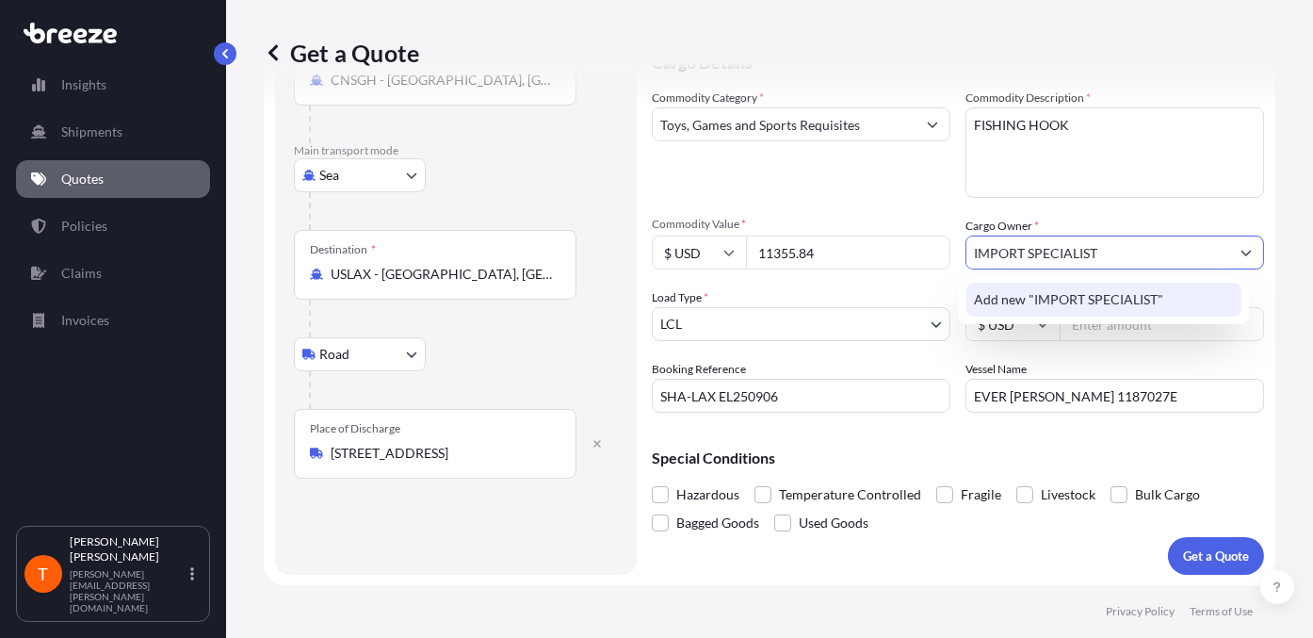
click at [1048, 301] on span "Add new "IMPORT SPECIALIST"" at bounding box center [1068, 299] width 189 height 19
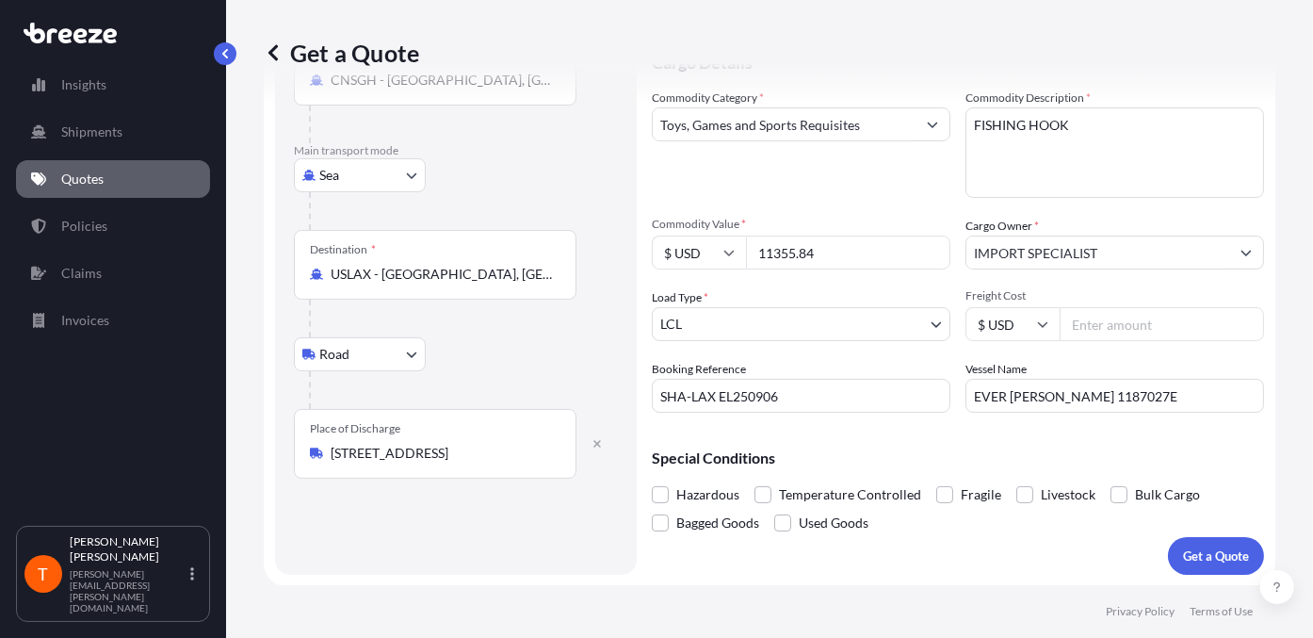
click at [1048, 246] on input "IMPORT SPECIALIST" at bounding box center [1097, 252] width 263 height 34
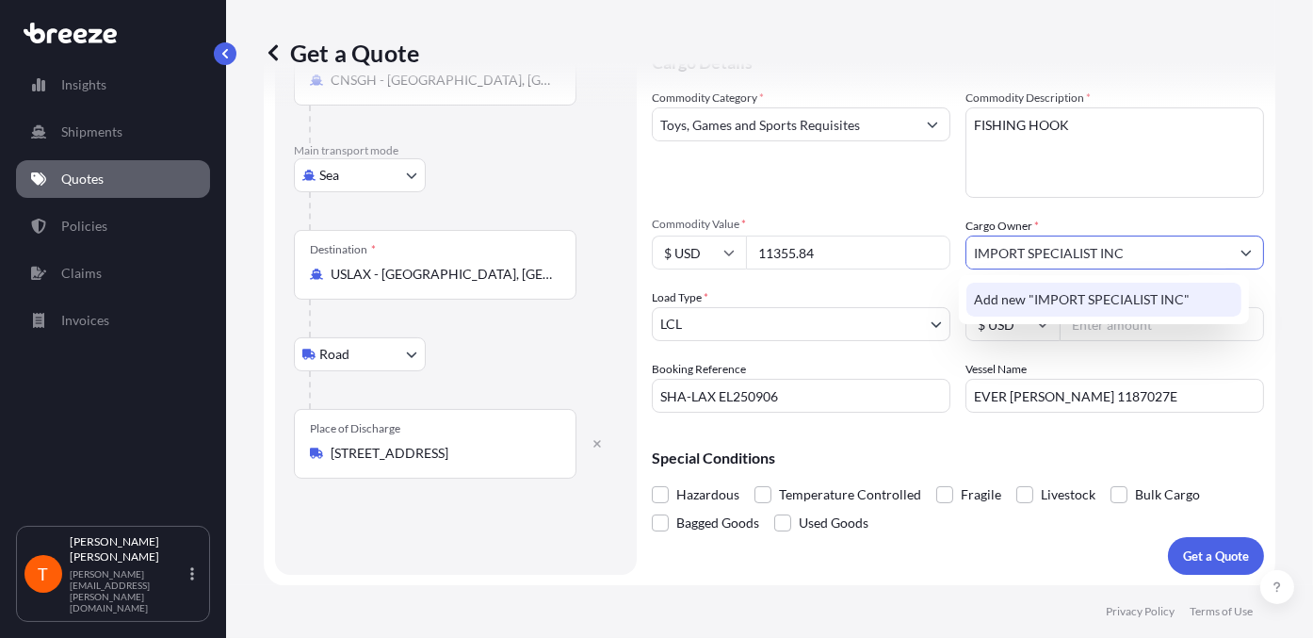
click at [1048, 297] on span "Add new "IMPORT SPECIALIST INC"" at bounding box center [1082, 299] width 216 height 19
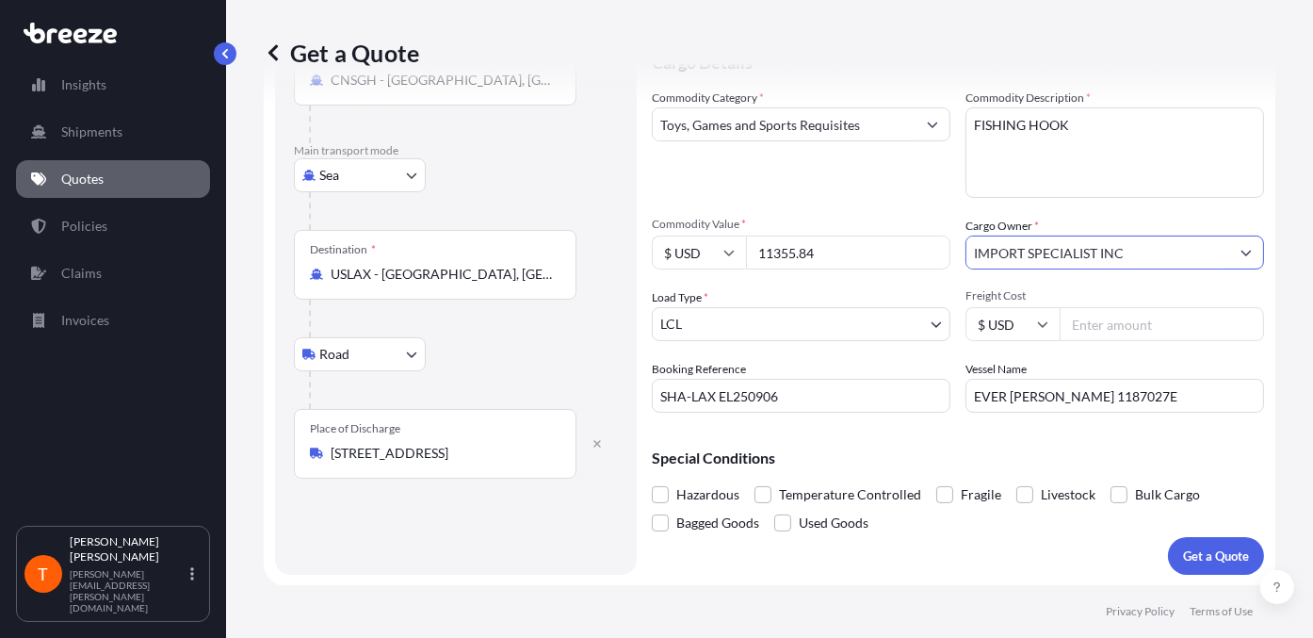
type input "IMPORT SPECIALIST INC"
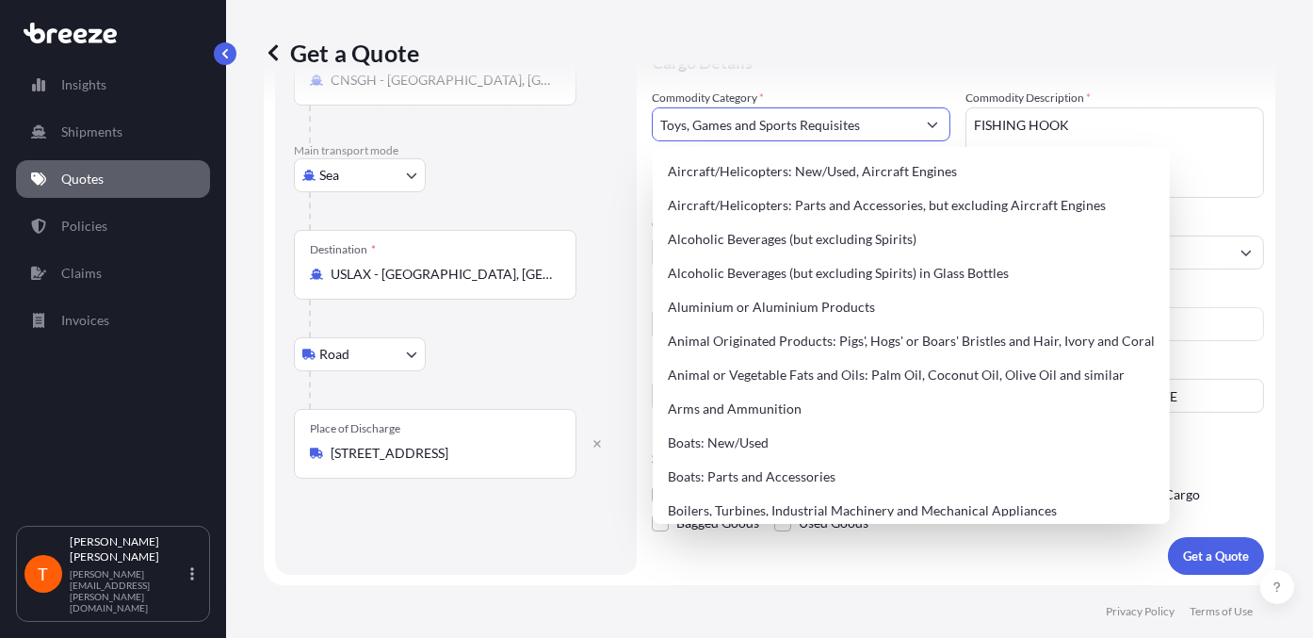
click at [927, 123] on icon "Show suggestions" at bounding box center [932, 124] width 11 height 11
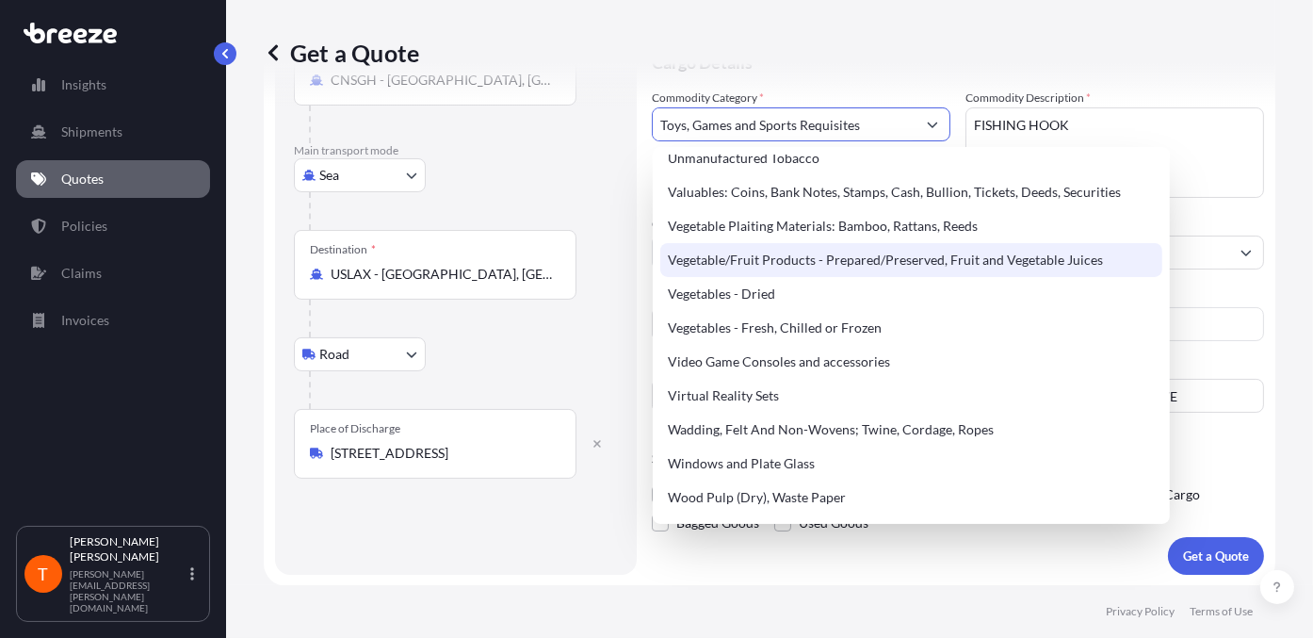
scroll to position [4553, 0]
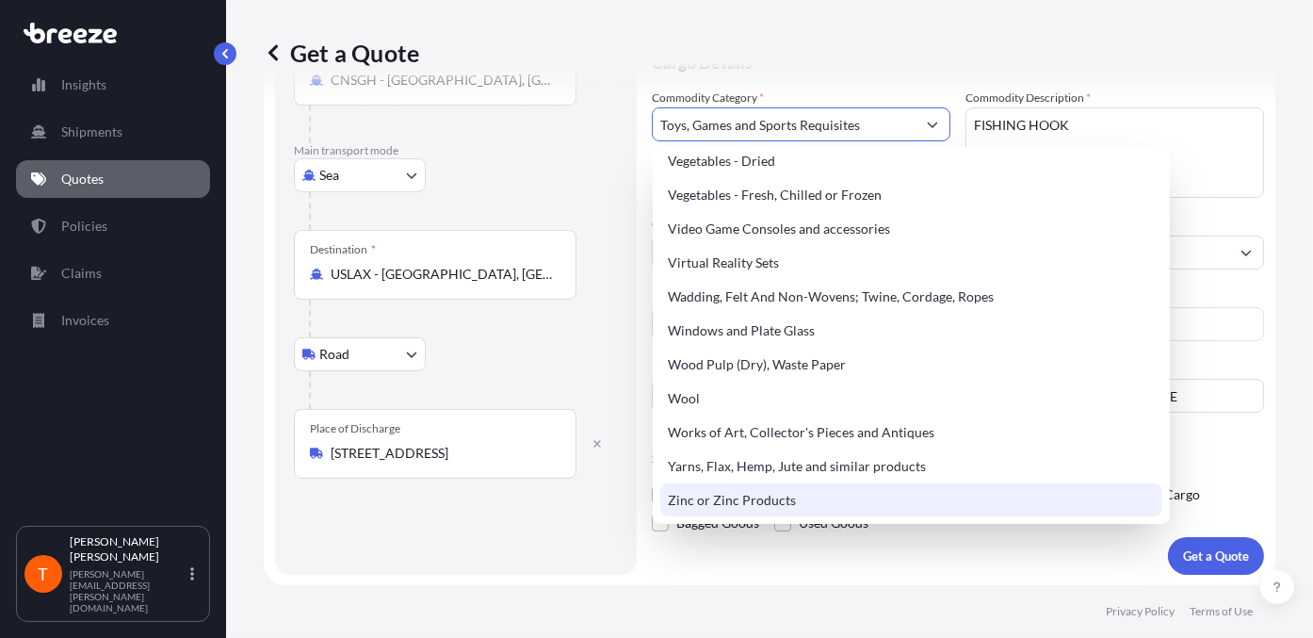
click at [949, 487] on div "Coverage Type All risks Covers losses or damages due to any cause, except for t…" at bounding box center [958, 237] width 612 height 674
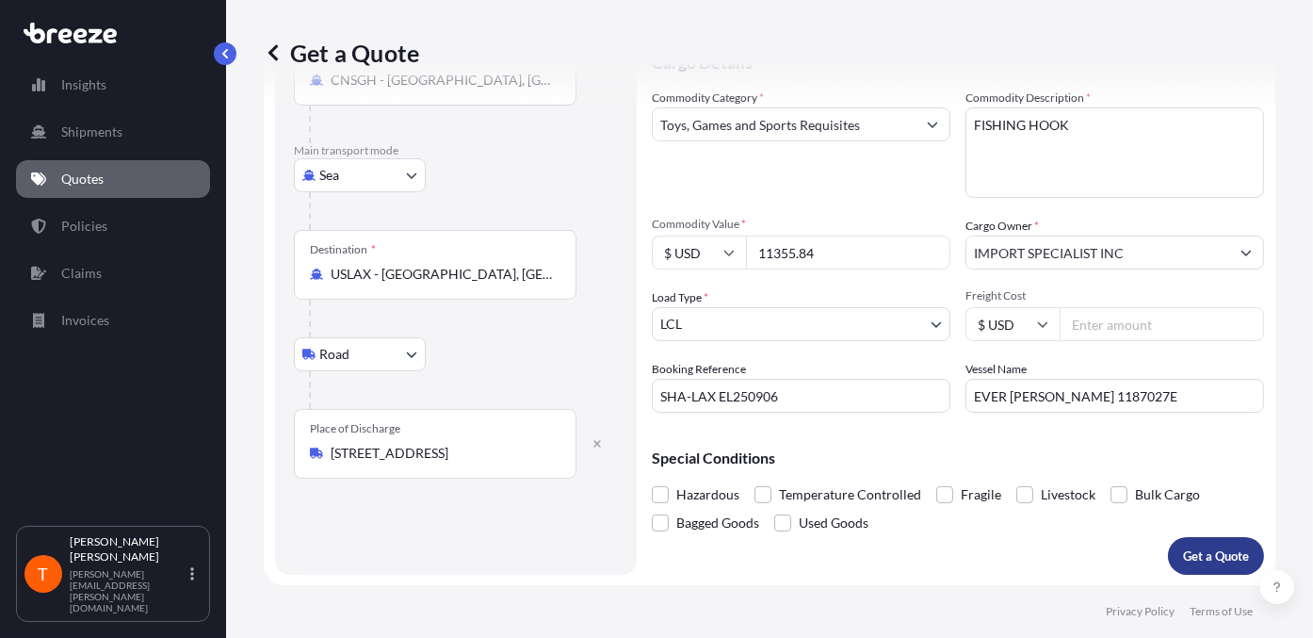
click at [1048, 487] on p "Get a Quote" at bounding box center [1216, 555] width 66 height 19
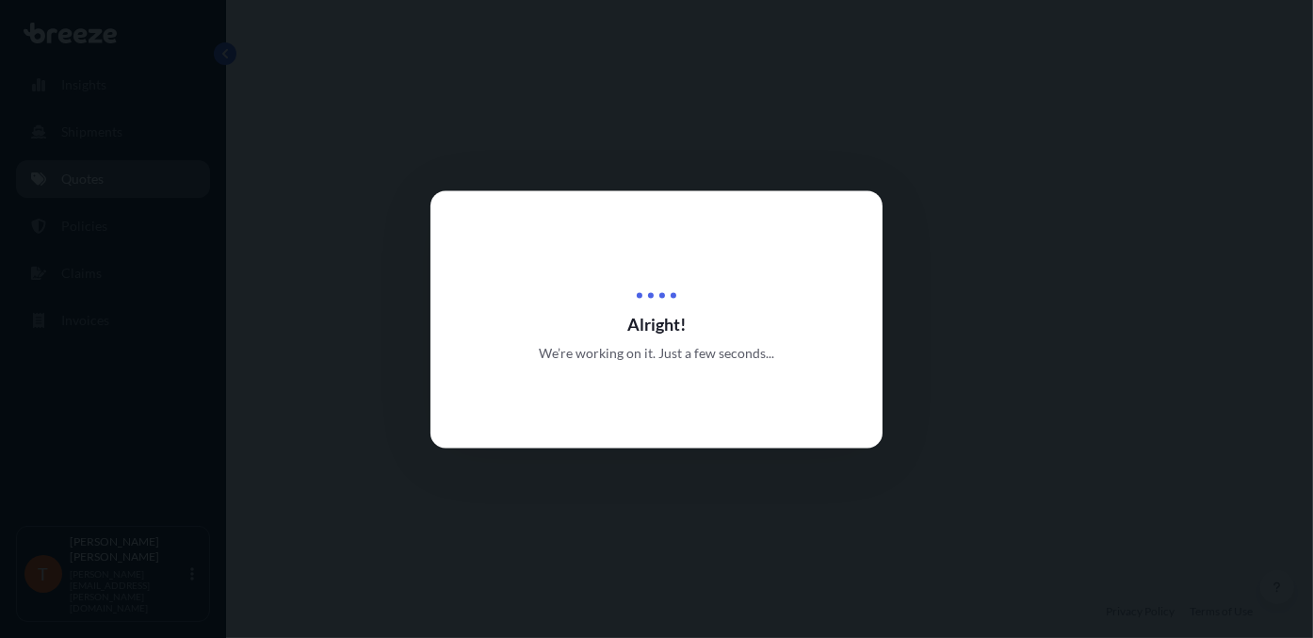
select select "Sea"
select select "Road"
select select "1"
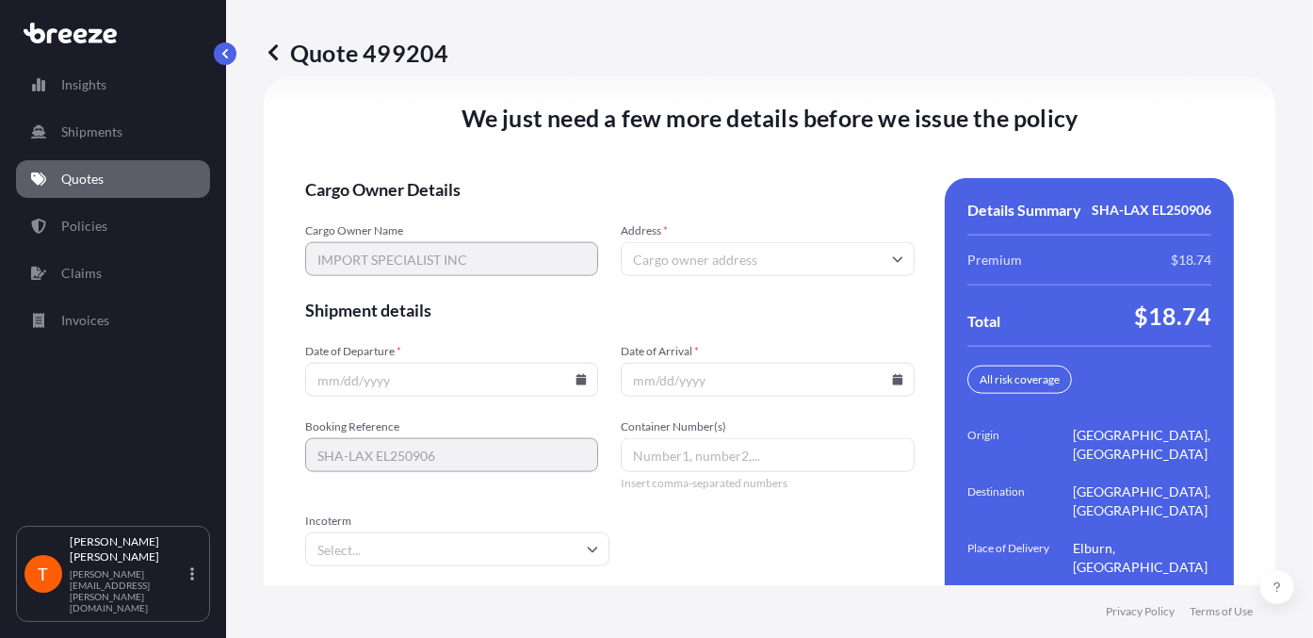
scroll to position [2715, 0]
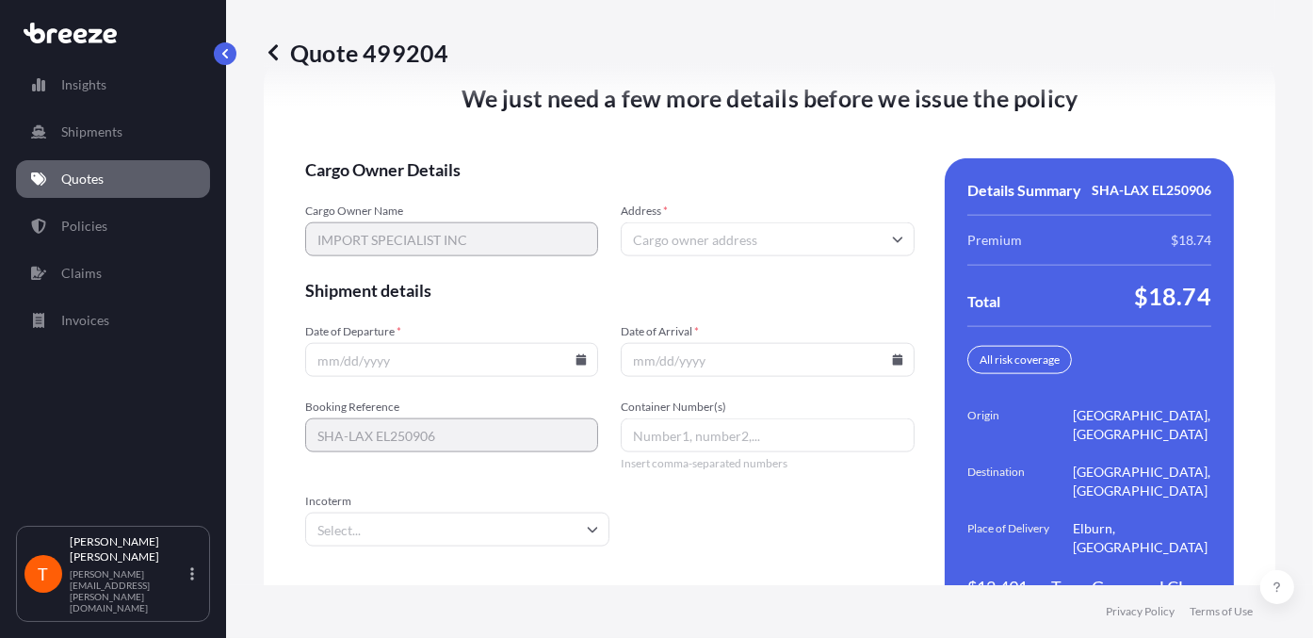
click at [703, 222] on input "Address *" at bounding box center [767, 239] width 293 height 34
click at [702, 222] on input "Address *" at bounding box center [767, 239] width 293 height 34
click at [720, 222] on input "Address *" at bounding box center [767, 239] width 293 height 34
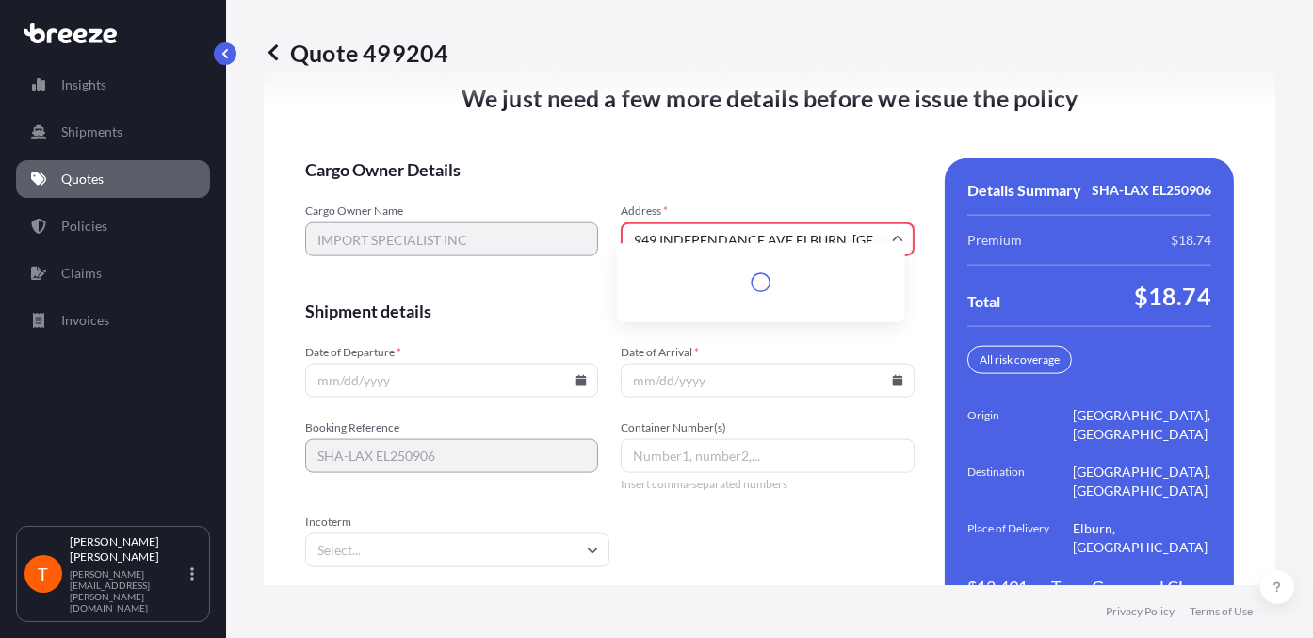
scroll to position [2736, 0]
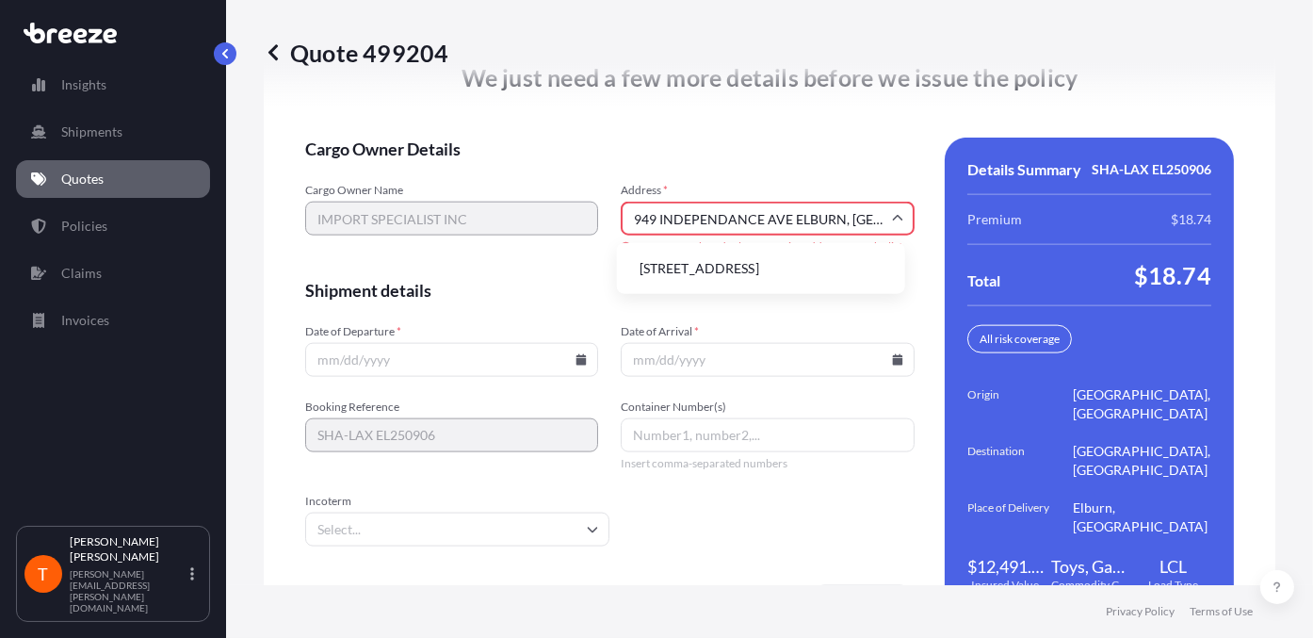
click at [716, 258] on li "[STREET_ADDRESS]" at bounding box center [760, 268] width 273 height 36
type input "[STREET_ADDRESS]"
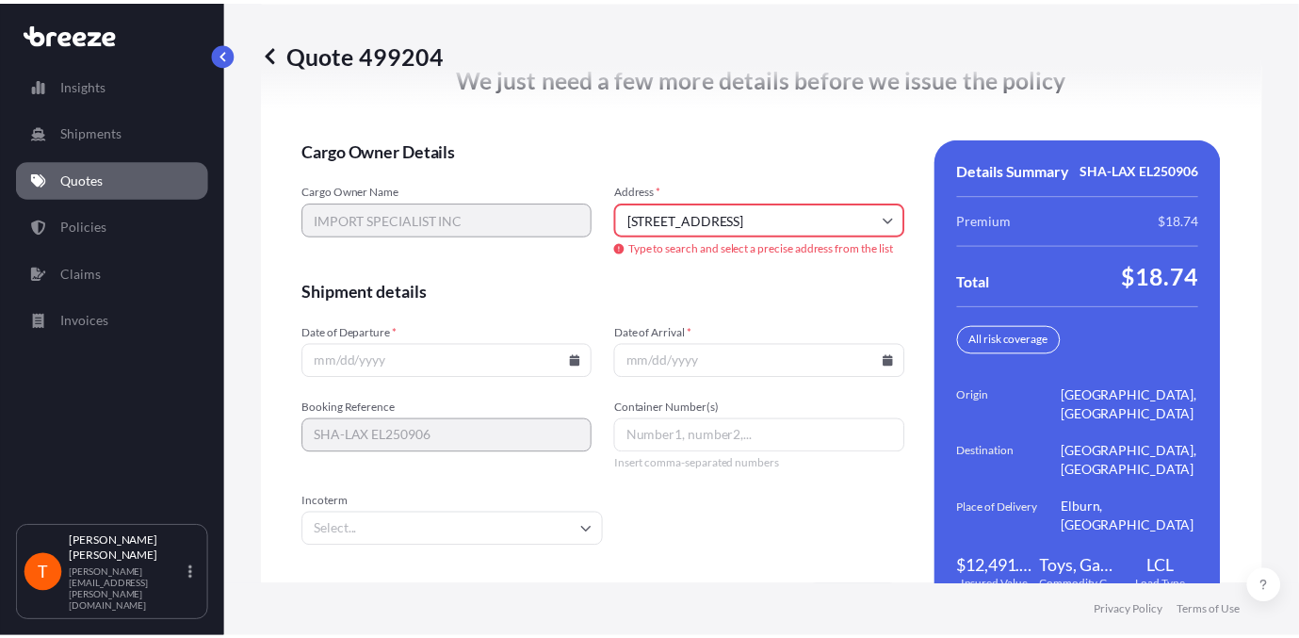
scroll to position [2715, 0]
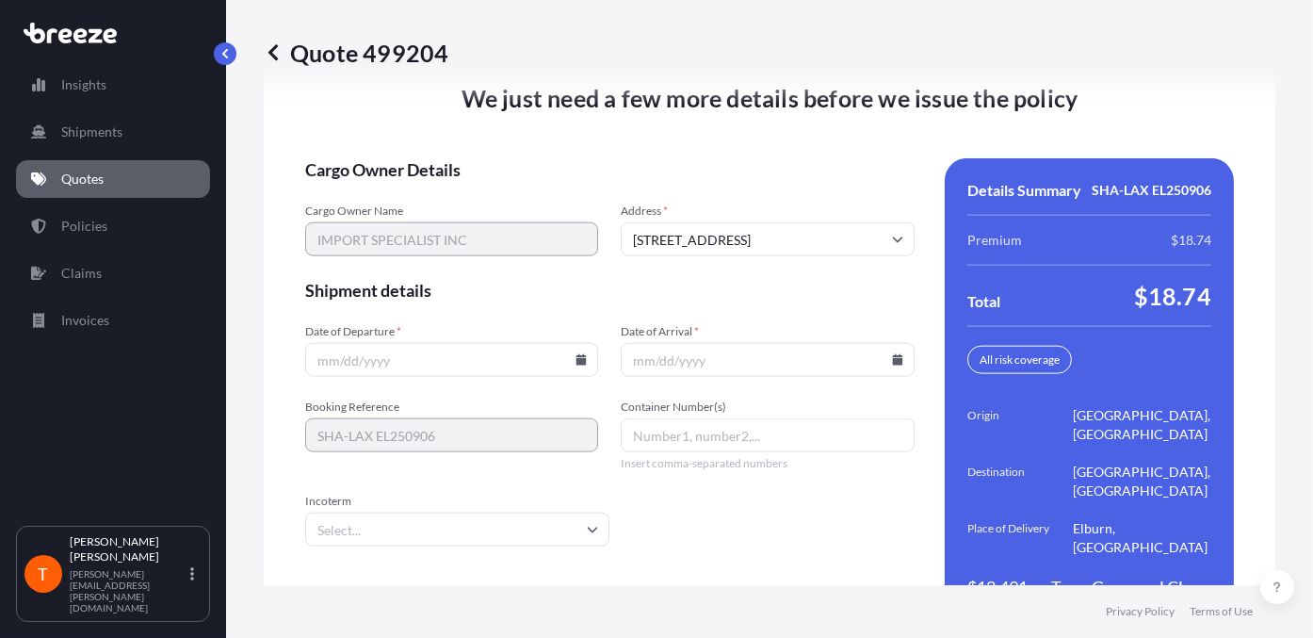
click at [422, 343] on input "Date of Departure *" at bounding box center [451, 360] width 293 height 34
click at [575, 354] on icon at bounding box center [580, 359] width 11 height 11
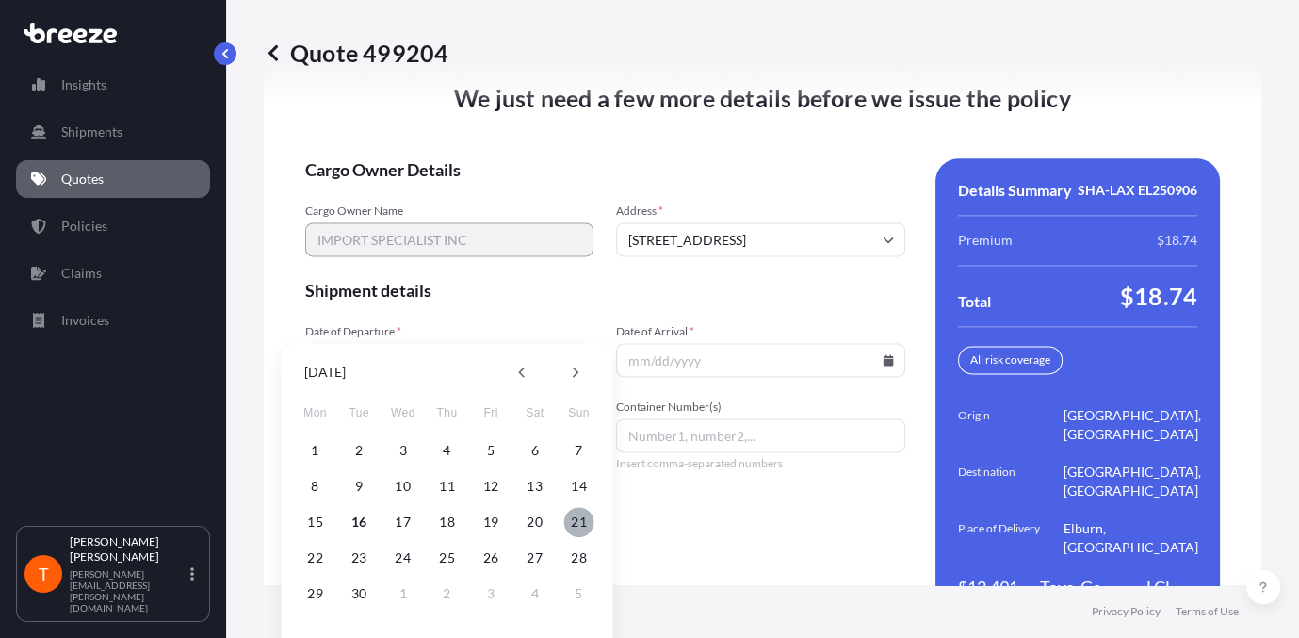
click at [569, 487] on button "21" at bounding box center [578, 522] width 30 height 30
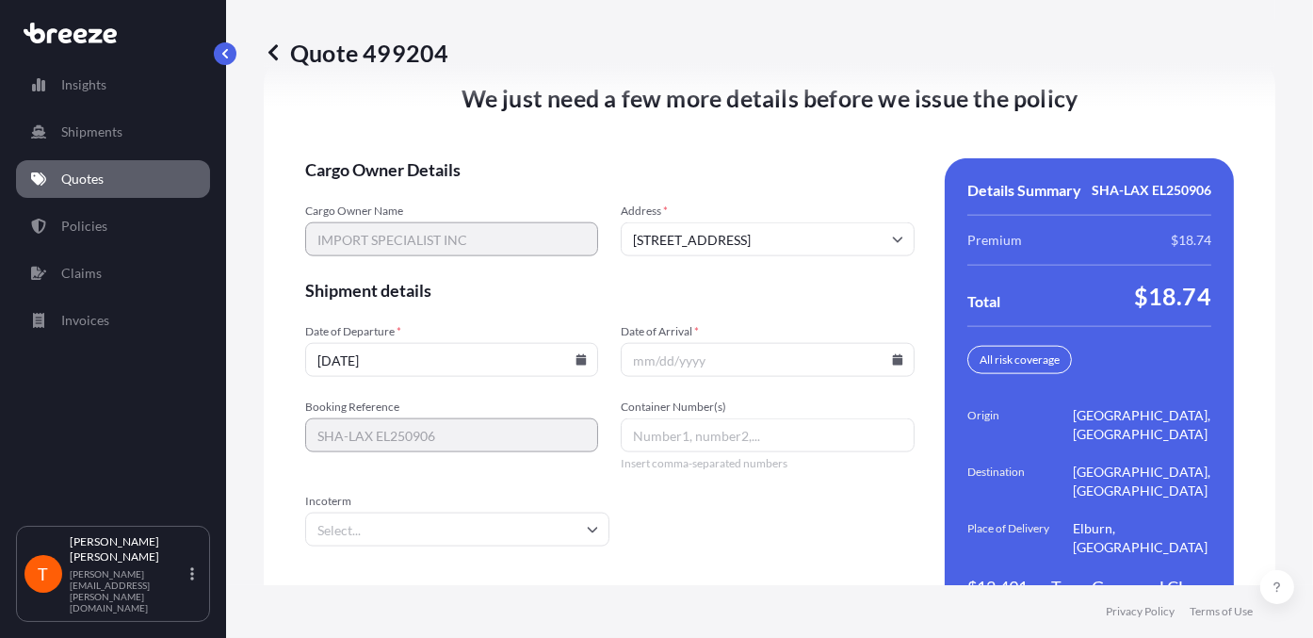
click at [576, 354] on icon at bounding box center [581, 359] width 10 height 11
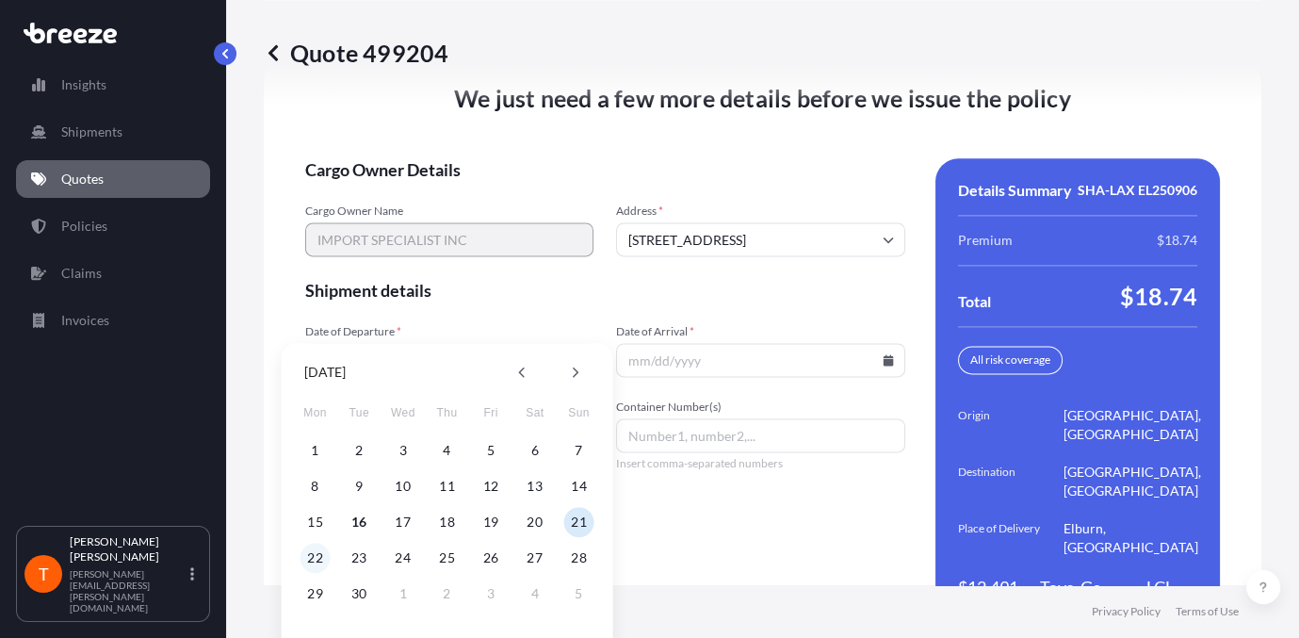
click at [316, 487] on button "22" at bounding box center [315, 557] width 30 height 30
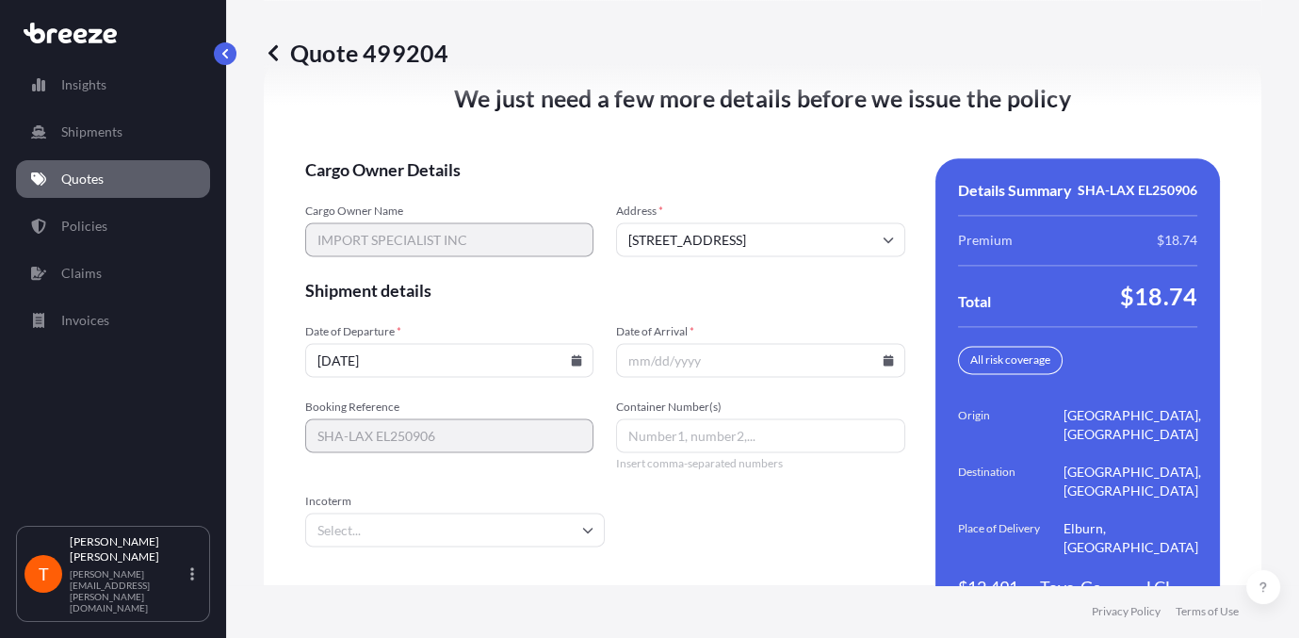
type input "[DATE]"
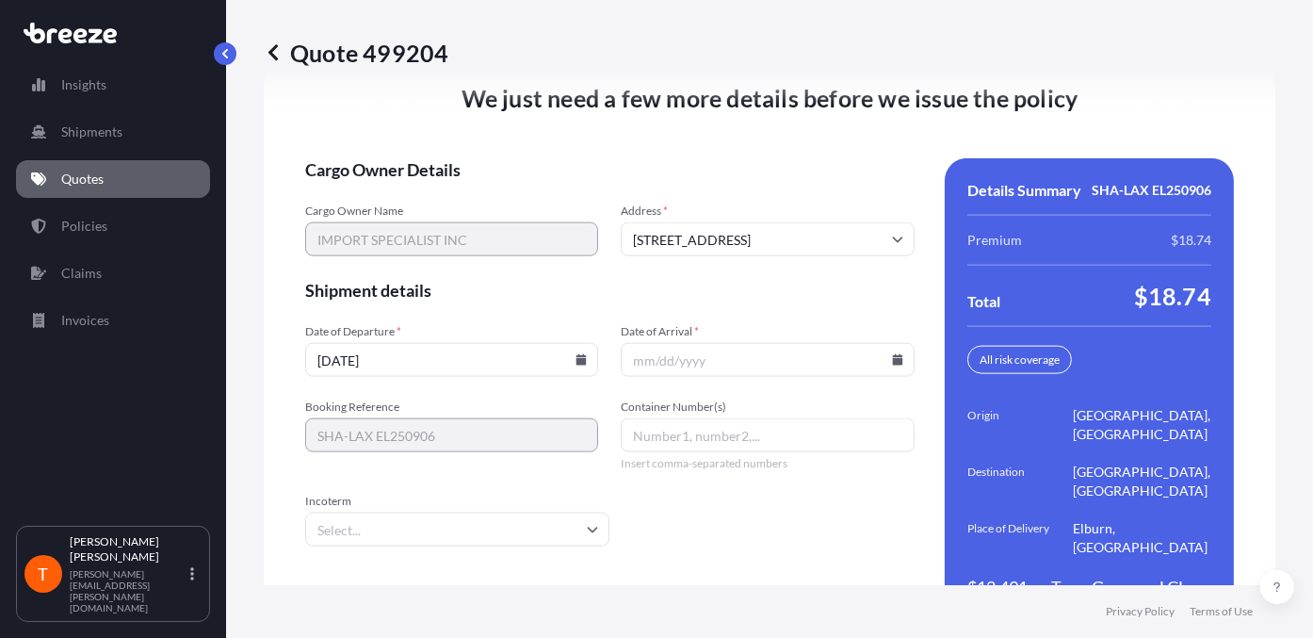
click at [892, 354] on icon at bounding box center [897, 359] width 10 height 11
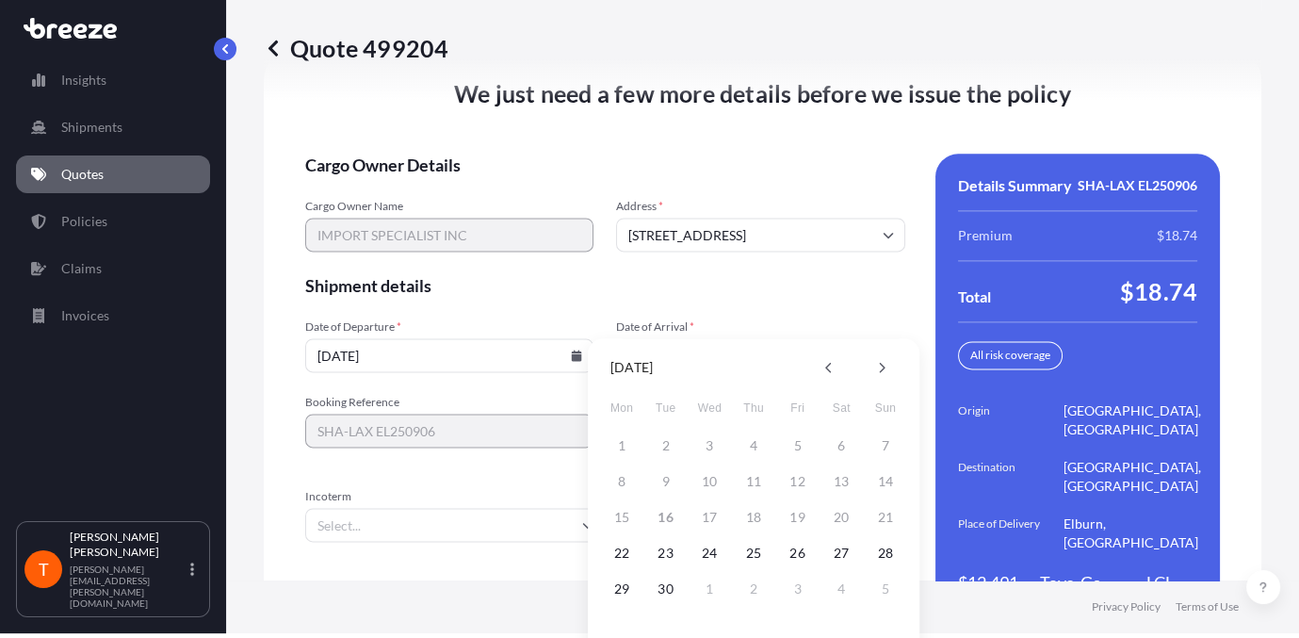
scroll to position [35, 0]
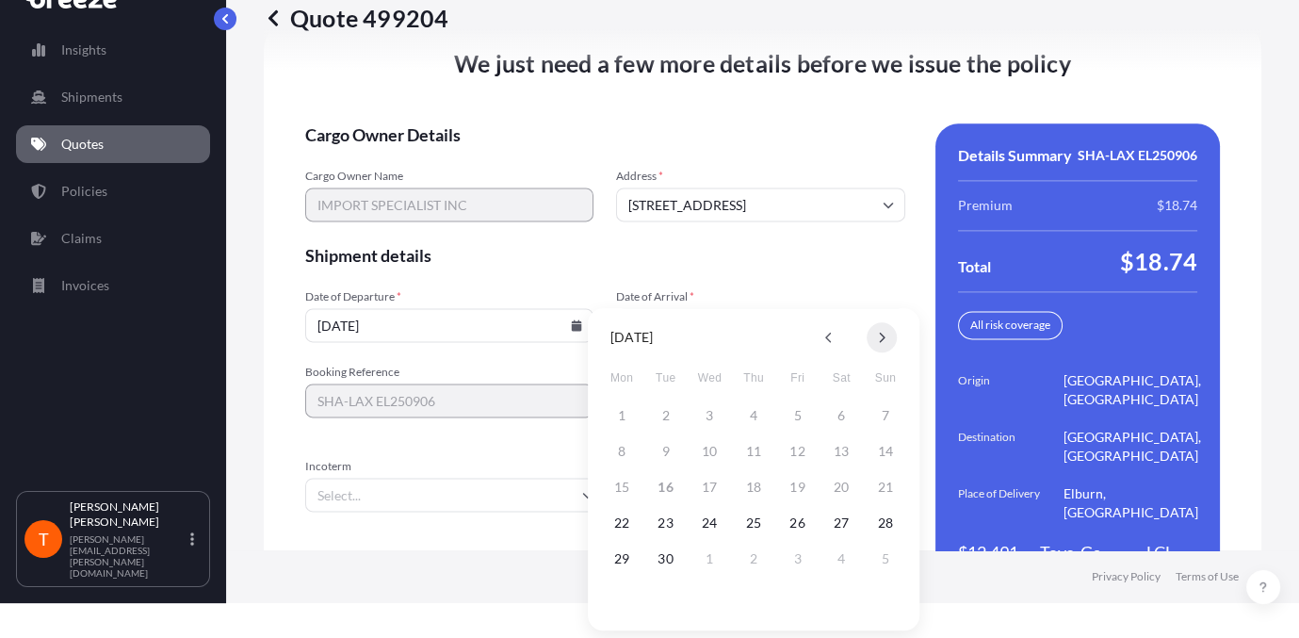
click at [883, 337] on icon at bounding box center [883, 337] width 6 height 10
click at [670, 446] on button "7" at bounding box center [666, 451] width 30 height 30
type input "[DATE]"
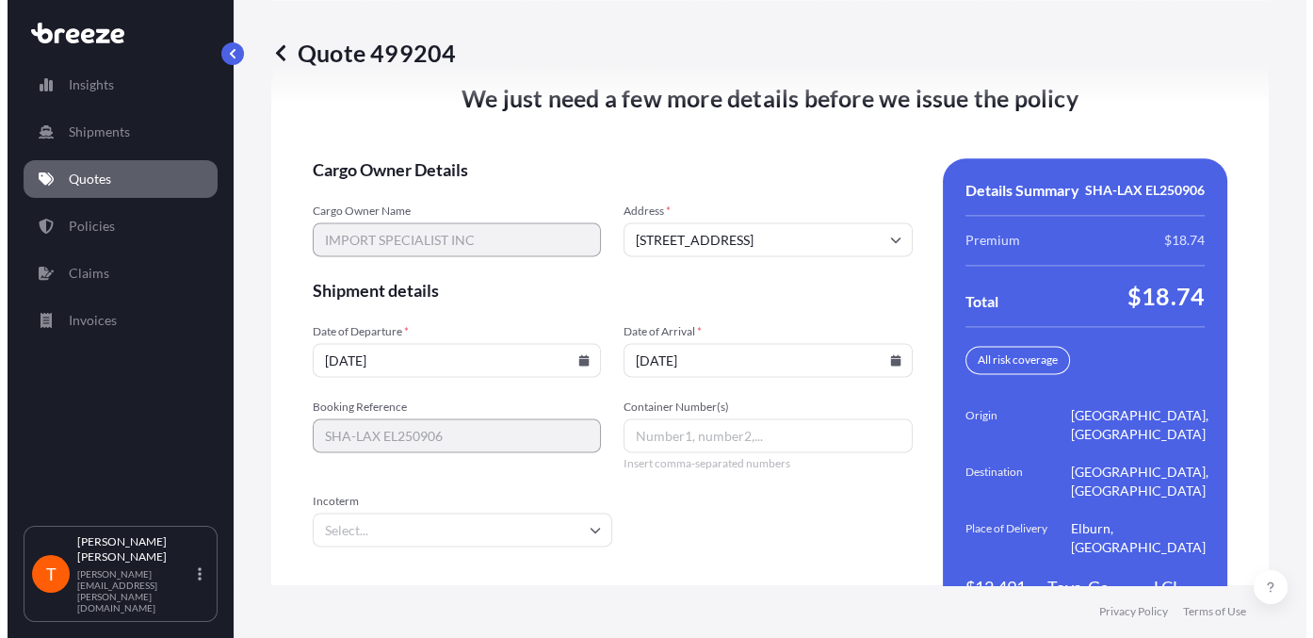
scroll to position [0, 0]
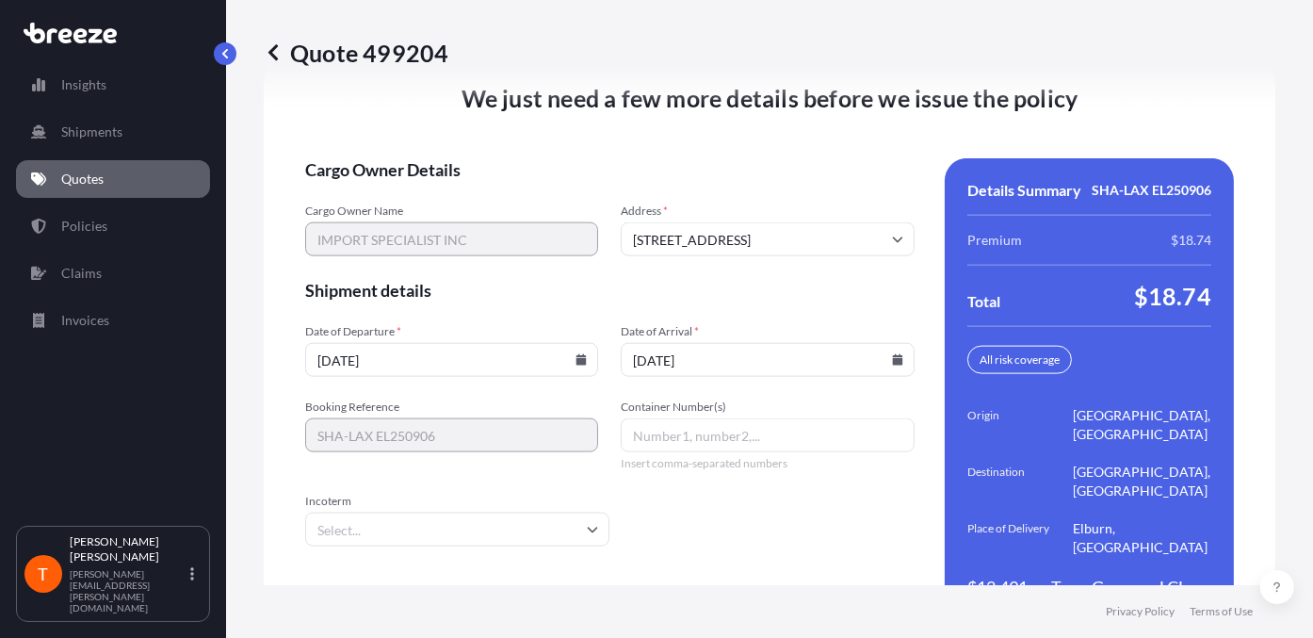
click at [688, 418] on input "Container Number(s)" at bounding box center [767, 435] width 293 height 34
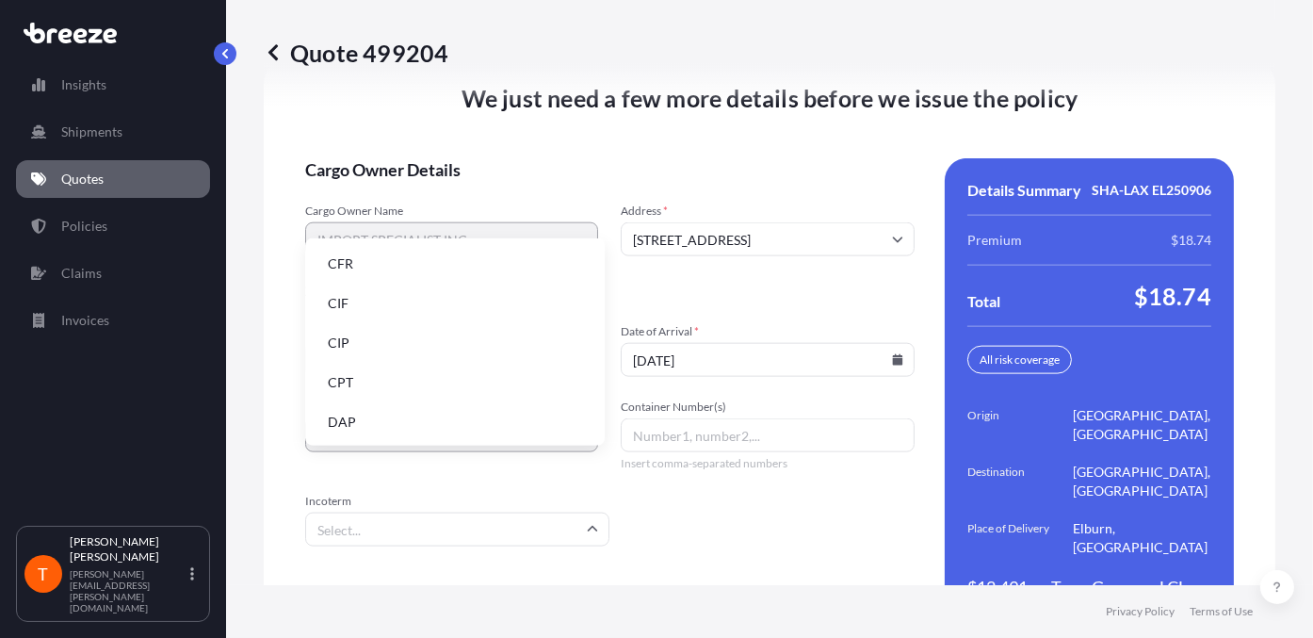
click at [573, 487] on input "Incoterm" at bounding box center [457, 529] width 304 height 34
click at [415, 311] on li "DDP" at bounding box center [455, 317] width 284 height 36
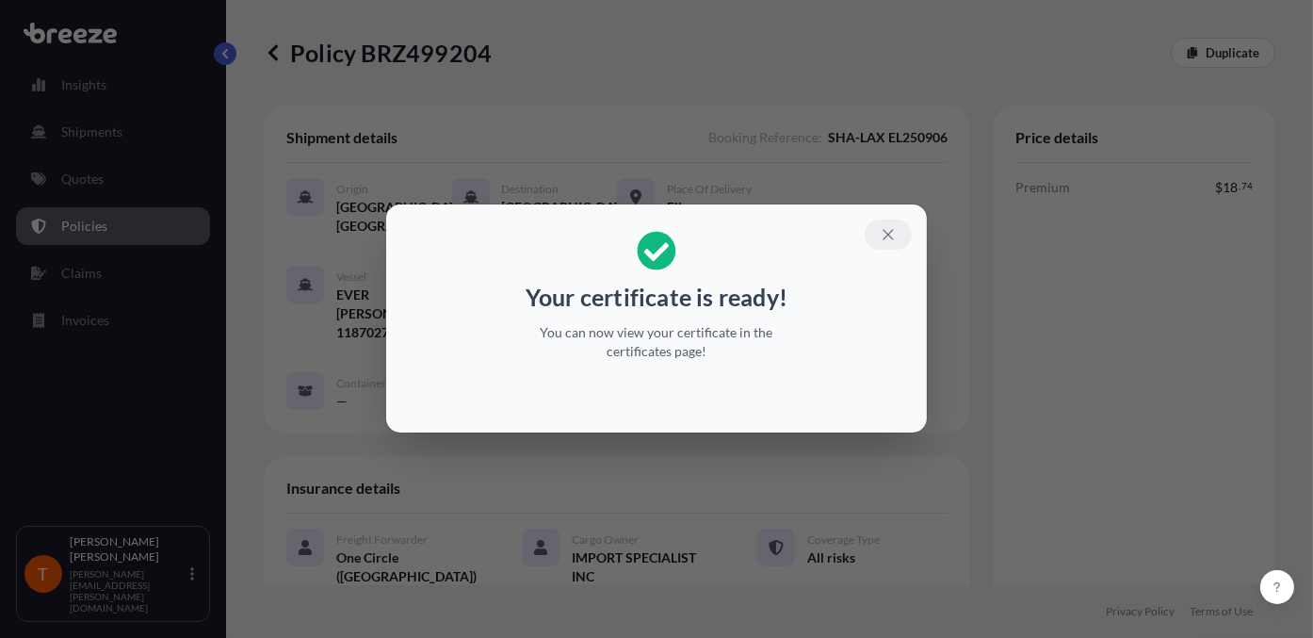
click at [887, 235] on icon "button" at bounding box center [887, 235] width 10 height 10
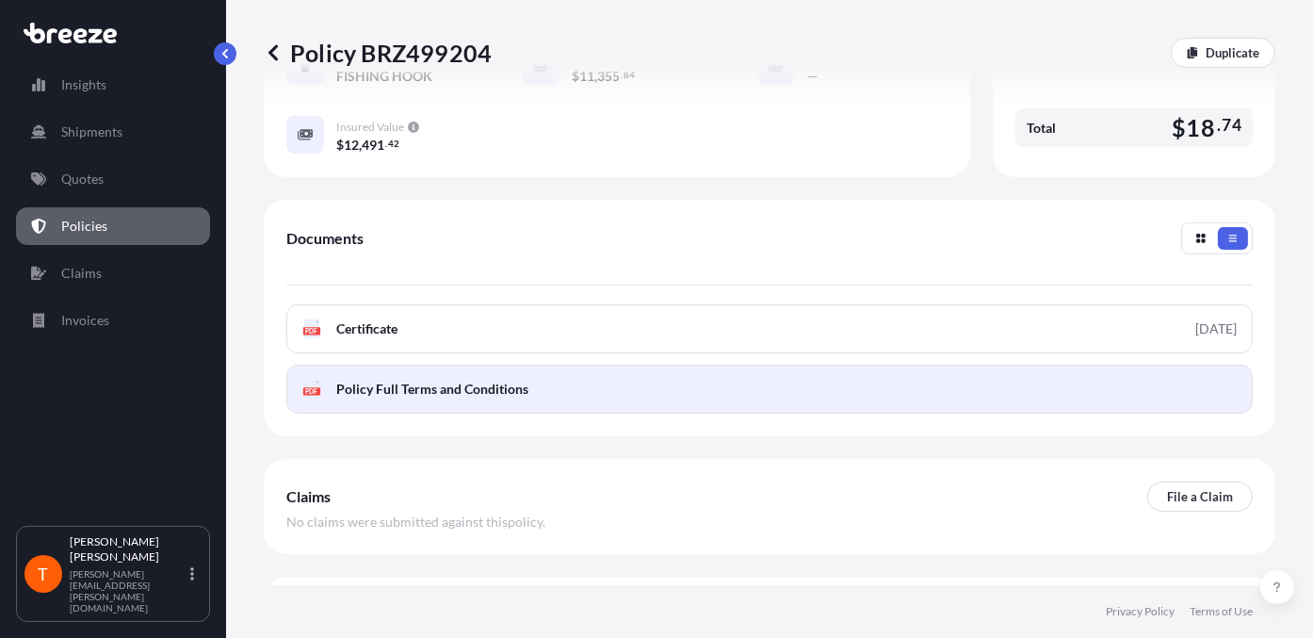
scroll to position [600, 0]
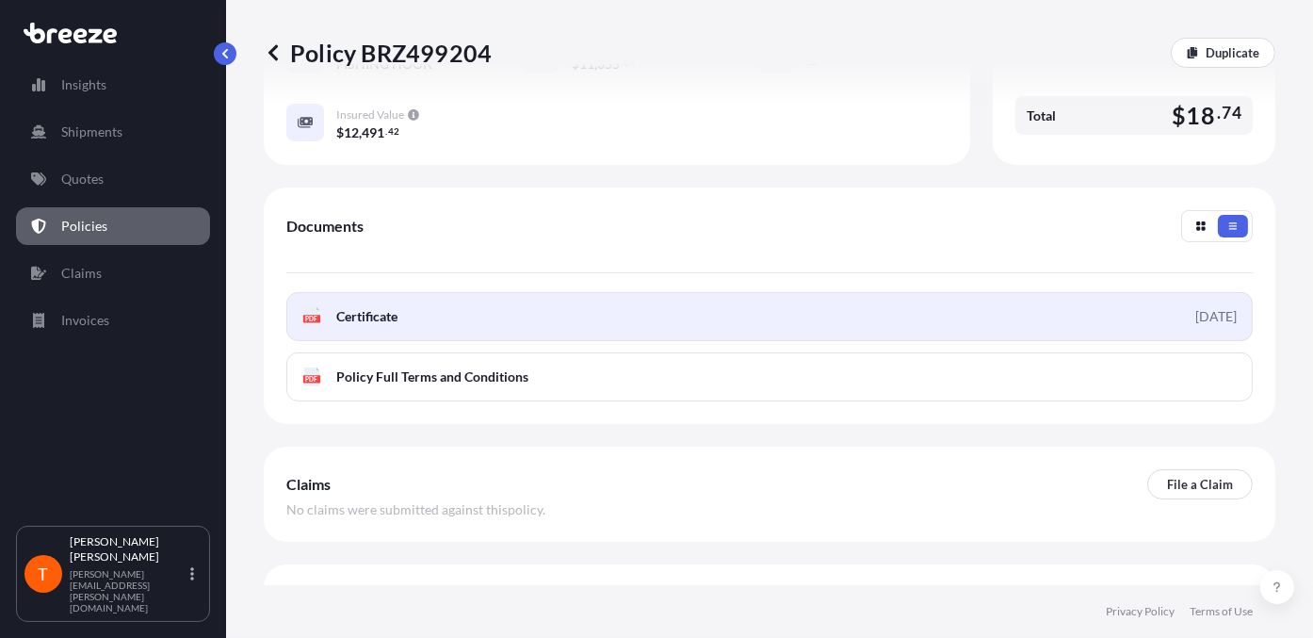
click at [437, 292] on link "PDF Certificate [DATE]" at bounding box center [769, 316] width 966 height 49
